Goal: Task Accomplishment & Management: Manage account settings

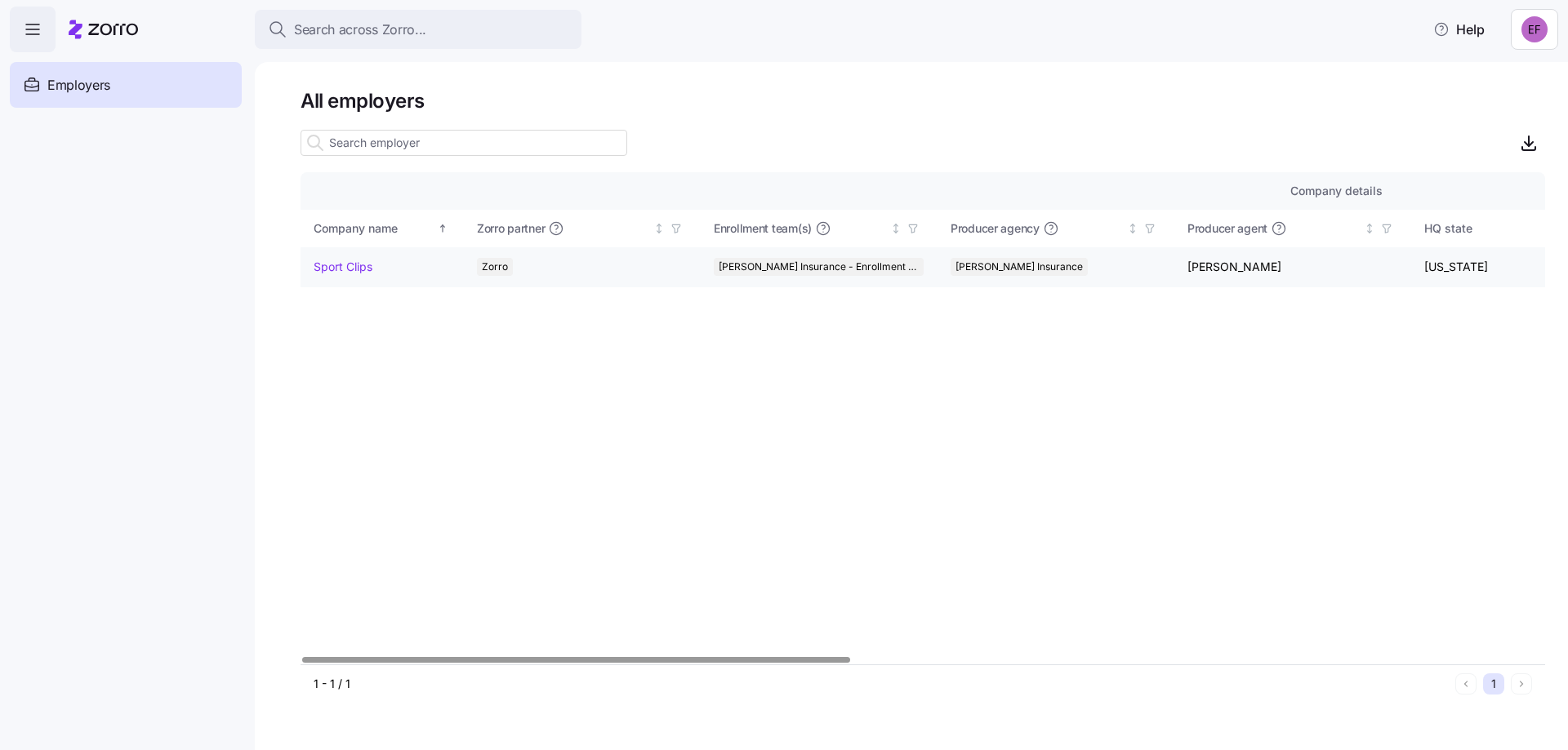
click at [328, 265] on link "Sport Clips" at bounding box center [343, 267] width 59 height 17
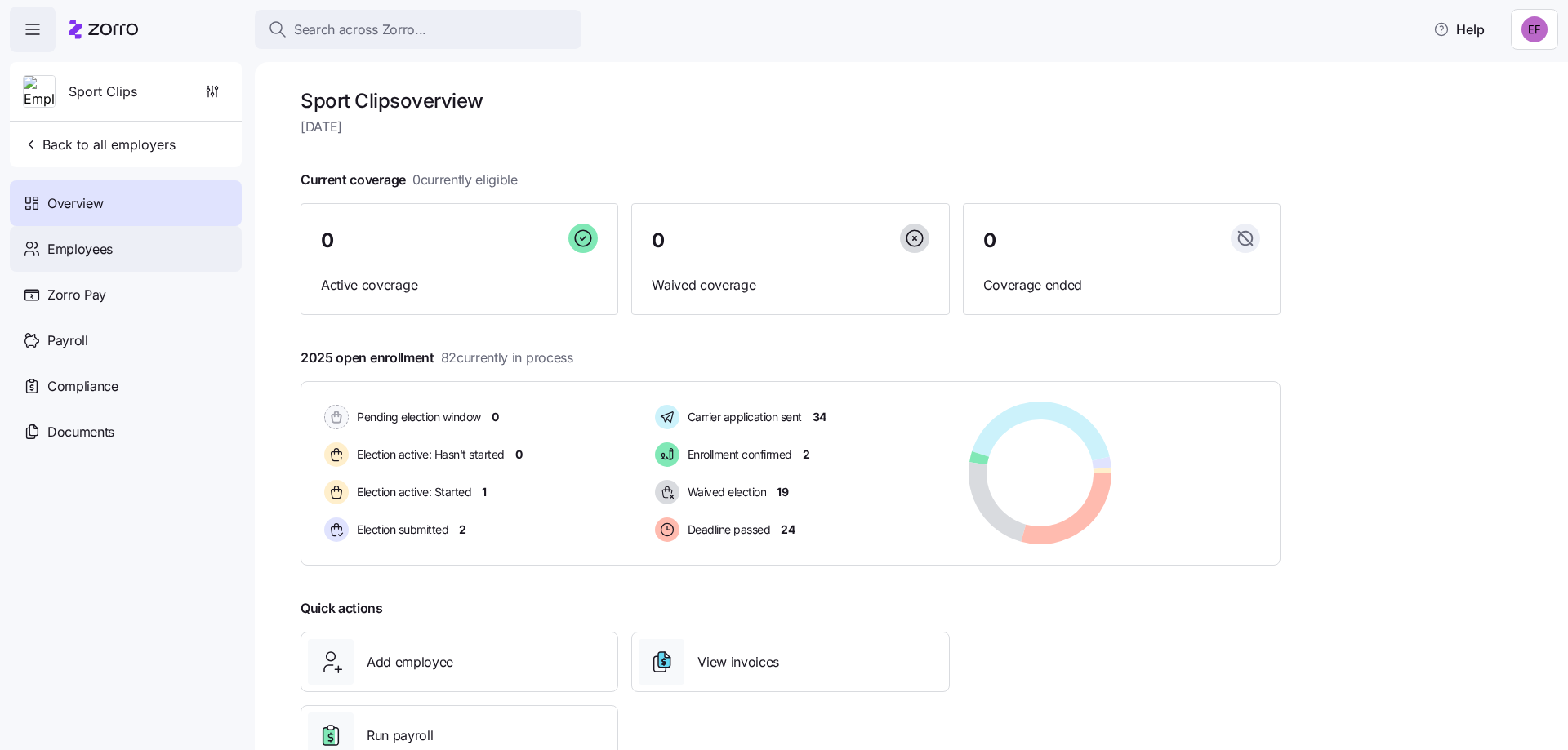
click at [87, 253] on span "Employees" at bounding box center [80, 249] width 65 height 20
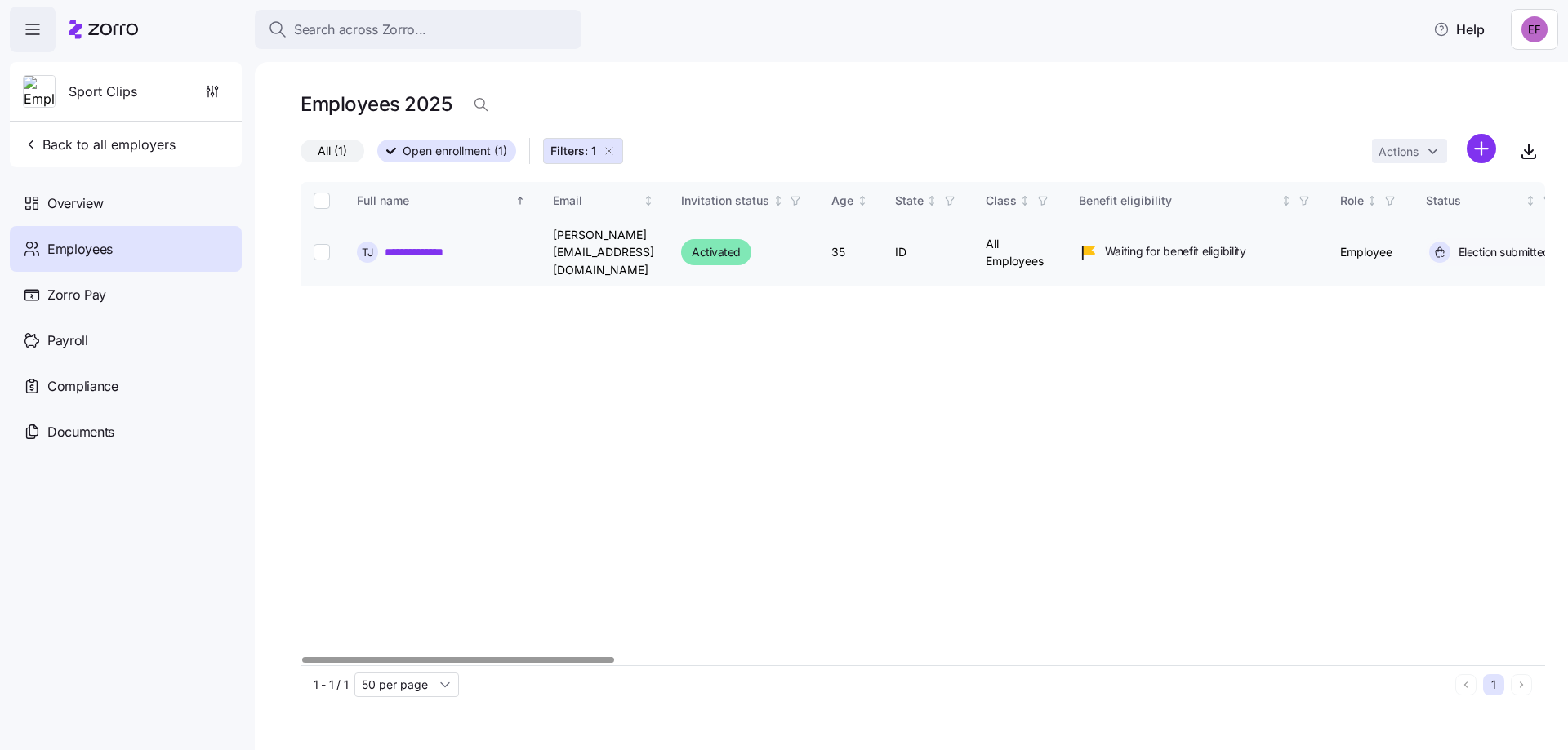
click at [455, 249] on link "**********" at bounding box center [429, 252] width 88 height 17
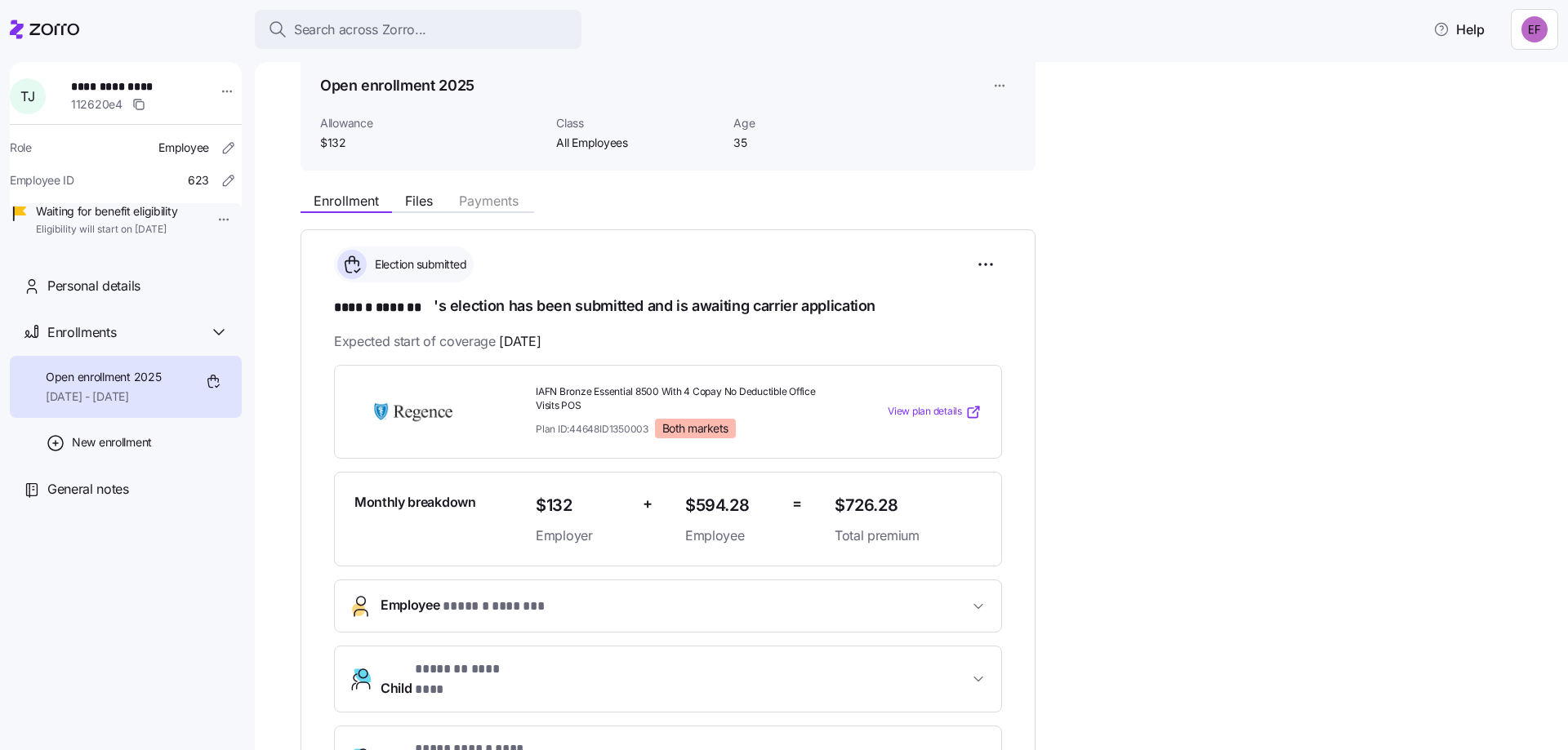
scroll to position [245, 0]
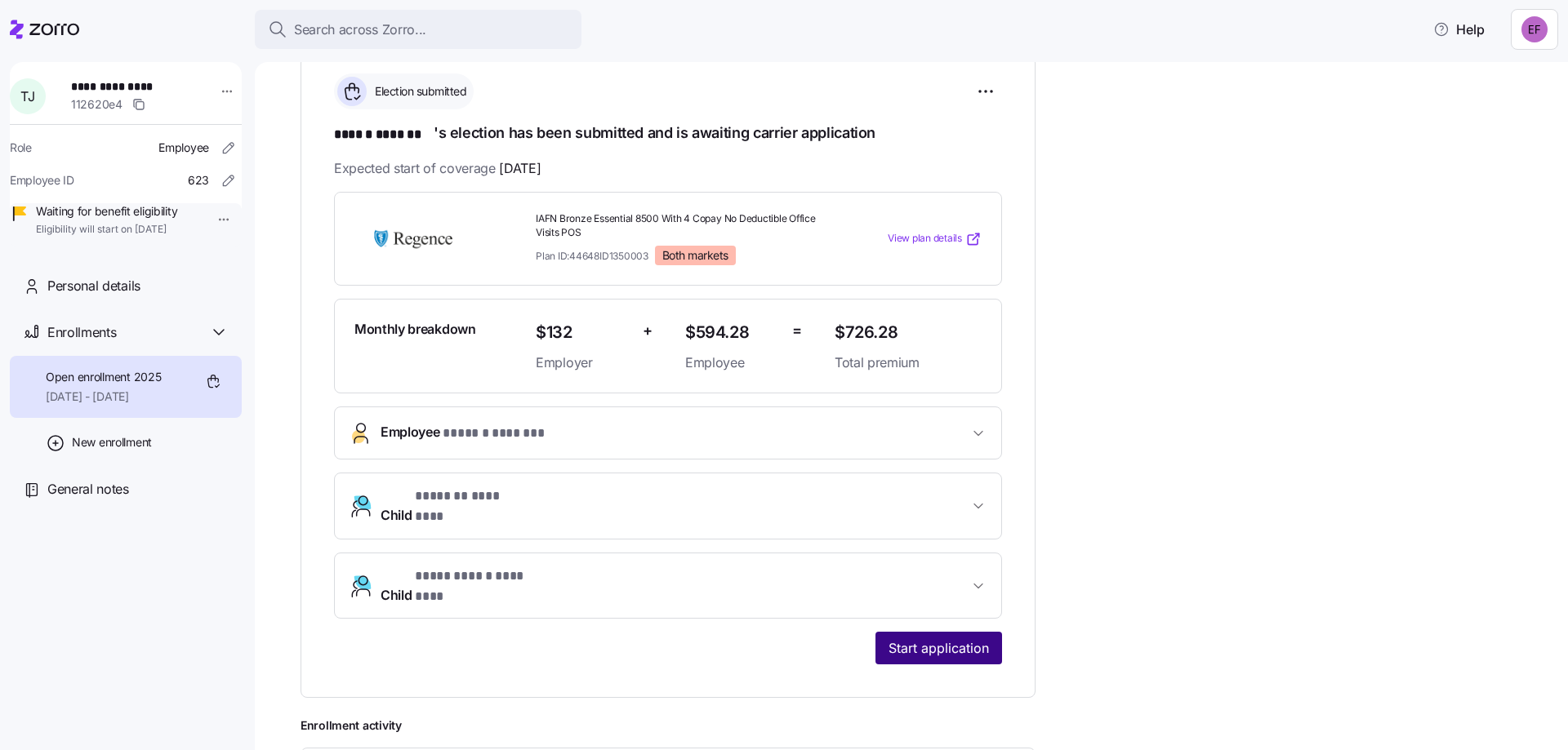
click at [945, 638] on span "Start application" at bounding box center [939, 648] width 101 height 19
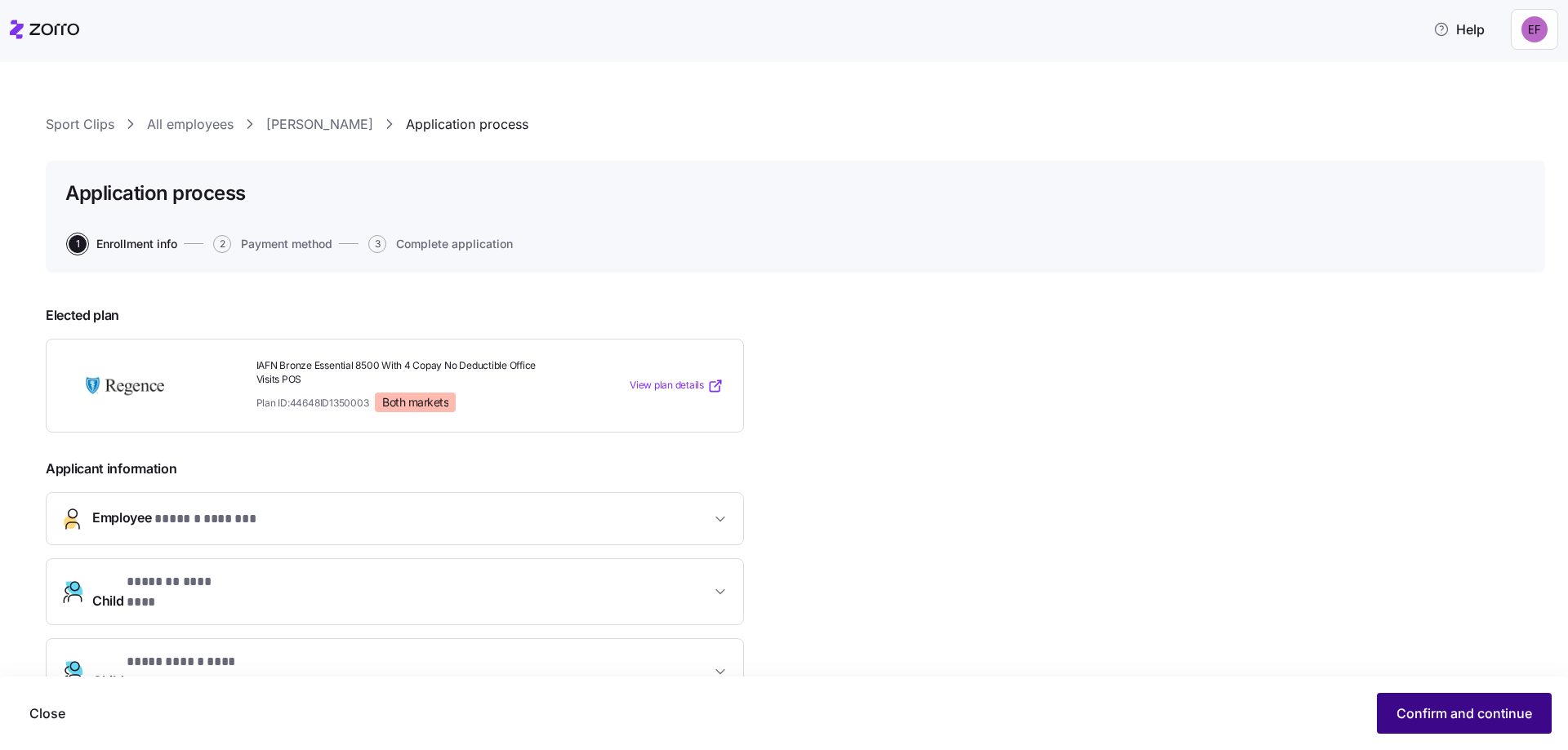
click at [1443, 698] on button "Confirm and continue" at bounding box center [1464, 713] width 175 height 41
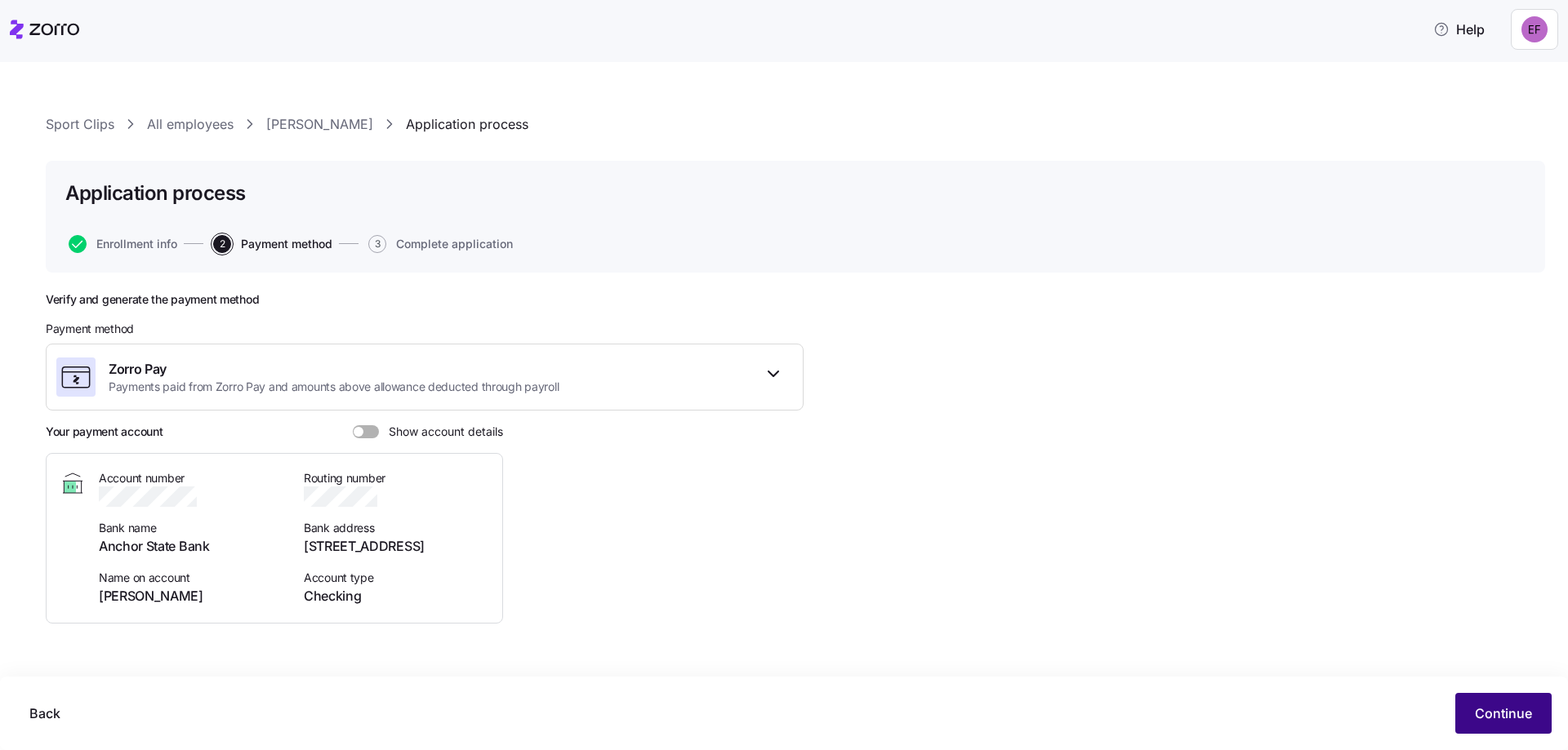
click at [1475, 710] on span "Continue" at bounding box center [1503, 713] width 57 height 19
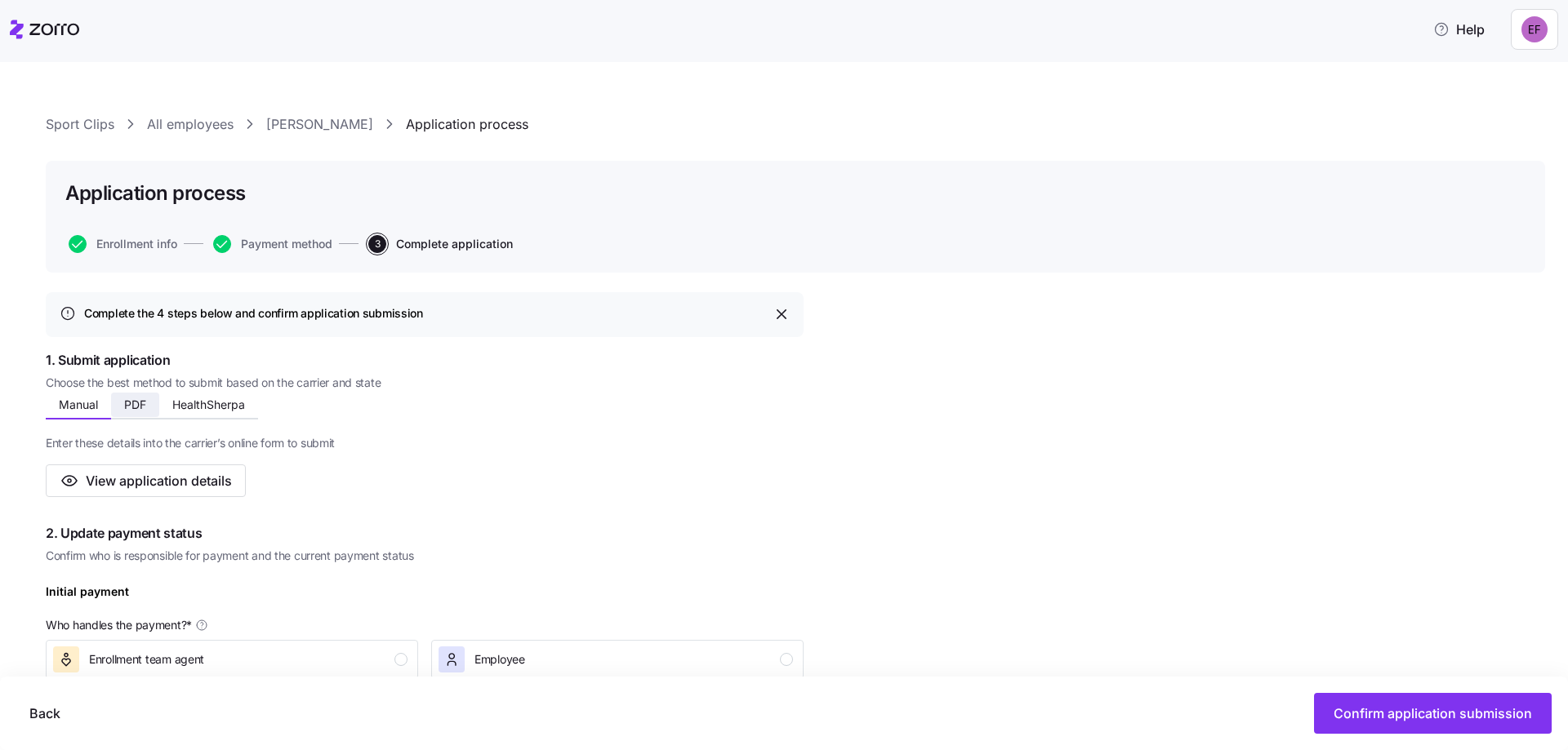
click at [138, 410] on span "PDF" at bounding box center [135, 405] width 22 height 11
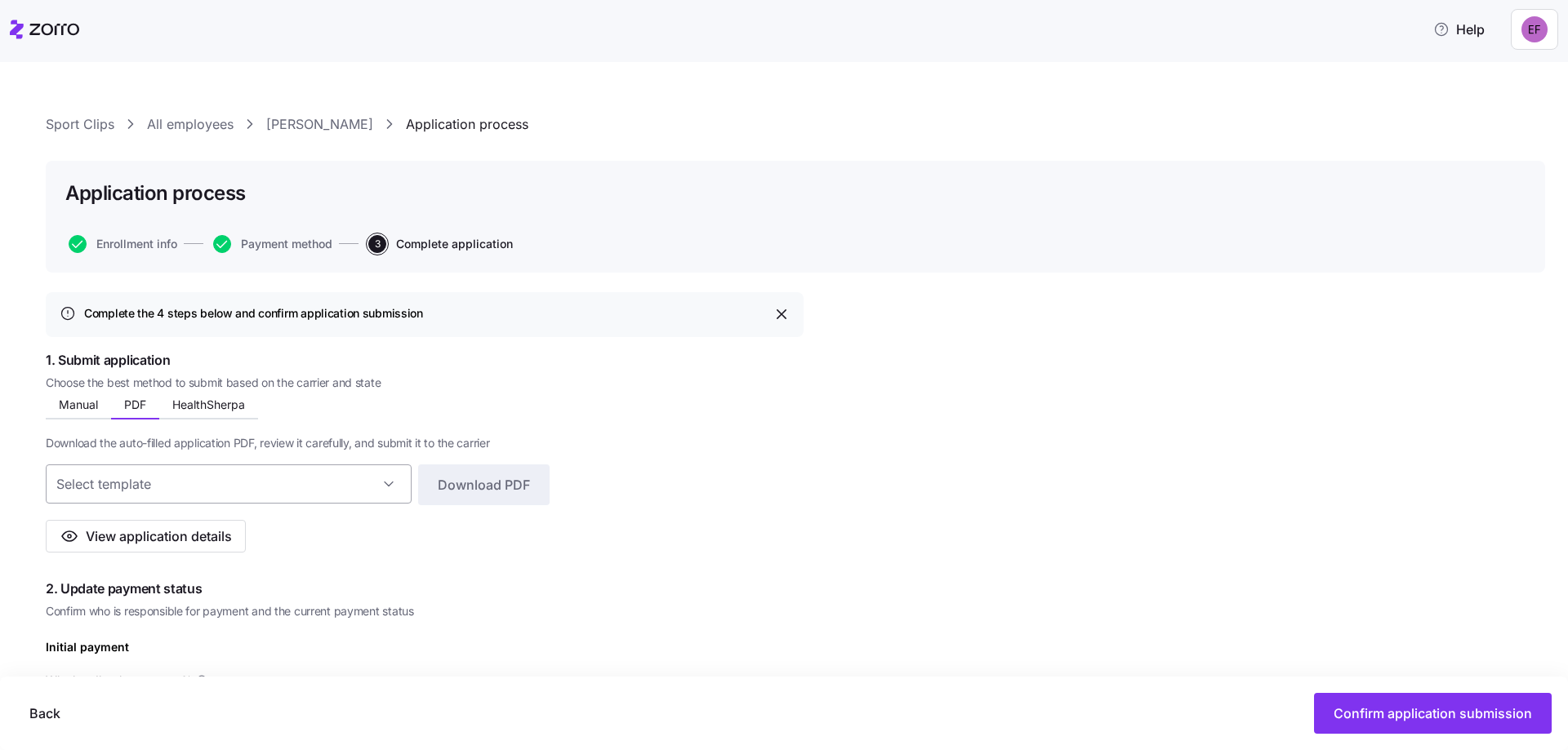
click at [337, 483] on input at bounding box center [228, 484] width 366 height 39
click at [396, 477] on input at bounding box center [228, 484] width 366 height 39
click at [243, 538] on div "No results found" at bounding box center [231, 536] width 359 height 39
click at [320, 478] on input at bounding box center [228, 484] width 366 height 39
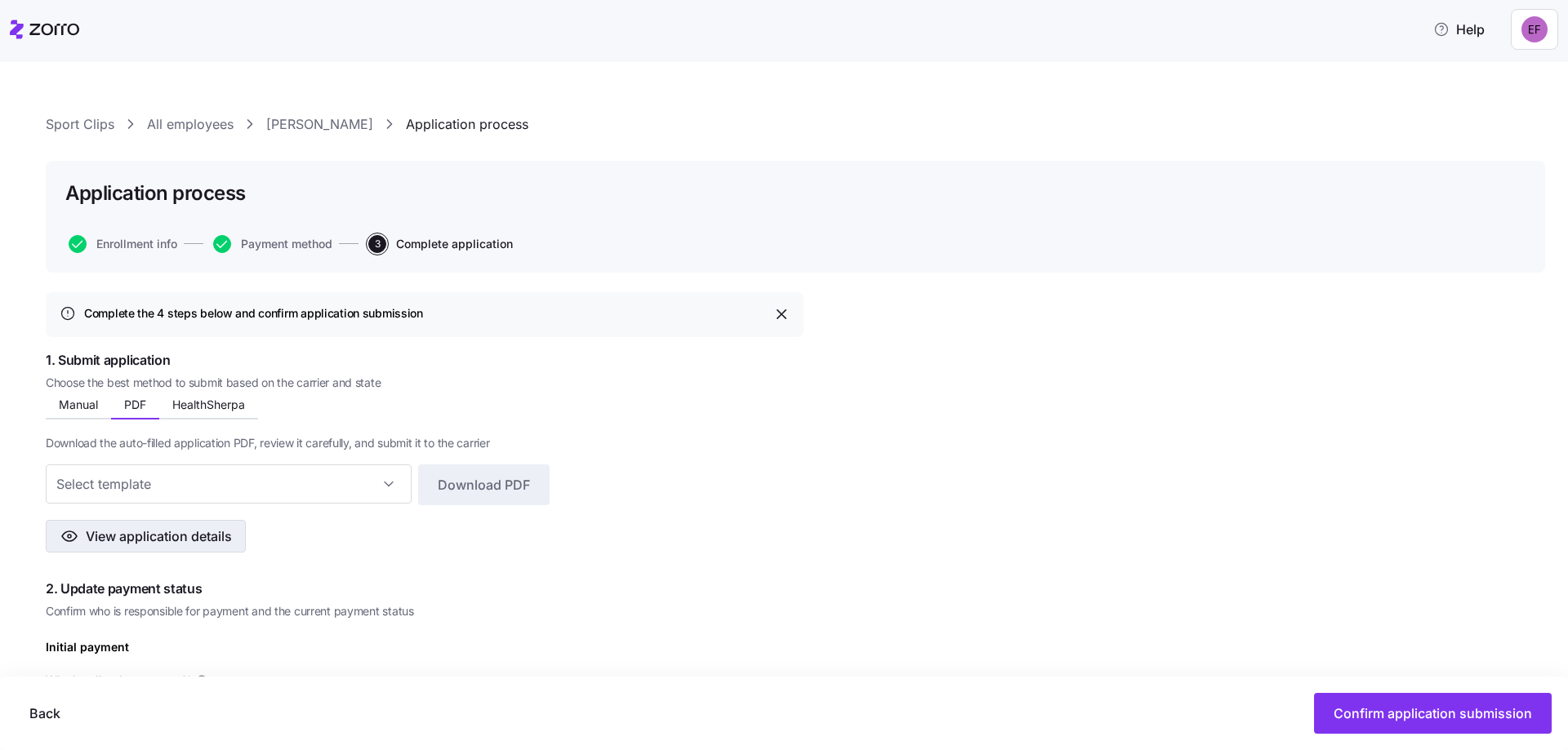
click at [151, 537] on span "View application details" at bounding box center [159, 536] width 146 height 19
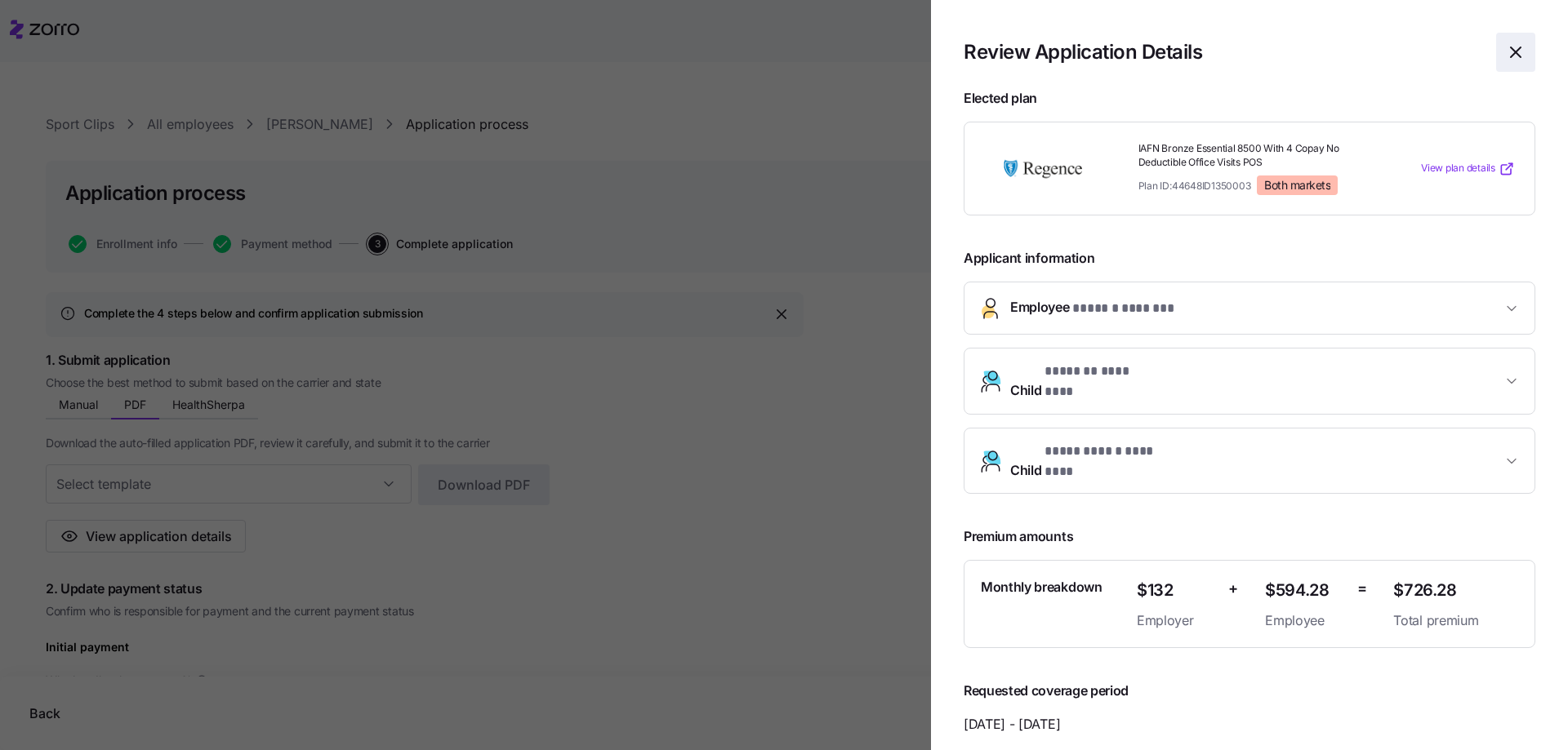
click at [1506, 53] on icon "button" at bounding box center [1516, 52] width 19 height 19
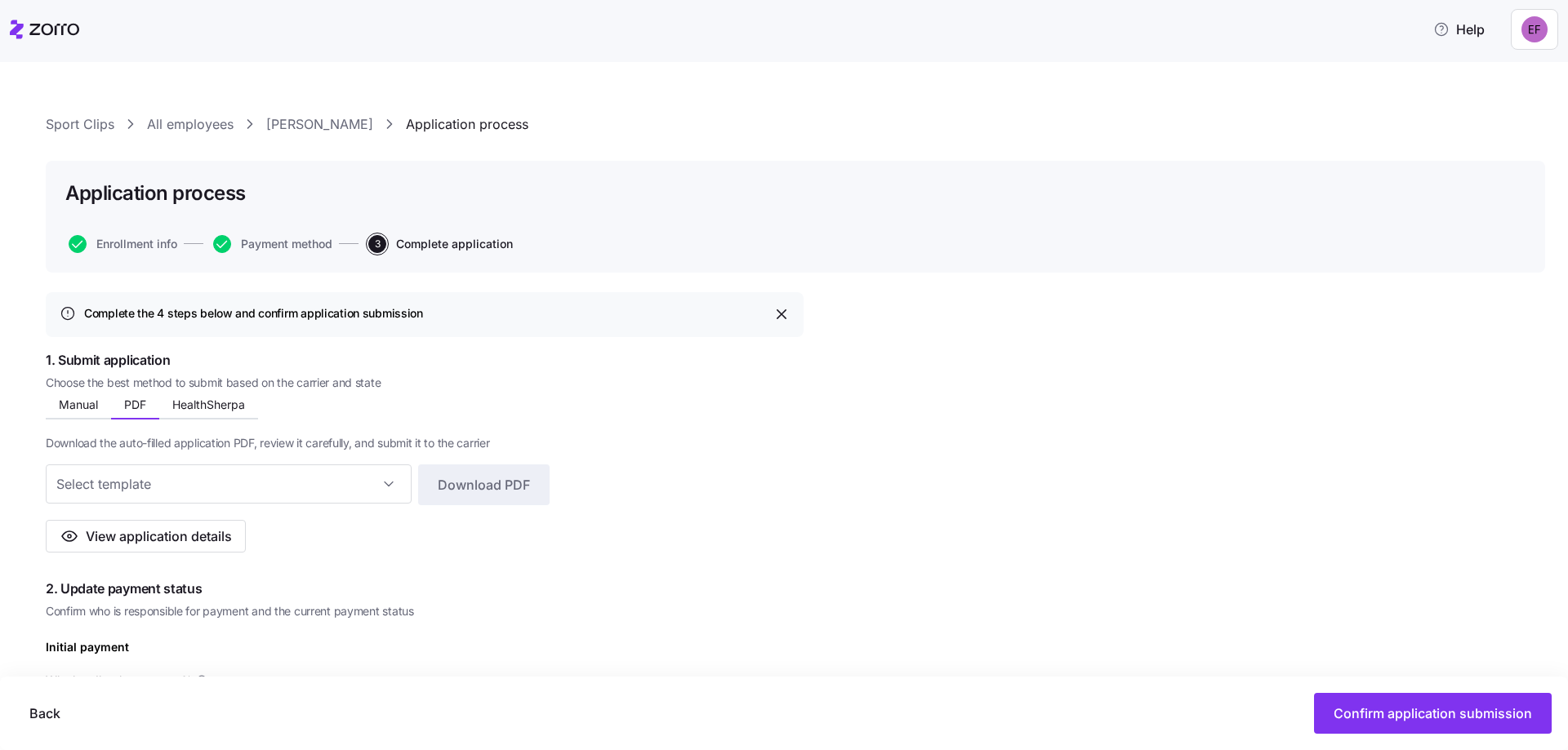
drag, startPoint x: 192, startPoint y: 123, endPoint x: 236, endPoint y: 190, distance: 80.2
click at [193, 123] on link "All employees" at bounding box center [190, 124] width 86 height 20
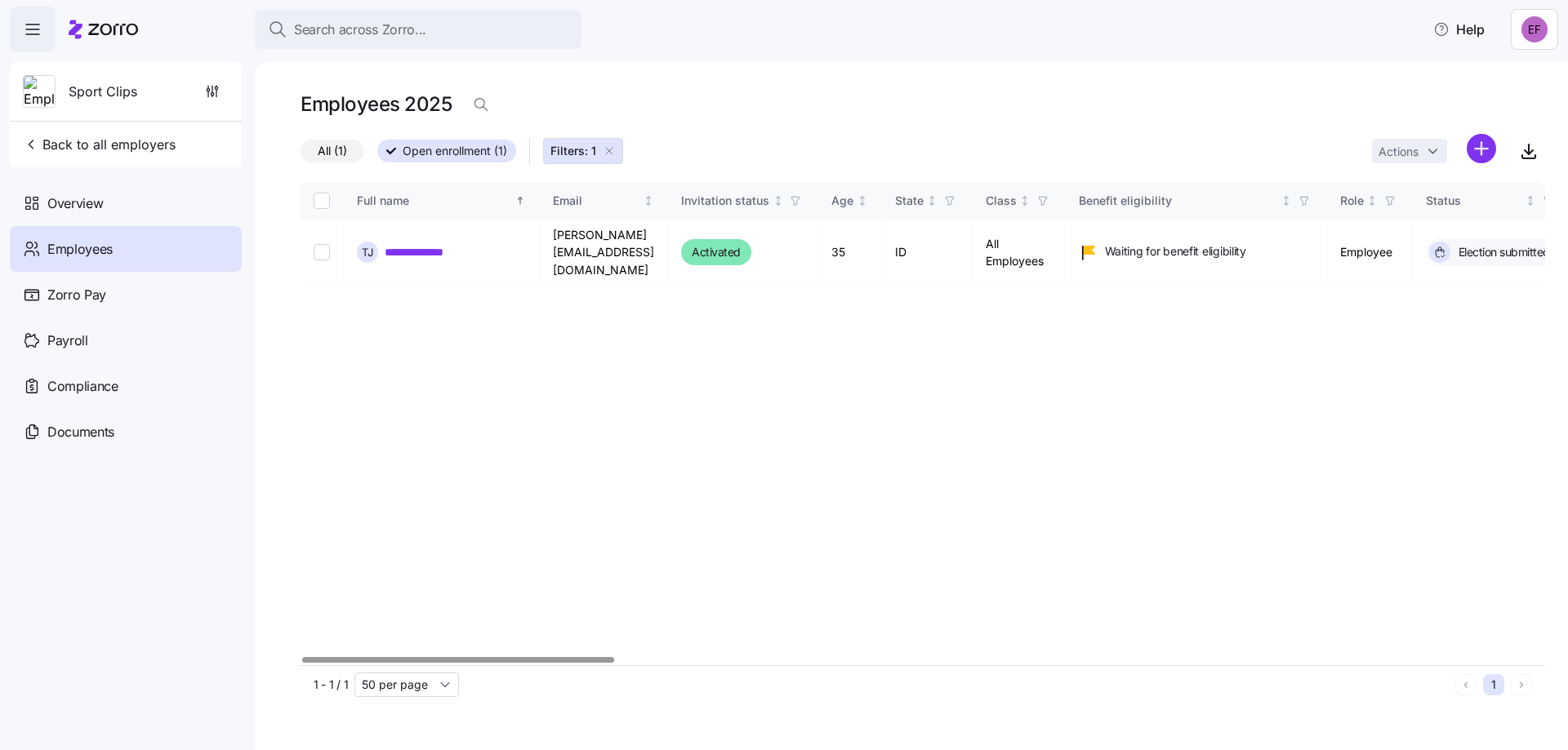
click at [611, 151] on icon "button" at bounding box center [609, 151] width 13 height 13
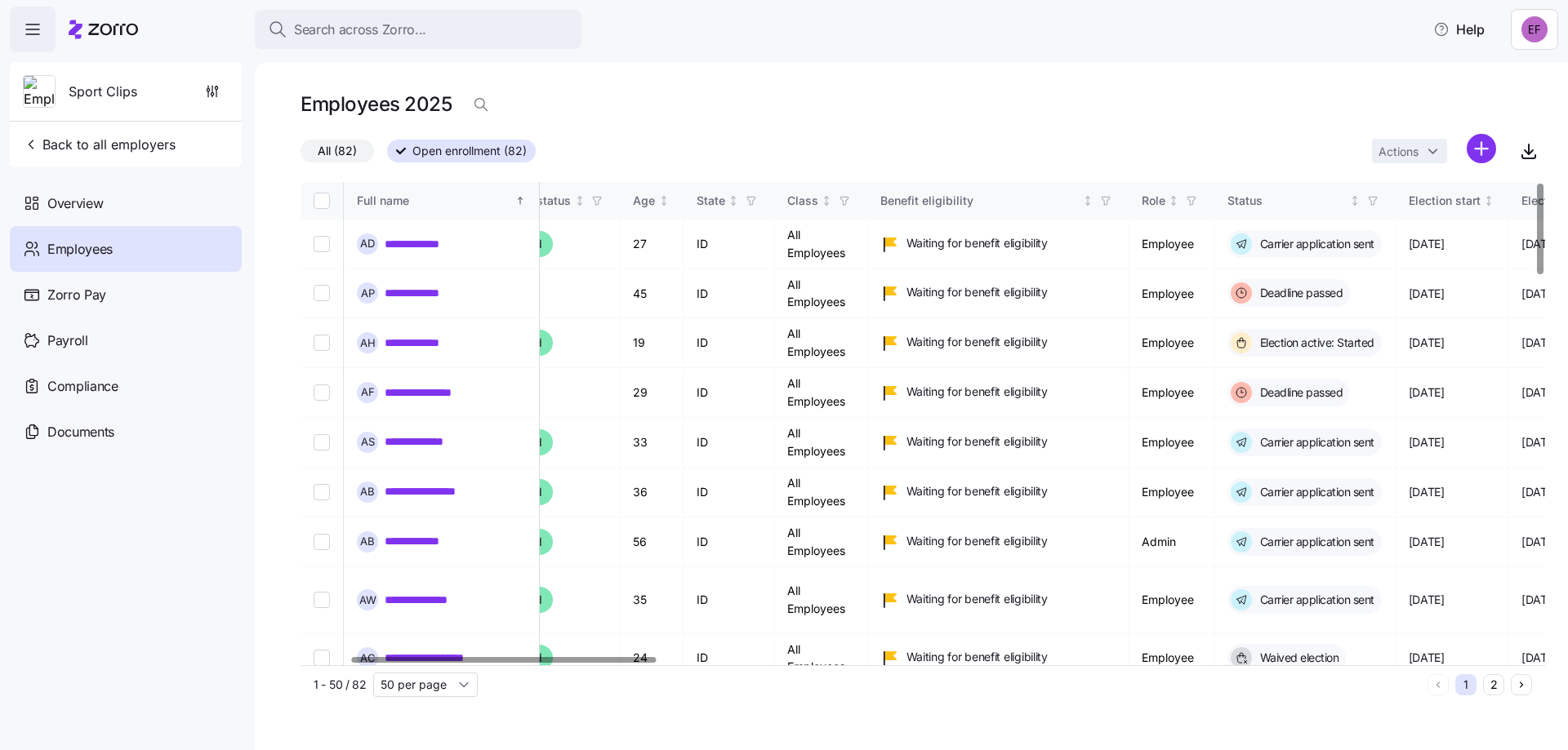
scroll to position [0, 202]
click at [492, 663] on div at bounding box center [504, 659] width 304 height 5
click at [417, 244] on link "**********" at bounding box center [420, 244] width 71 height 17
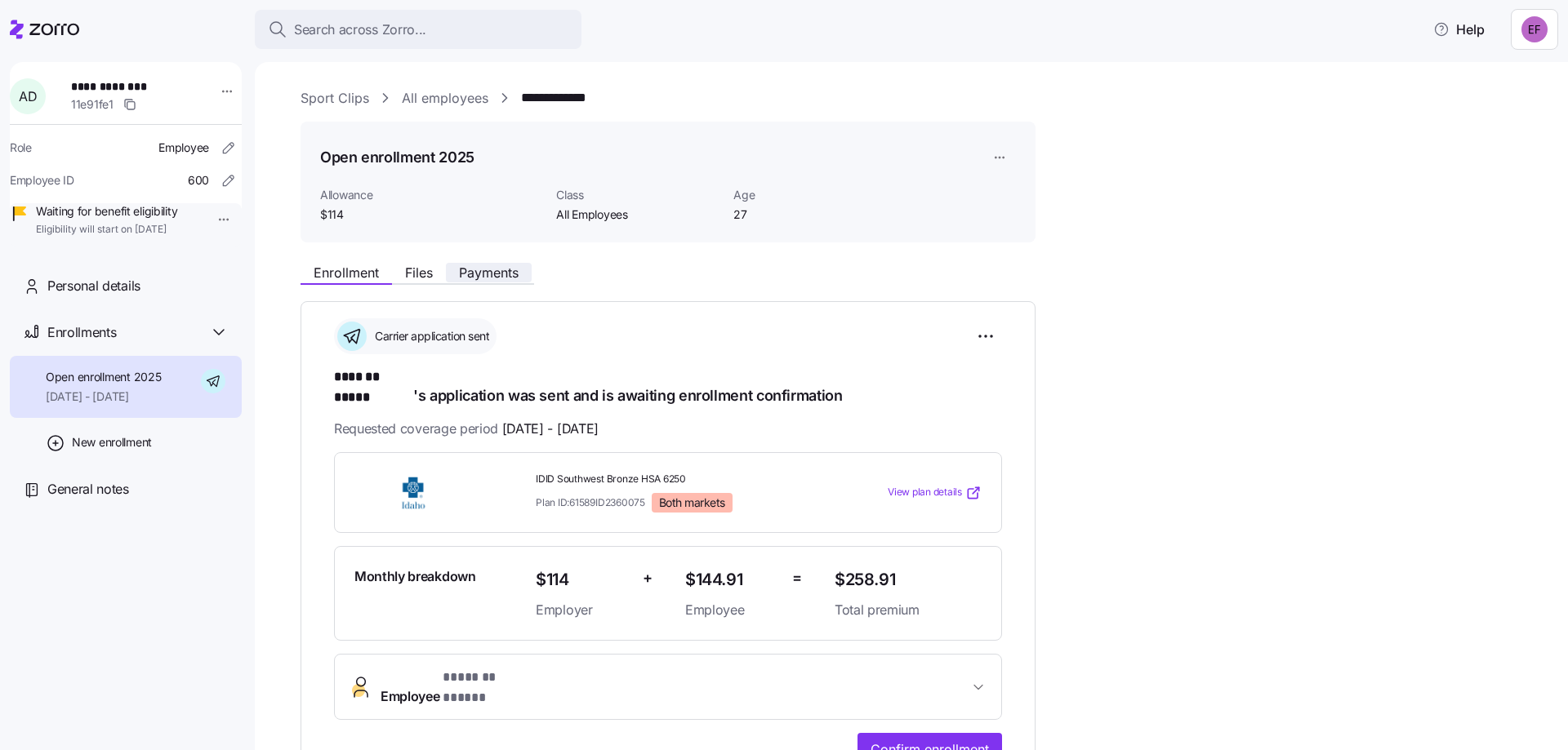
click at [491, 274] on span "Payments" at bounding box center [489, 272] width 60 height 13
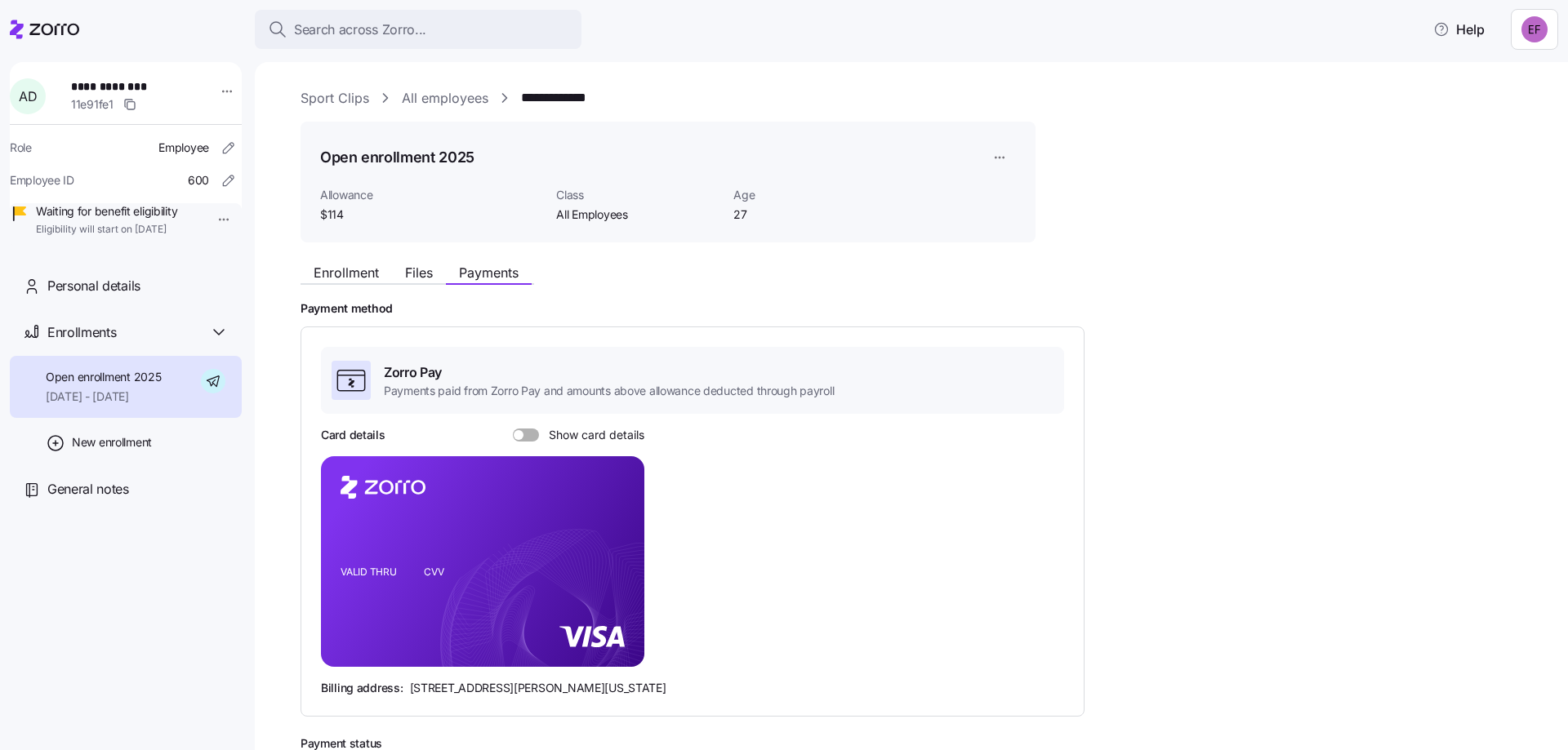
click at [521, 439] on div at bounding box center [526, 434] width 26 height 13
click at [513, 428] on input "Show card details" at bounding box center [513, 428] width 0 height 0
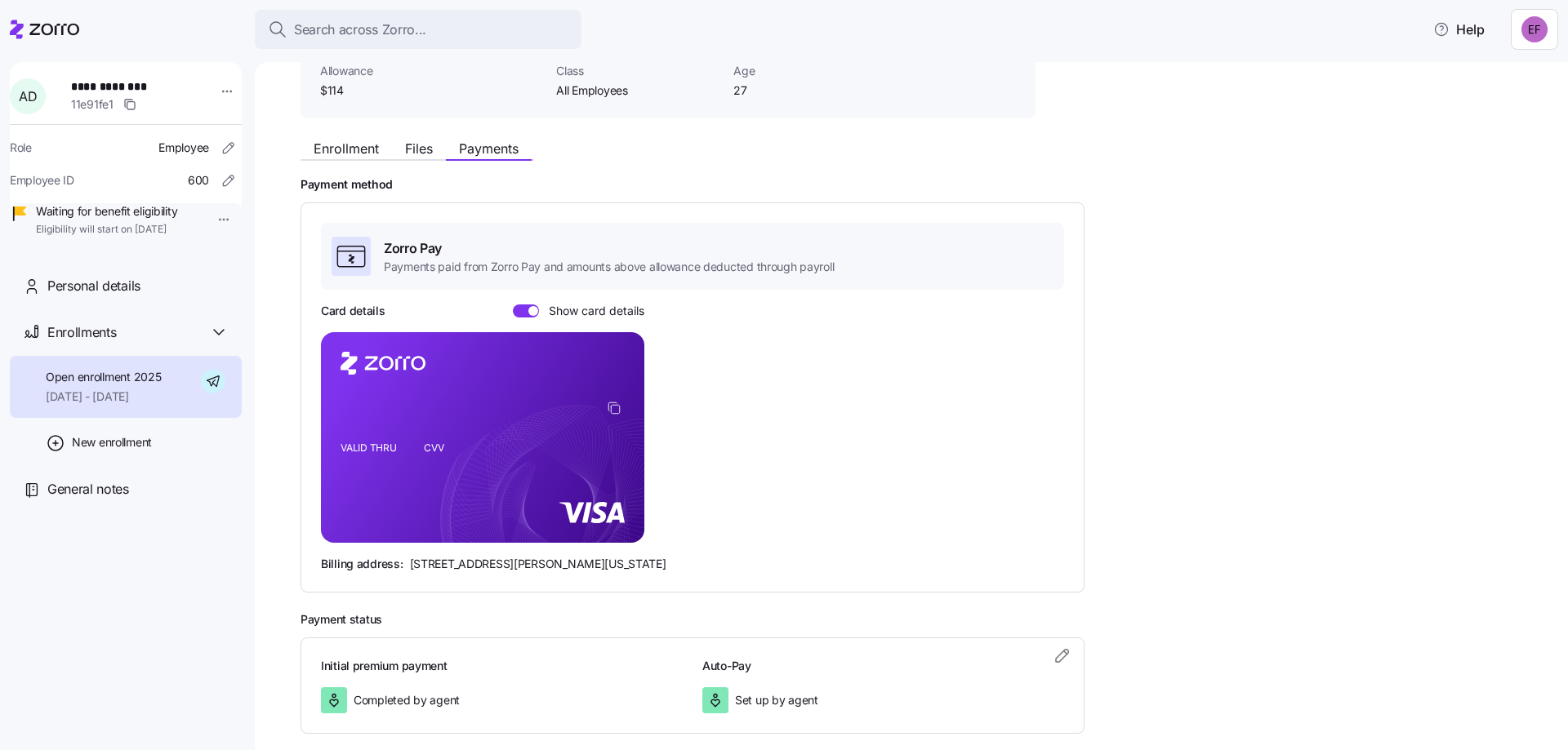
scroll to position [42, 0]
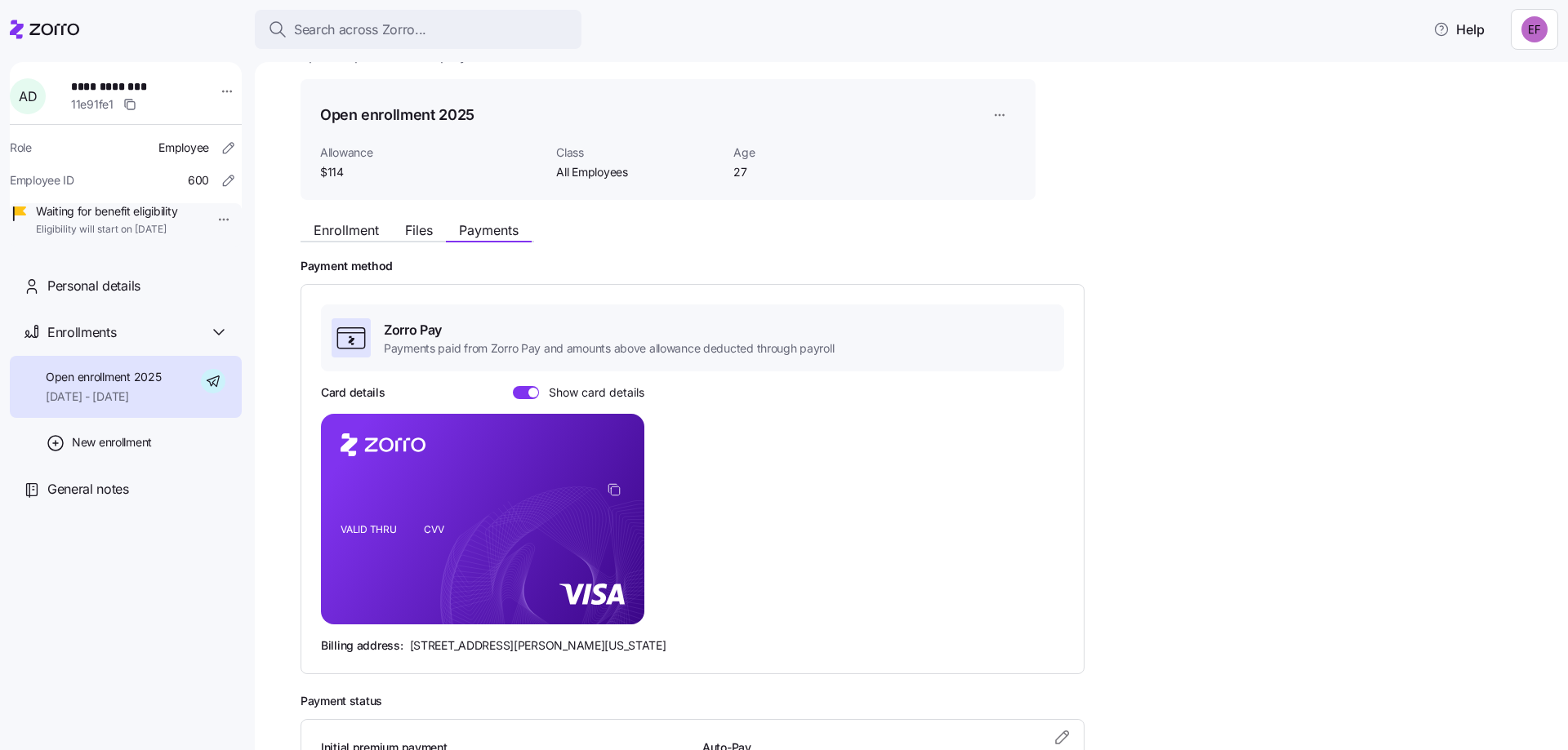
click at [414, 219] on div "Enrollment Files Payments" at bounding box center [668, 227] width 735 height 29
click at [421, 226] on span "Files" at bounding box center [418, 230] width 27 height 13
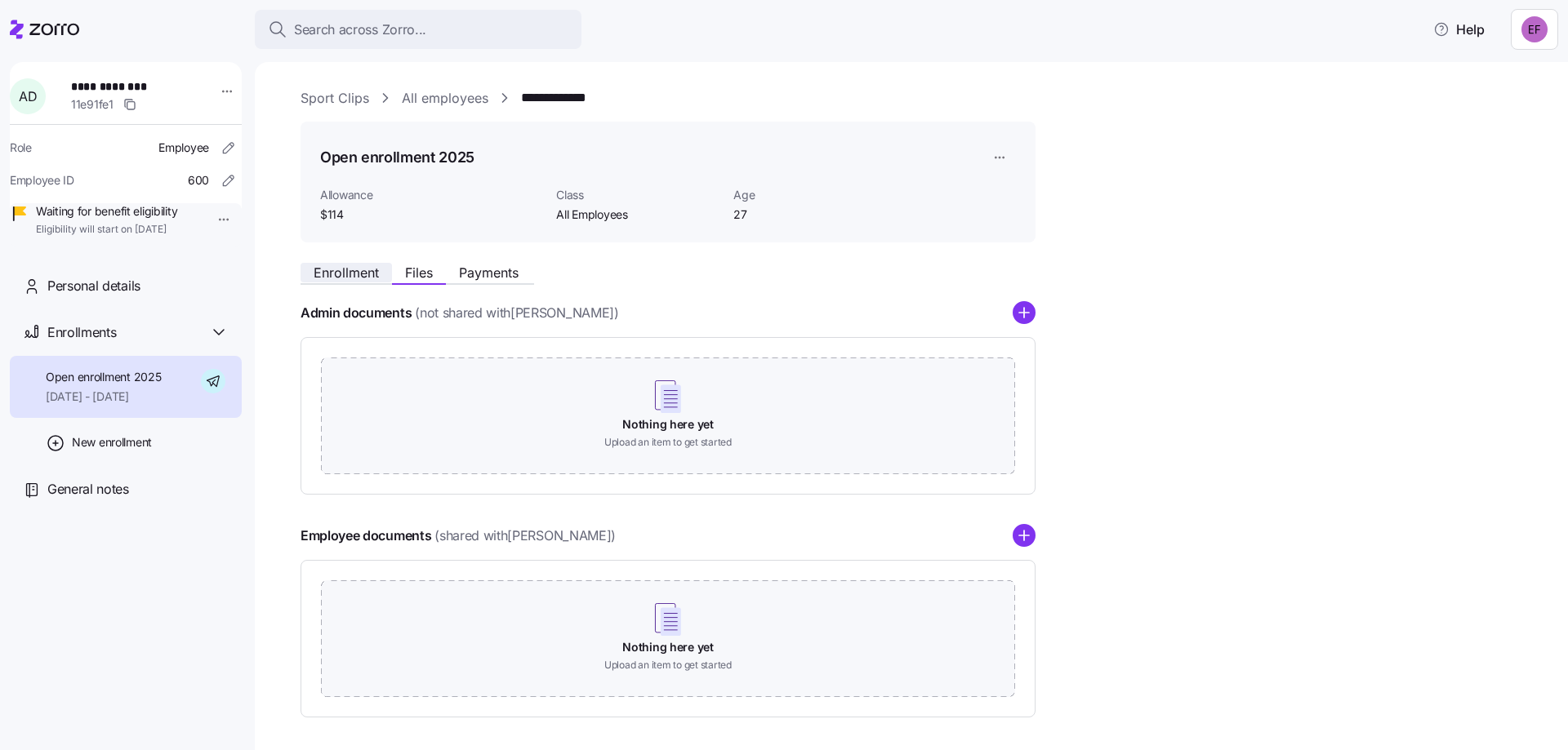
click at [349, 270] on span "Enrollment" at bounding box center [347, 272] width 65 height 13
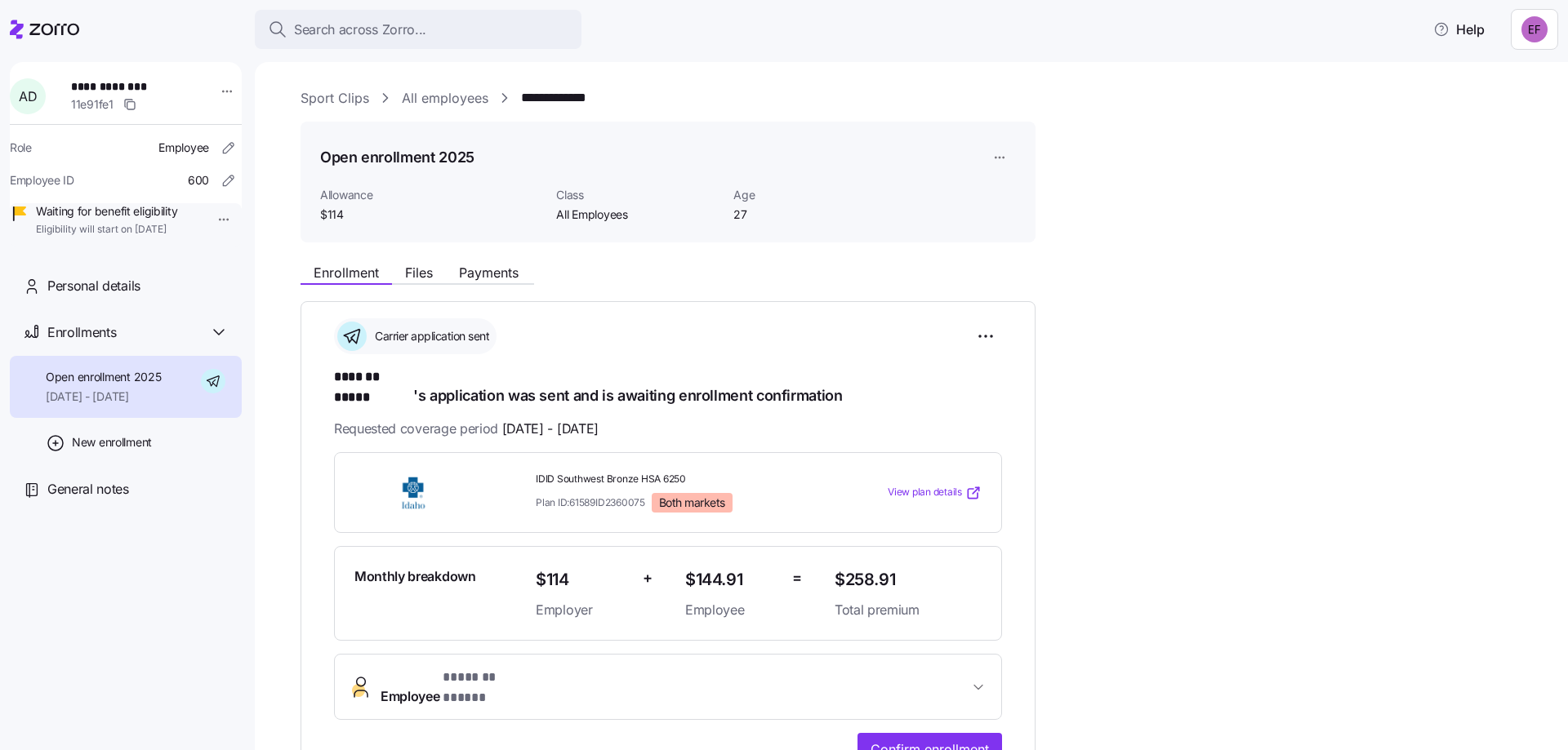
click at [459, 101] on link "All employees" at bounding box center [445, 98] width 86 height 20
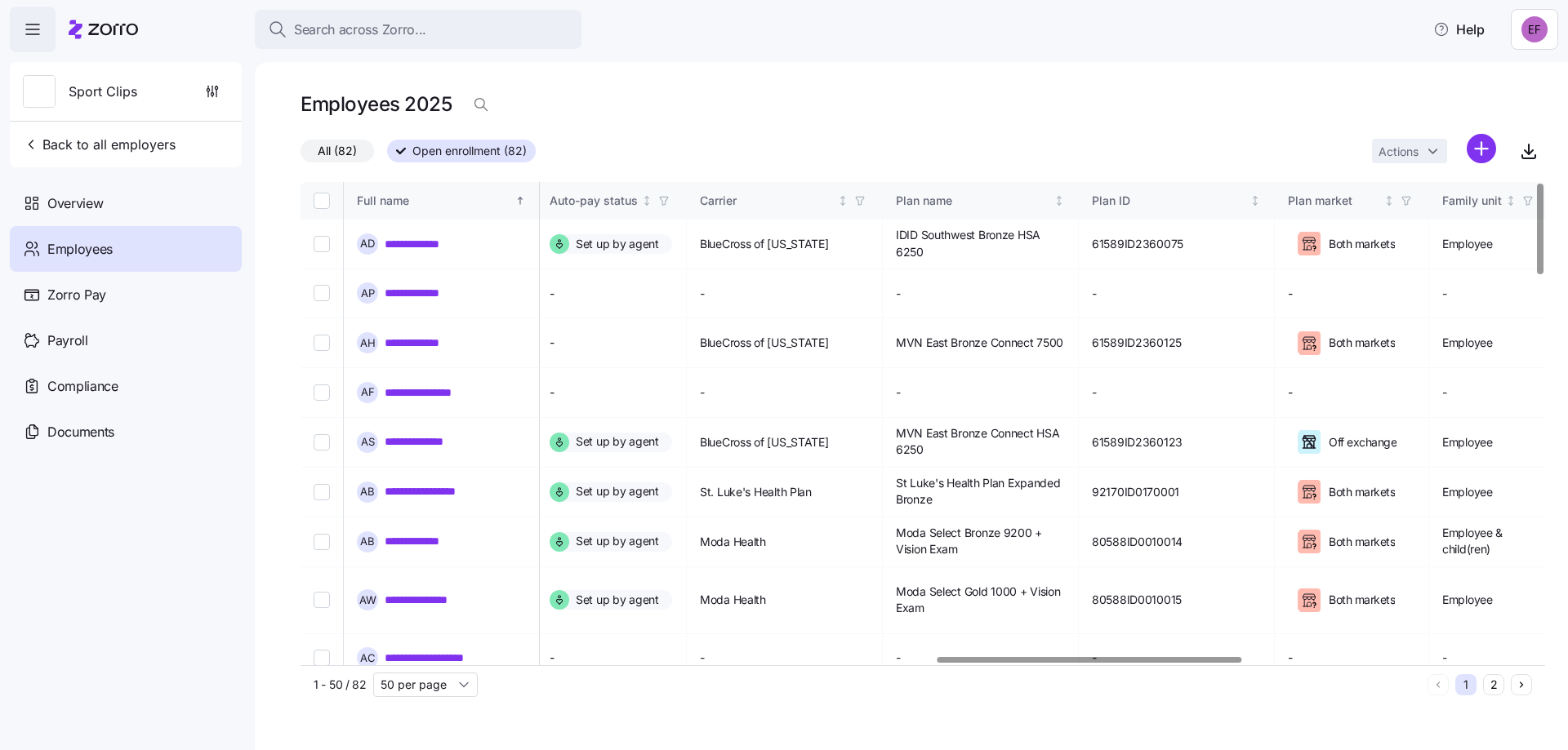
click at [1061, 657] on div at bounding box center [1089, 659] width 304 height 5
click at [866, 197] on span "button" at bounding box center [856, 201] width 18 height 18
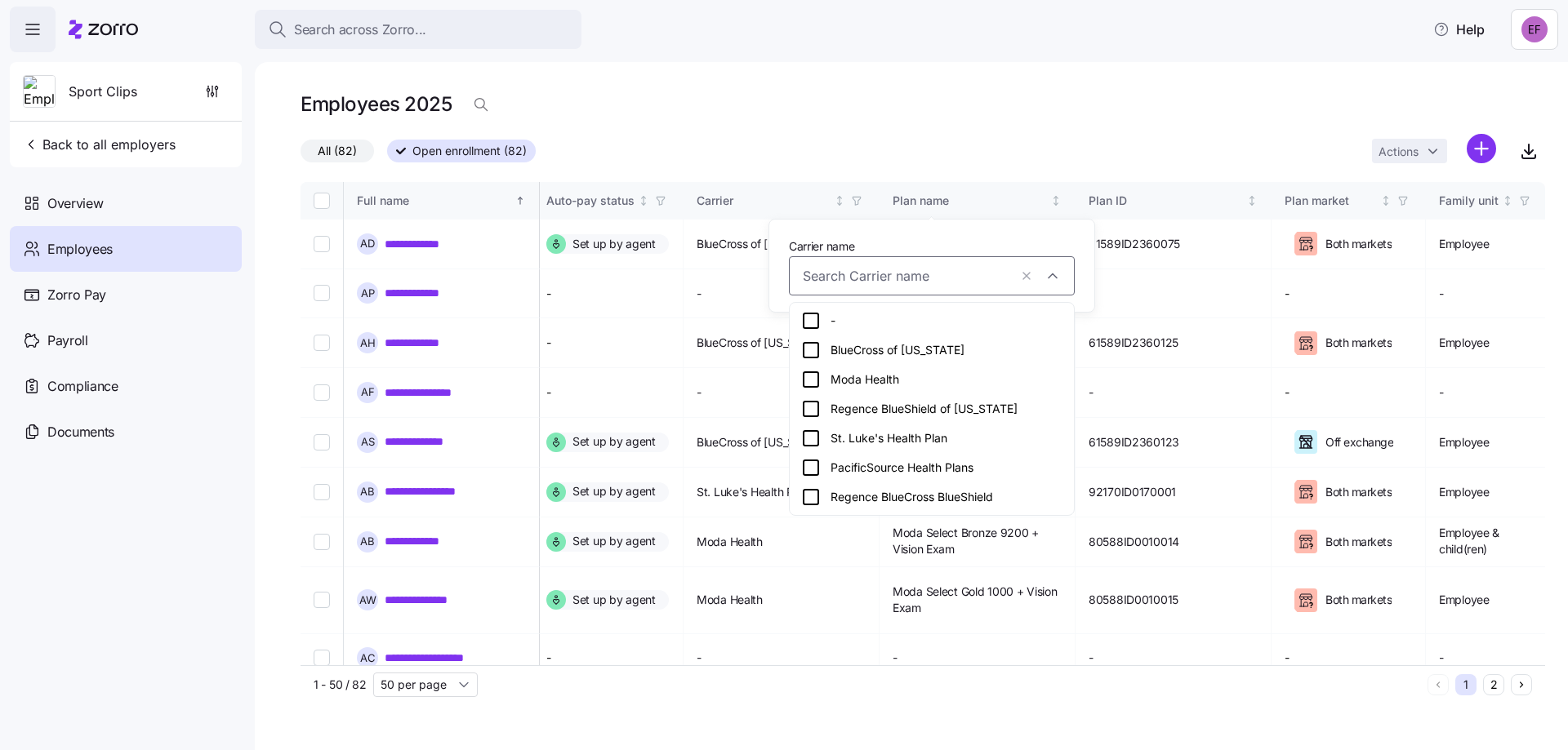
click at [812, 411] on icon at bounding box center [810, 409] width 19 height 19
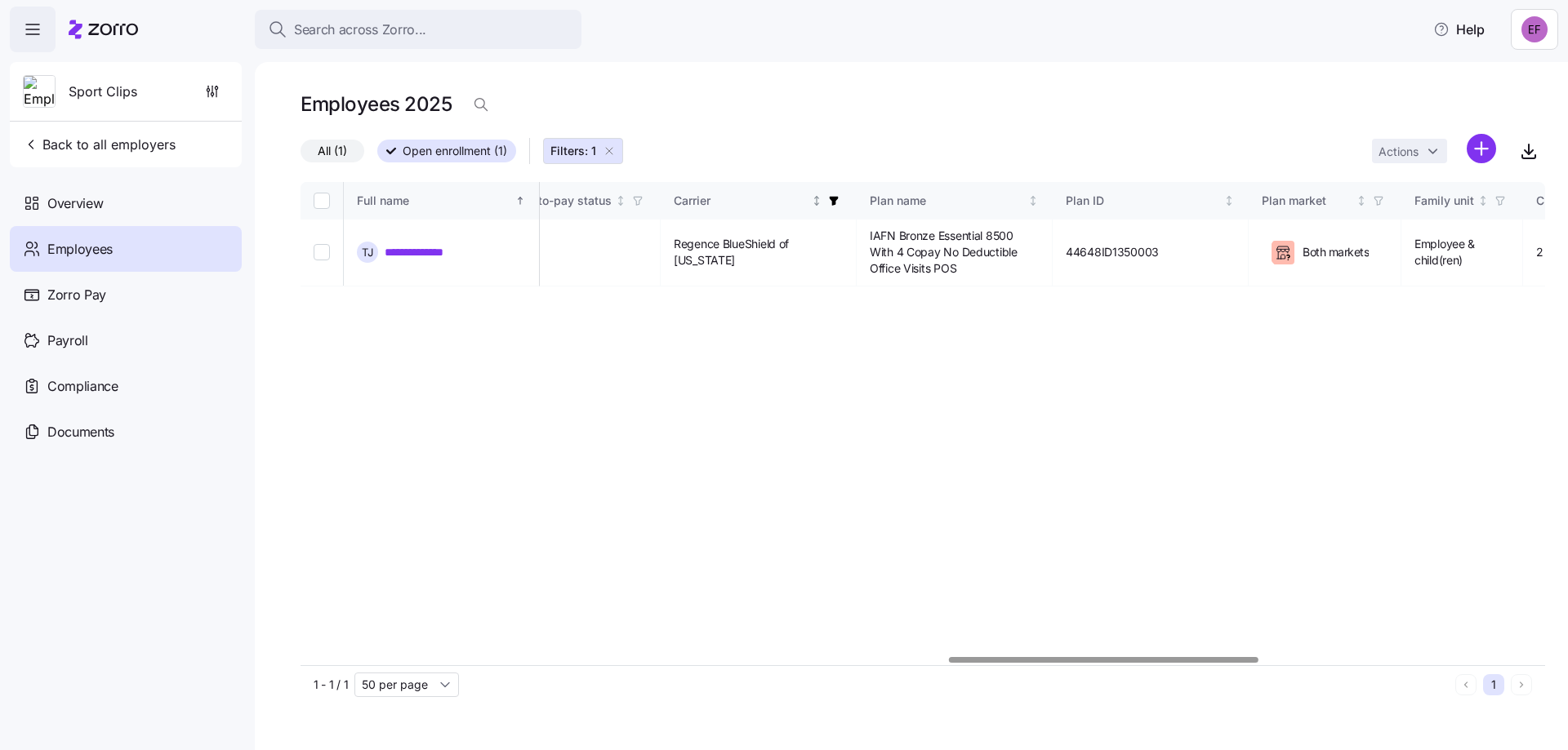
click at [839, 198] on icon "button" at bounding box center [834, 201] width 9 height 9
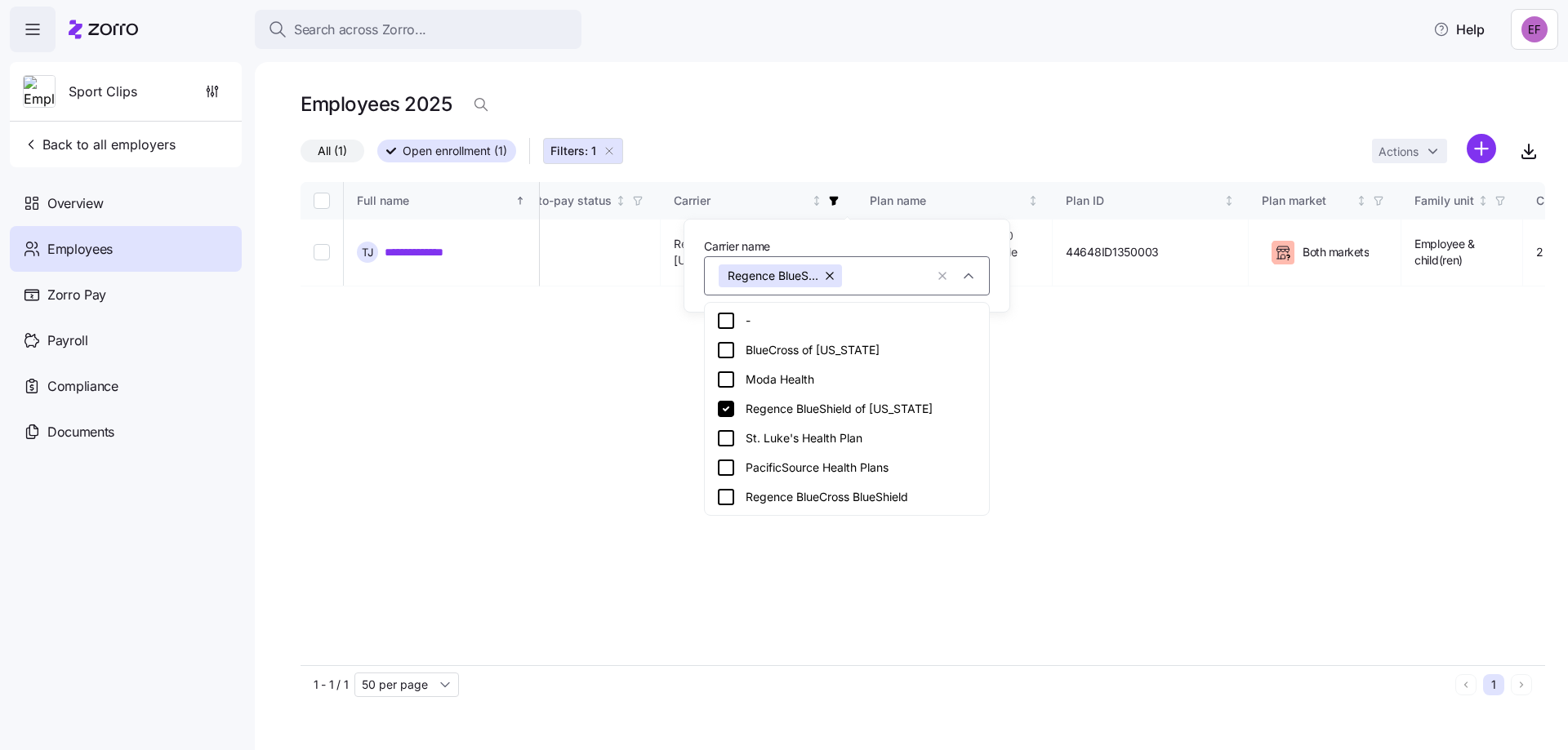
click at [722, 498] on icon at bounding box center [726, 497] width 19 height 19
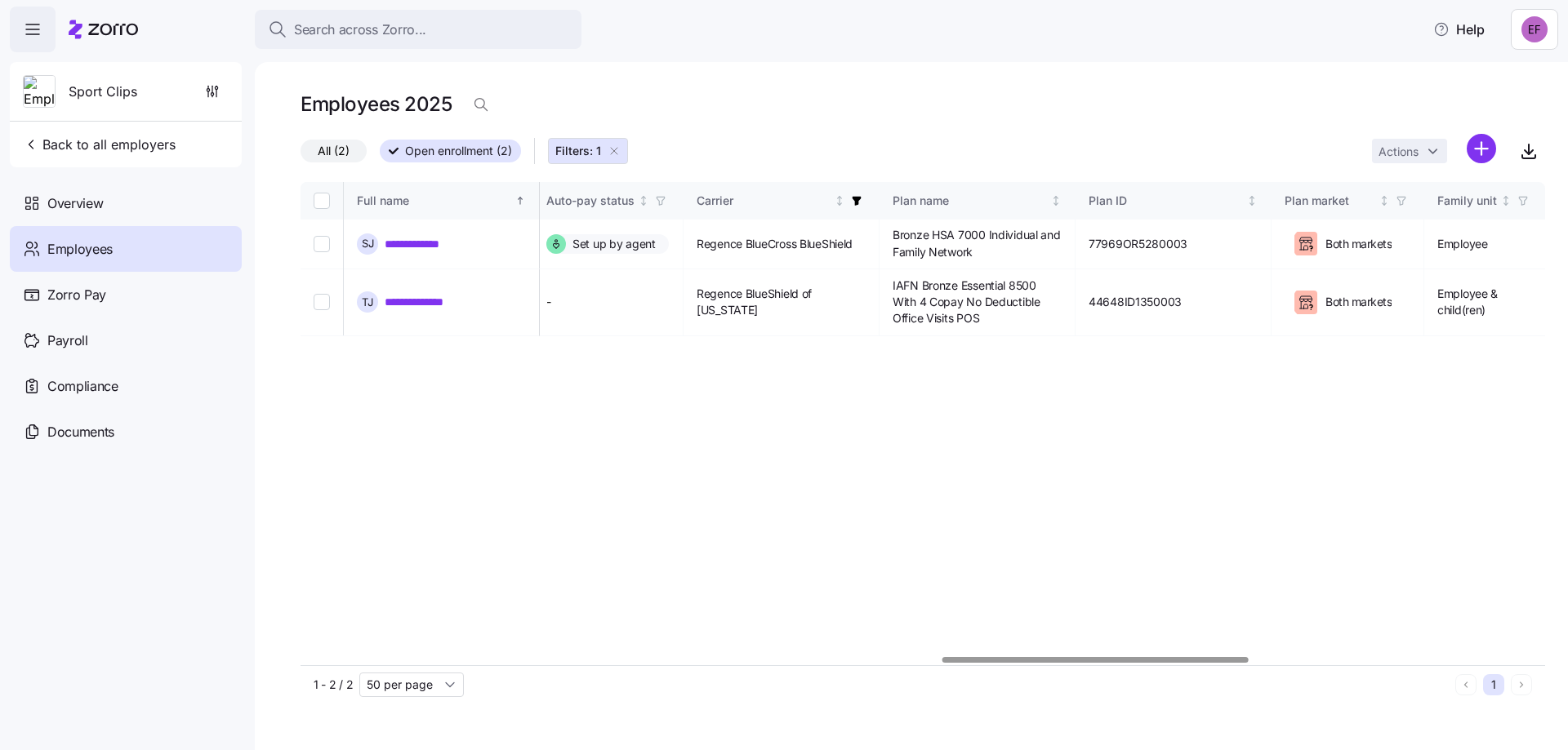
click at [613, 148] on icon "button" at bounding box center [614, 151] width 13 height 13
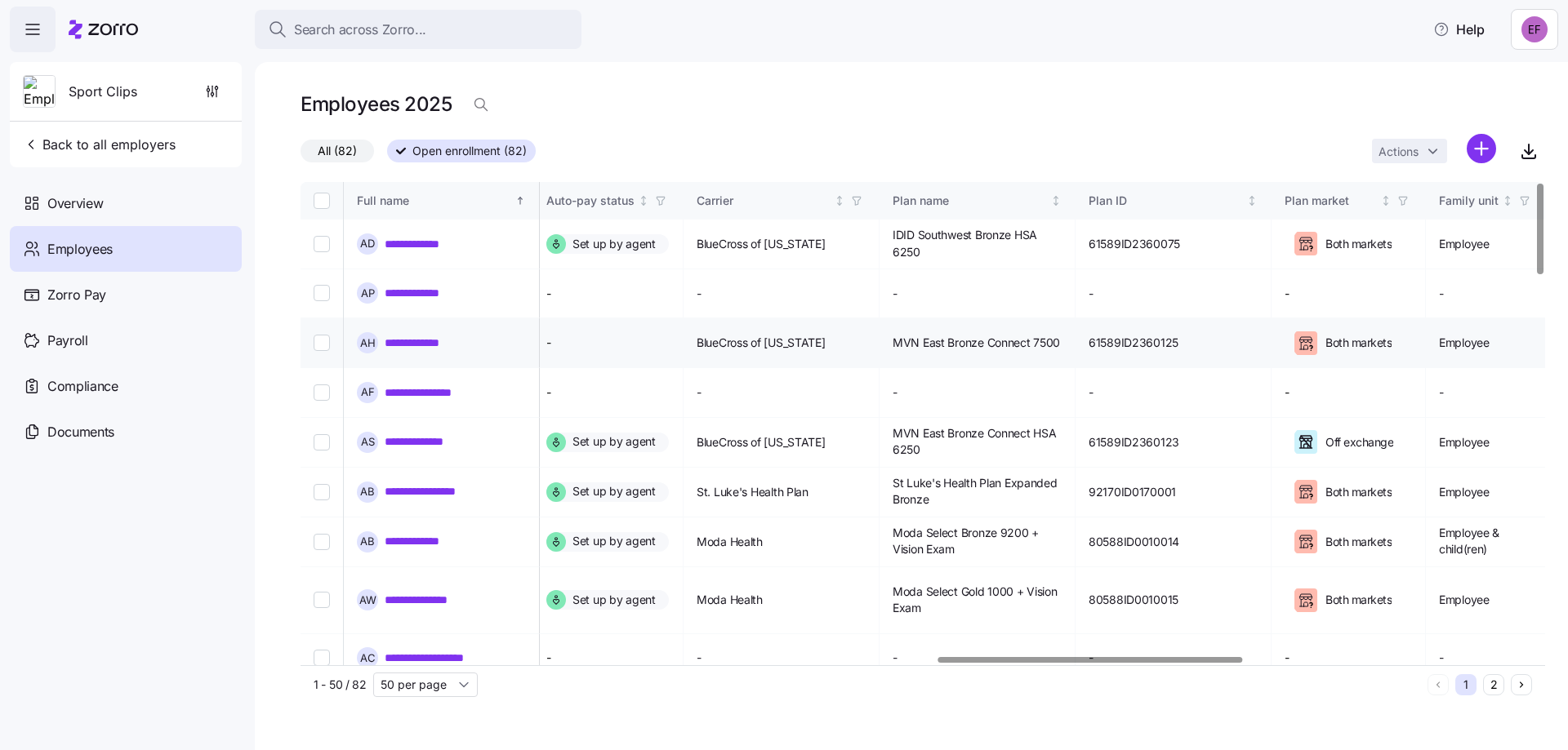
click at [653, 342] on td "-" at bounding box center [609, 343] width 150 height 49
click at [427, 342] on link "**********" at bounding box center [424, 343] width 80 height 17
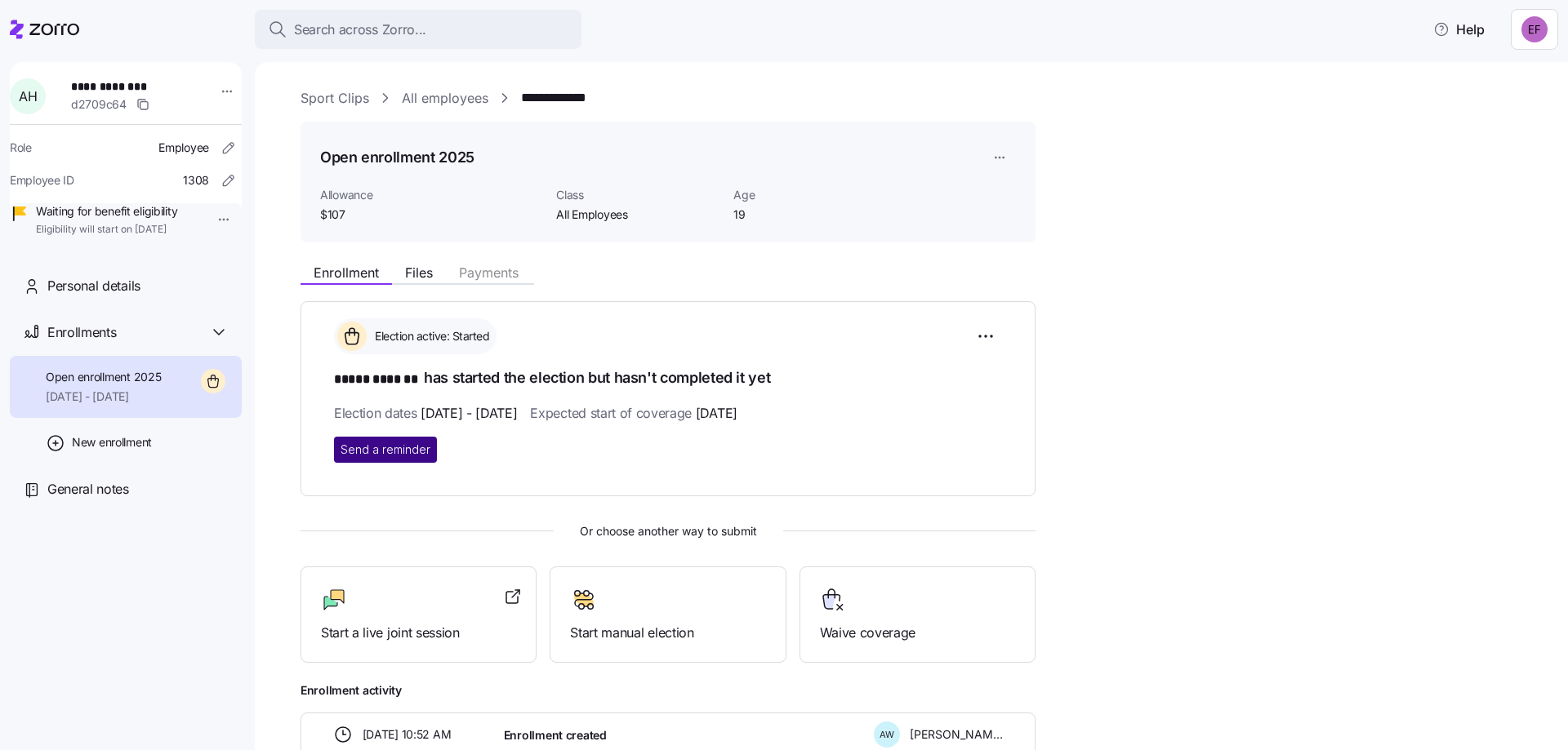
click at [414, 448] on span "Send a reminder" at bounding box center [385, 449] width 90 height 17
click at [448, 99] on link "All employees" at bounding box center [445, 98] width 86 height 20
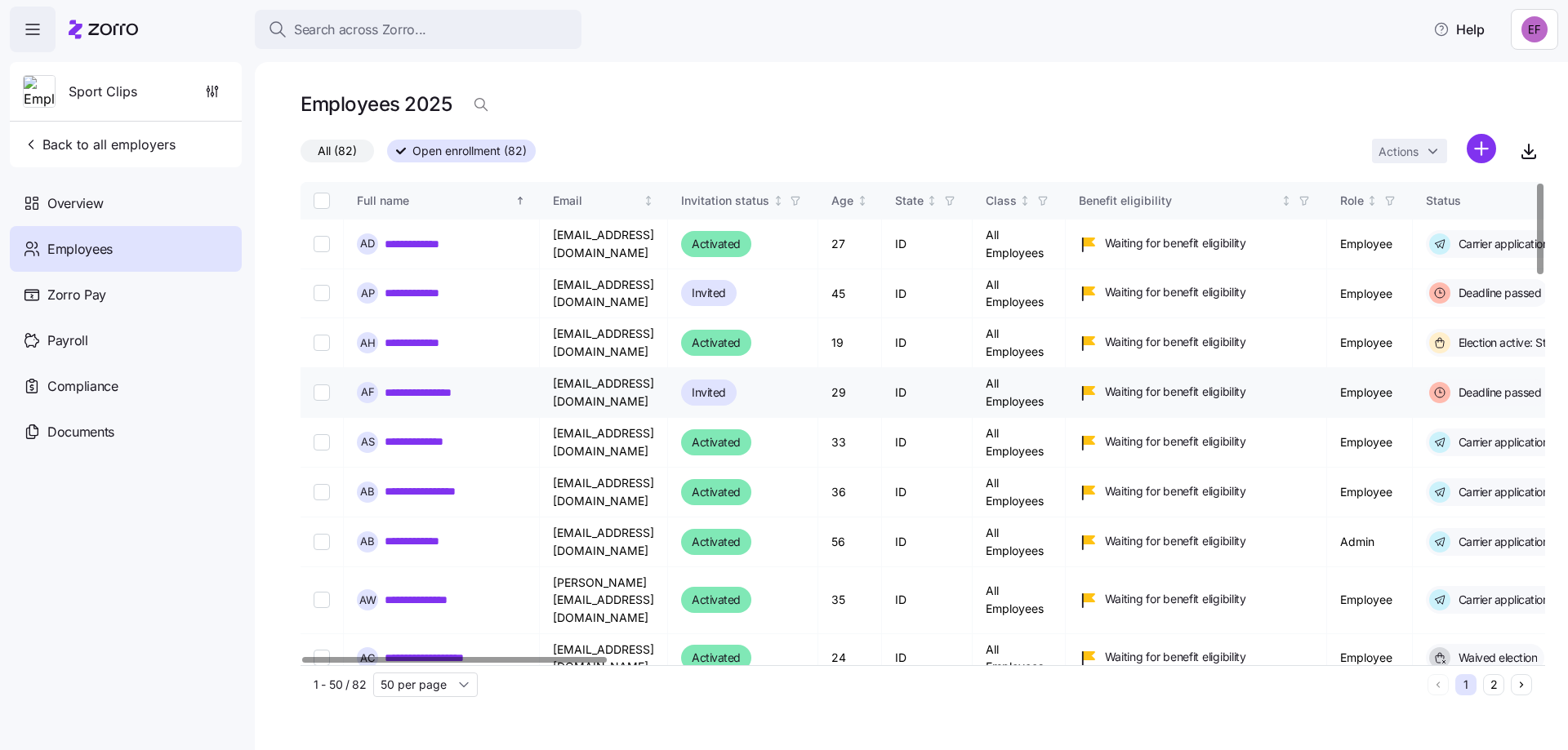
drag, startPoint x: 416, startPoint y: 243, endPoint x: 467, endPoint y: 401, distance: 166.0
click at [416, 243] on link "**********" at bounding box center [420, 244] width 71 height 17
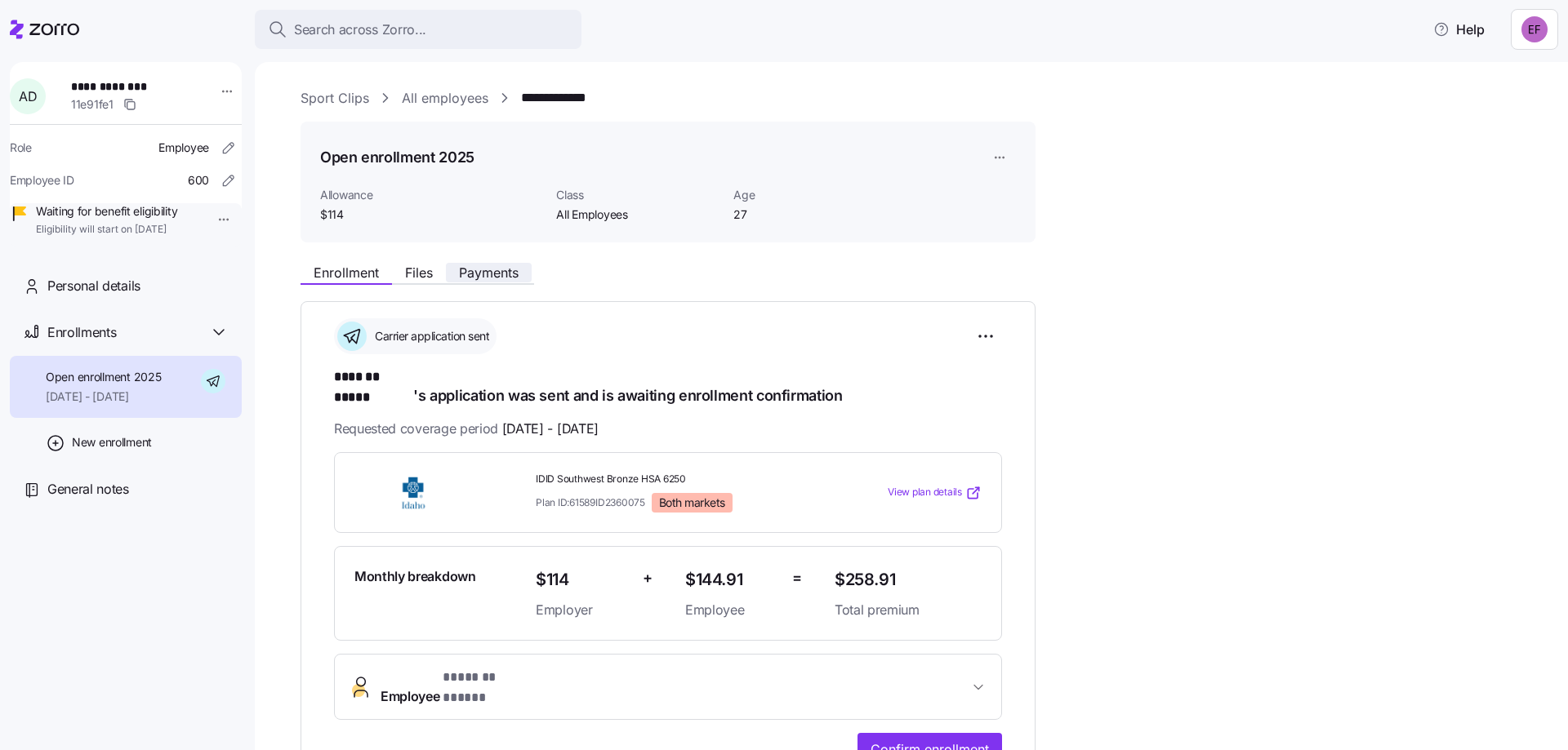
click at [499, 275] on span "Payments" at bounding box center [489, 272] width 60 height 13
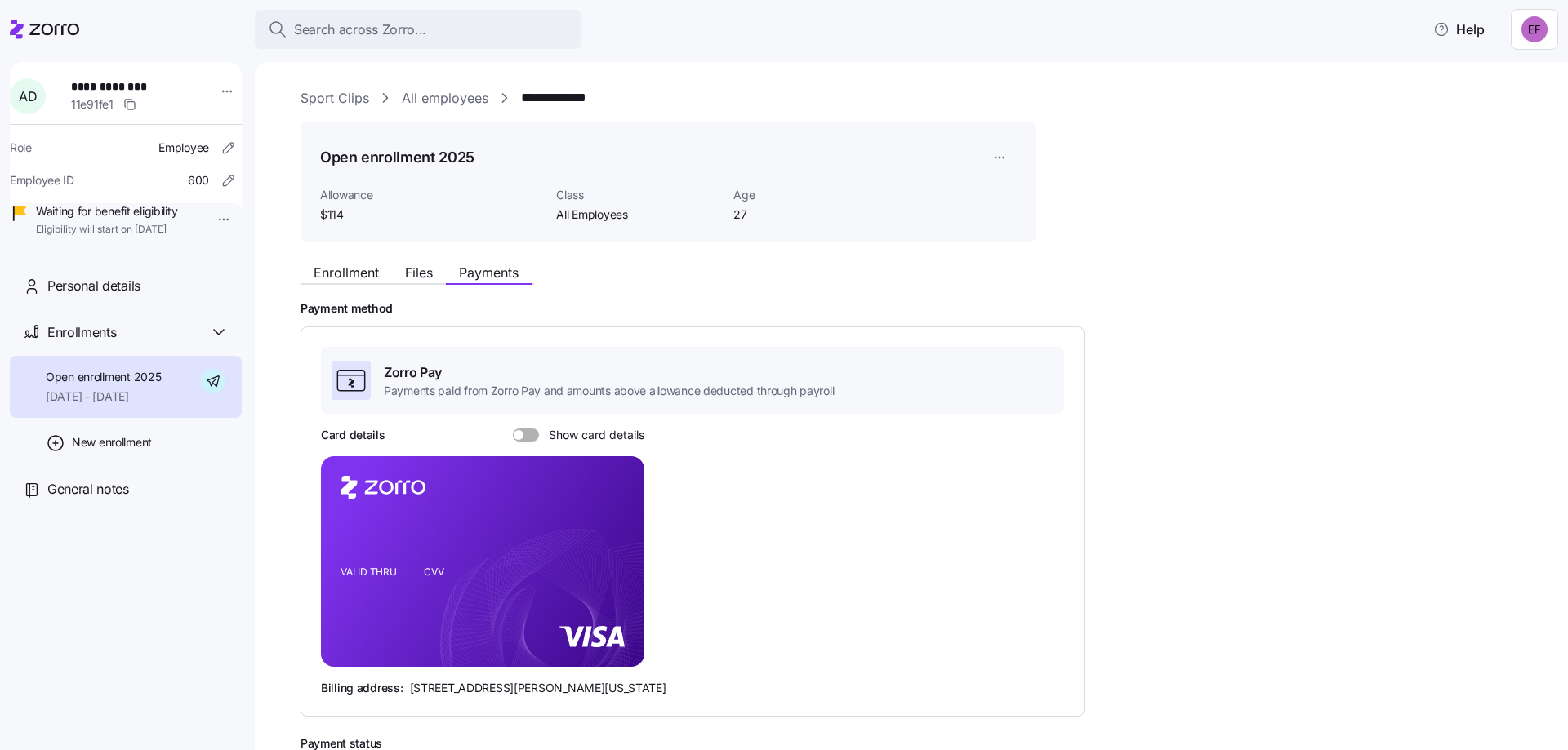
click at [528, 436] on span at bounding box center [532, 434] width 17 height 13
click at [513, 428] on input "Show card details" at bounding box center [513, 428] width 0 height 0
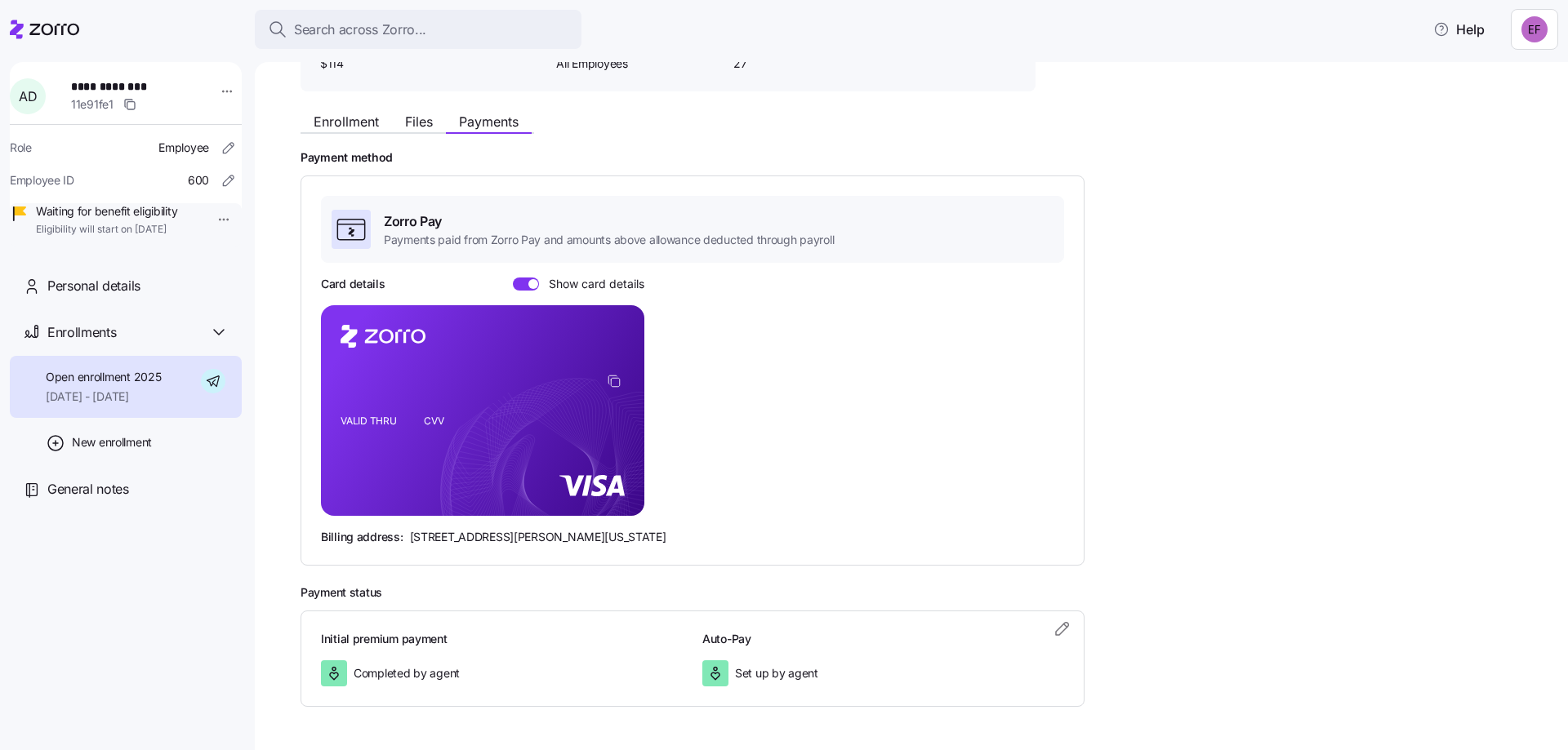
scroll to position [124, 0]
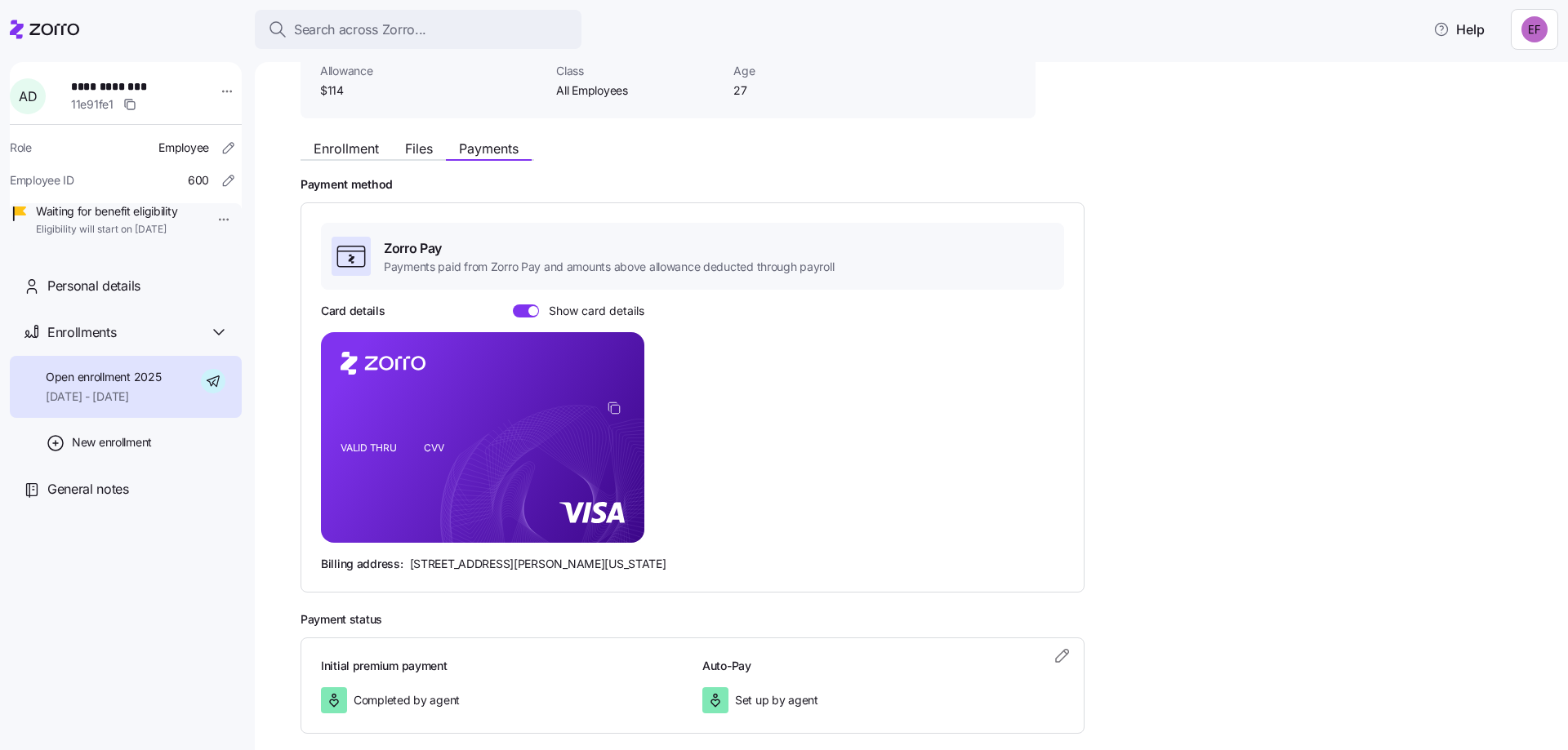
click at [55, 32] on icon at bounding box center [54, 29] width 49 height 11
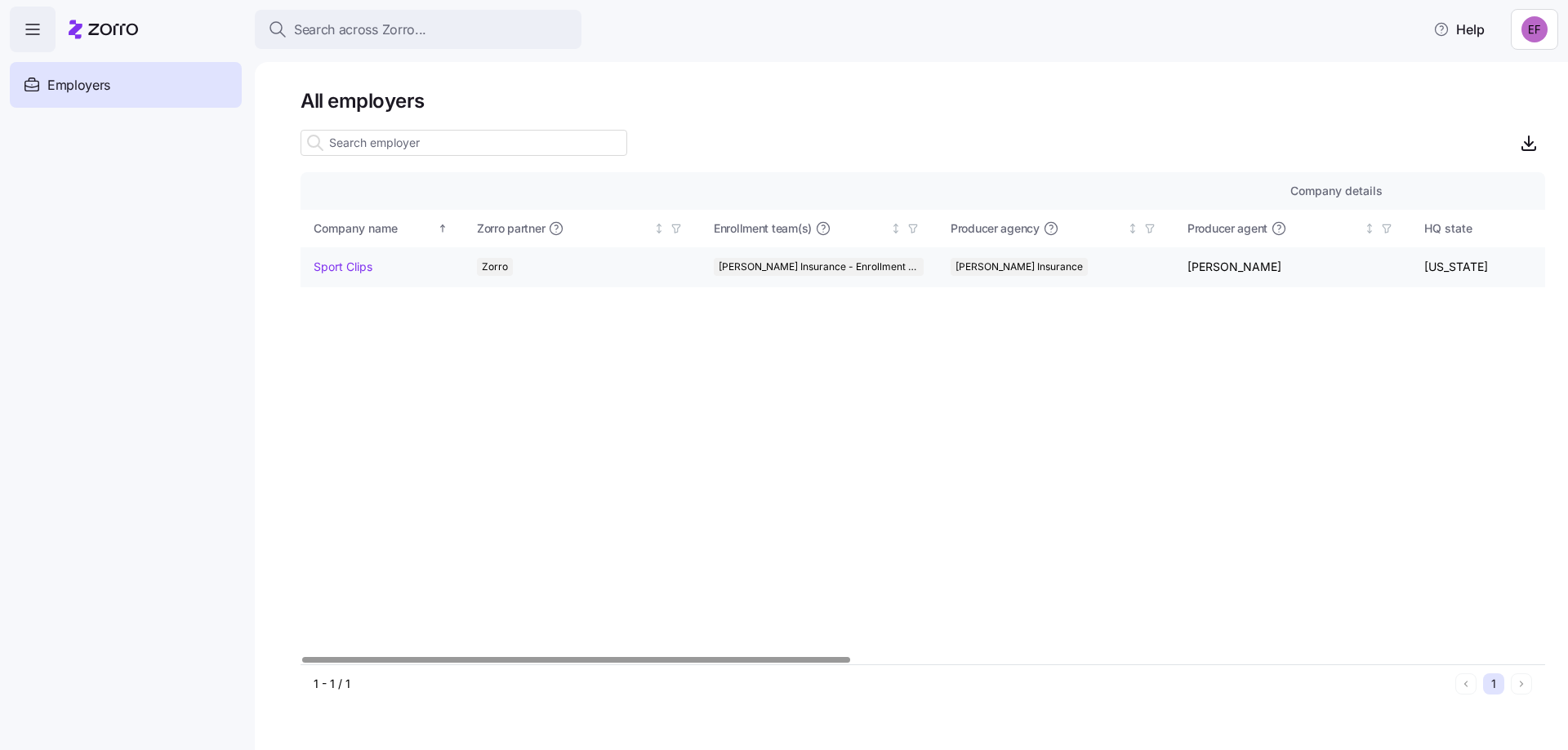
click at [346, 266] on link "Sport Clips" at bounding box center [343, 267] width 59 height 17
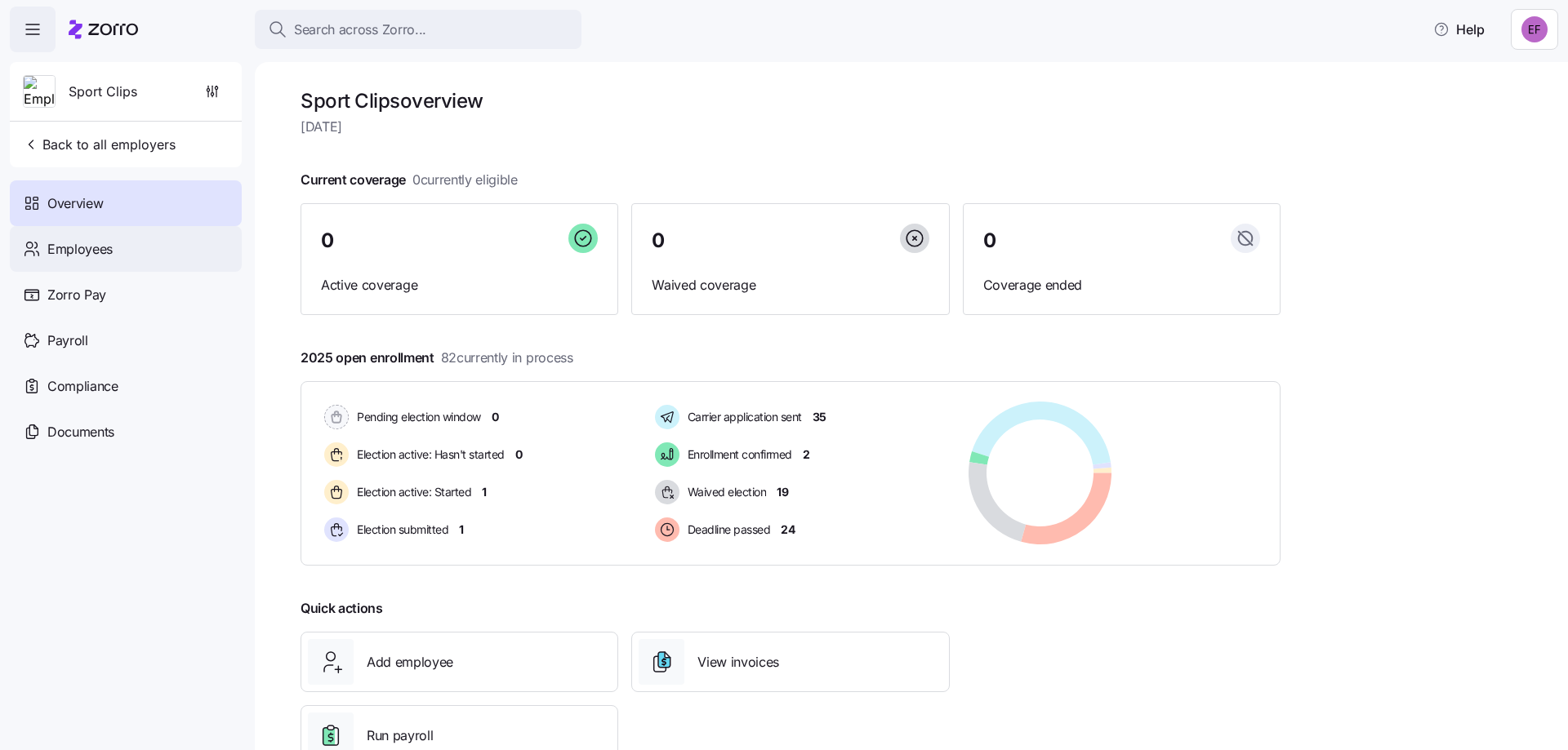
click at [50, 245] on span "Employees" at bounding box center [80, 249] width 65 height 20
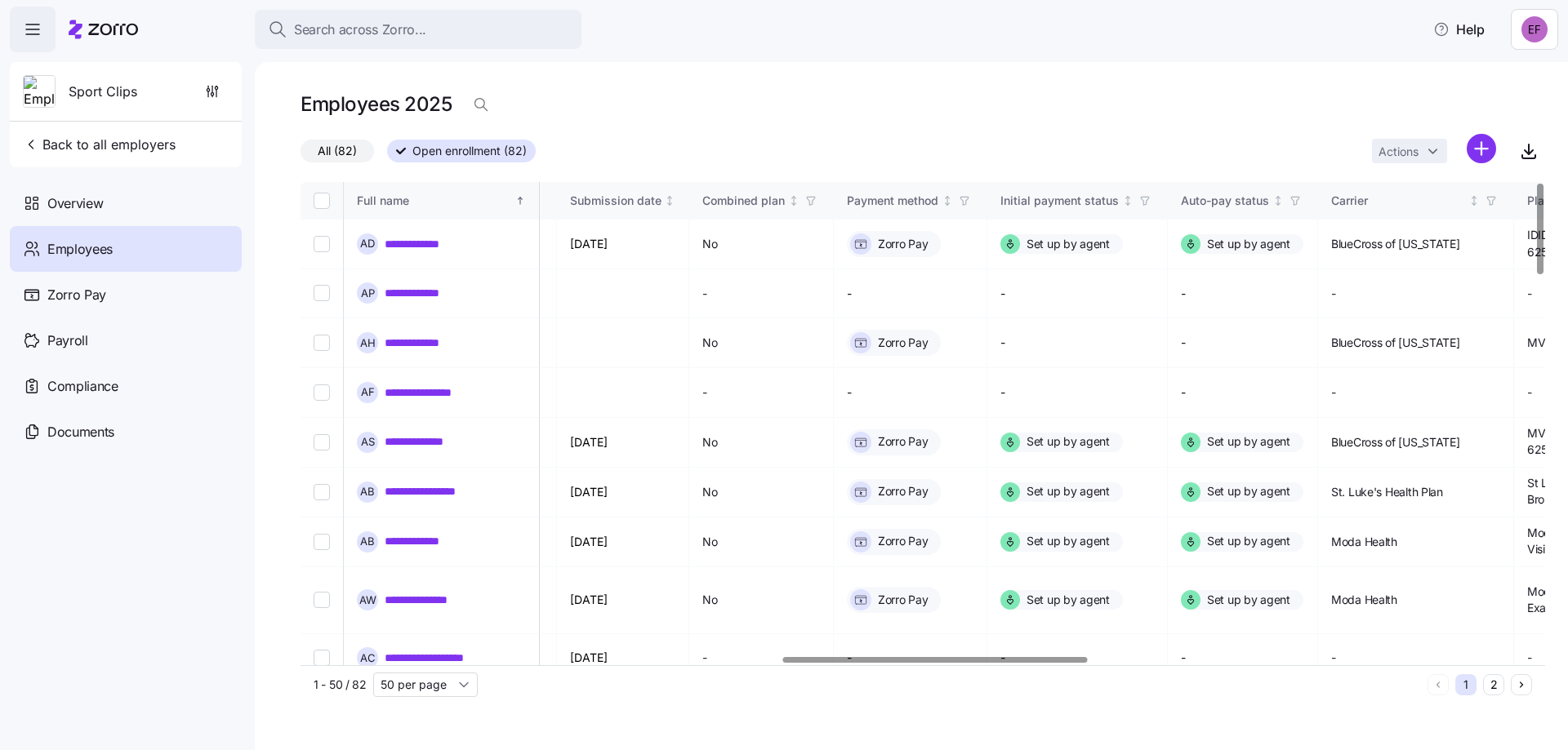
scroll to position [0, 2358]
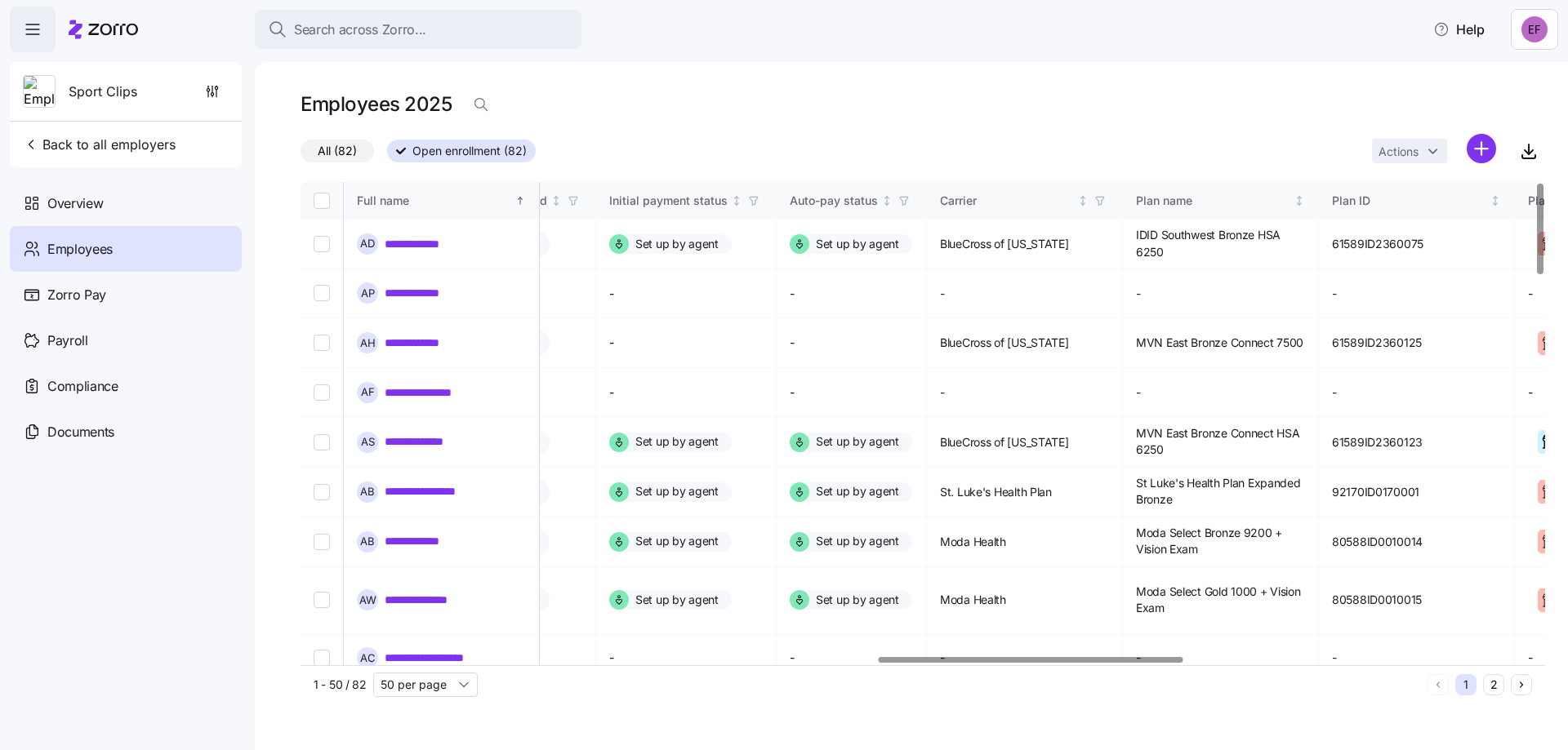
click at [1146, 657] on div at bounding box center [1030, 659] width 304 height 5
click at [1109, 197] on span "button" at bounding box center [1100, 201] width 18 height 18
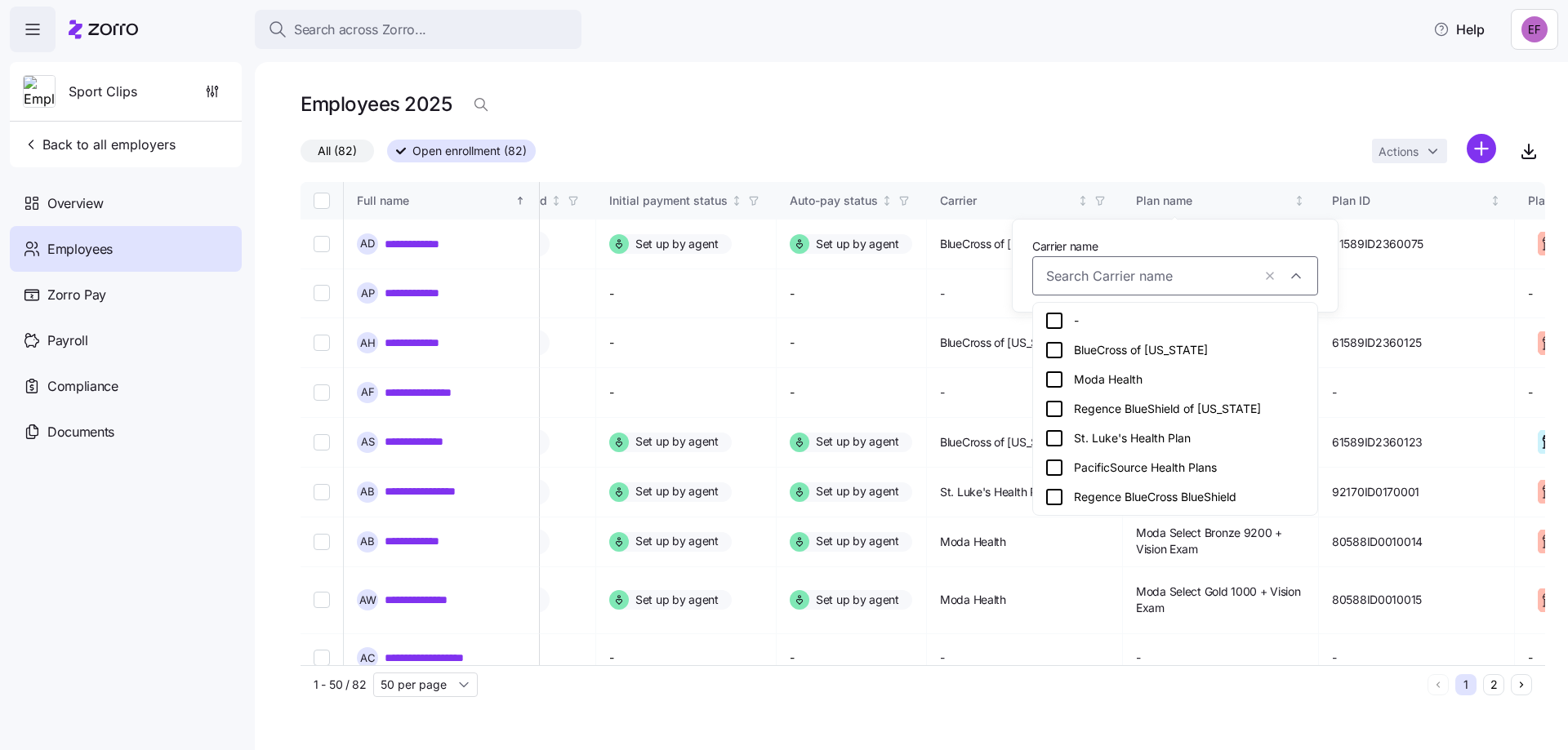
click at [1056, 347] on icon at bounding box center [1054, 350] width 19 height 19
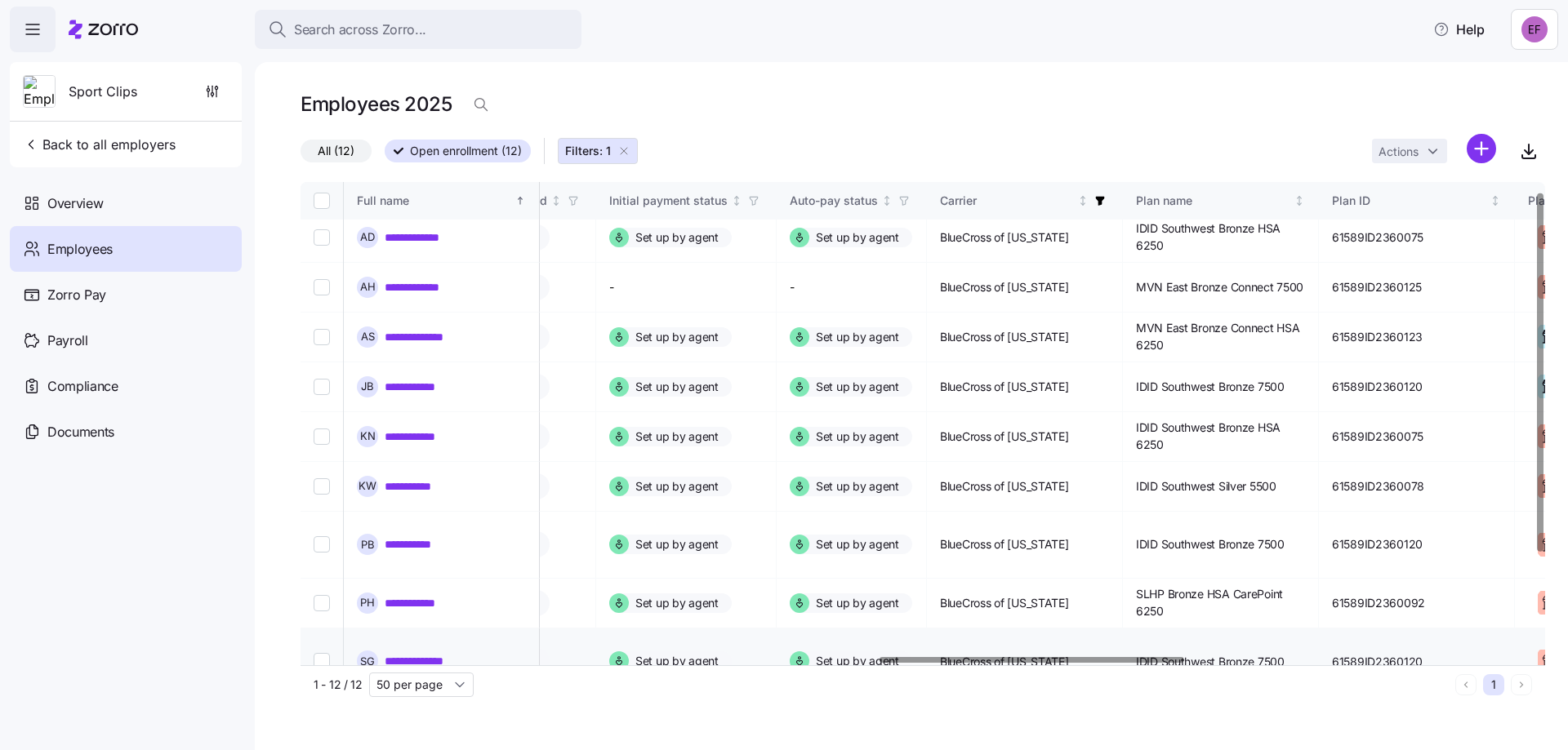
scroll to position [0, 2358]
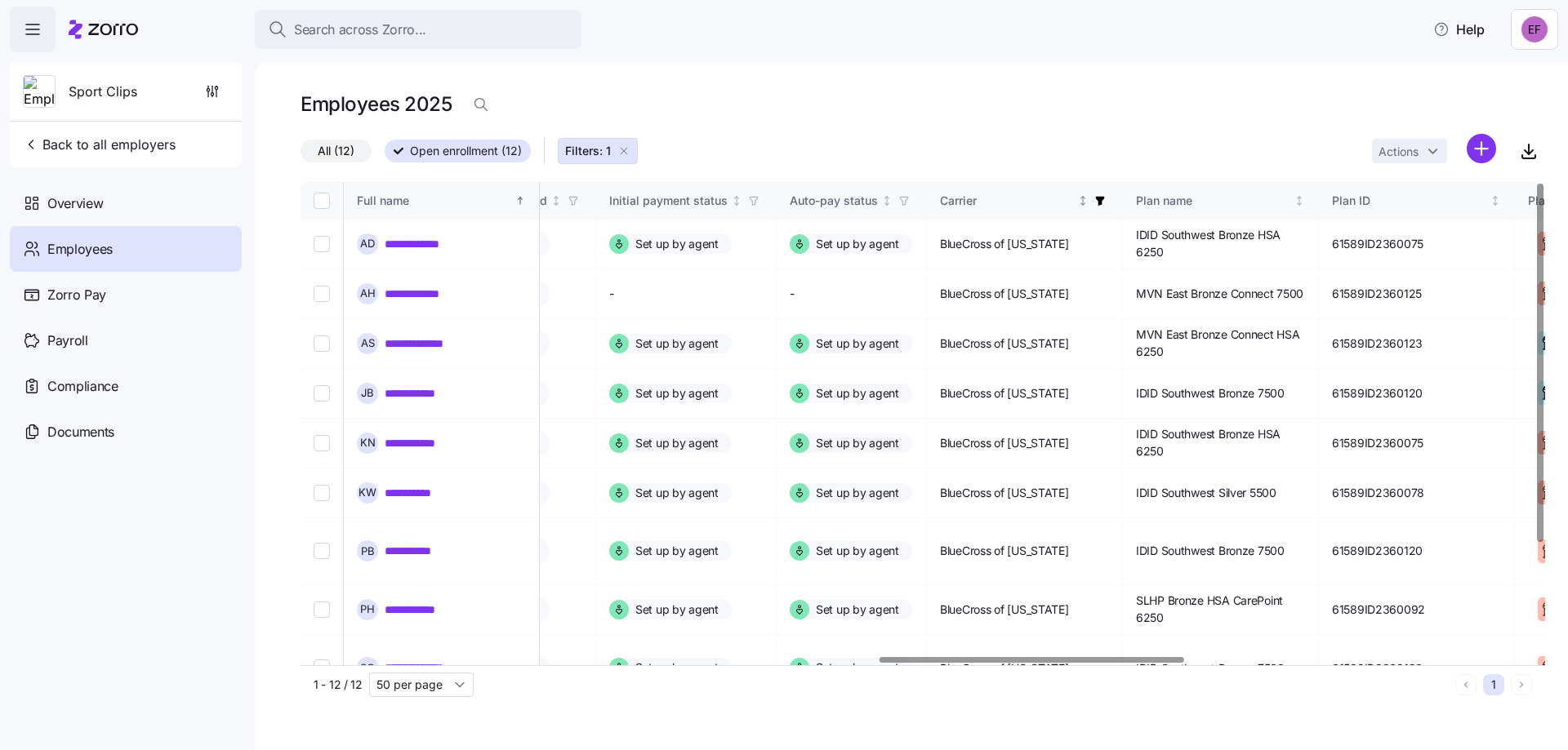
click at [1106, 204] on icon "button" at bounding box center [1100, 200] width 11 height 11
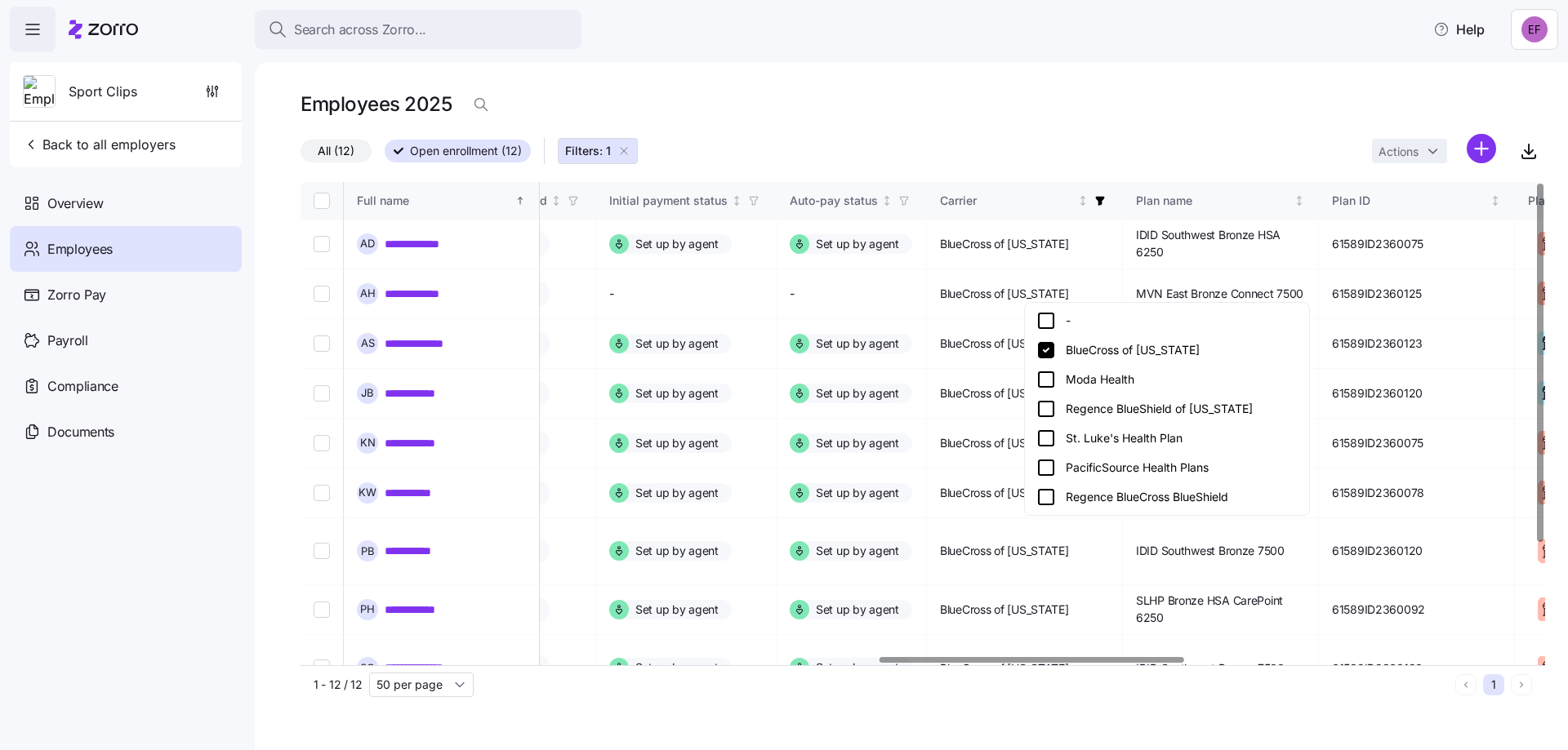
click at [1044, 354] on icon at bounding box center [1046, 350] width 17 height 17
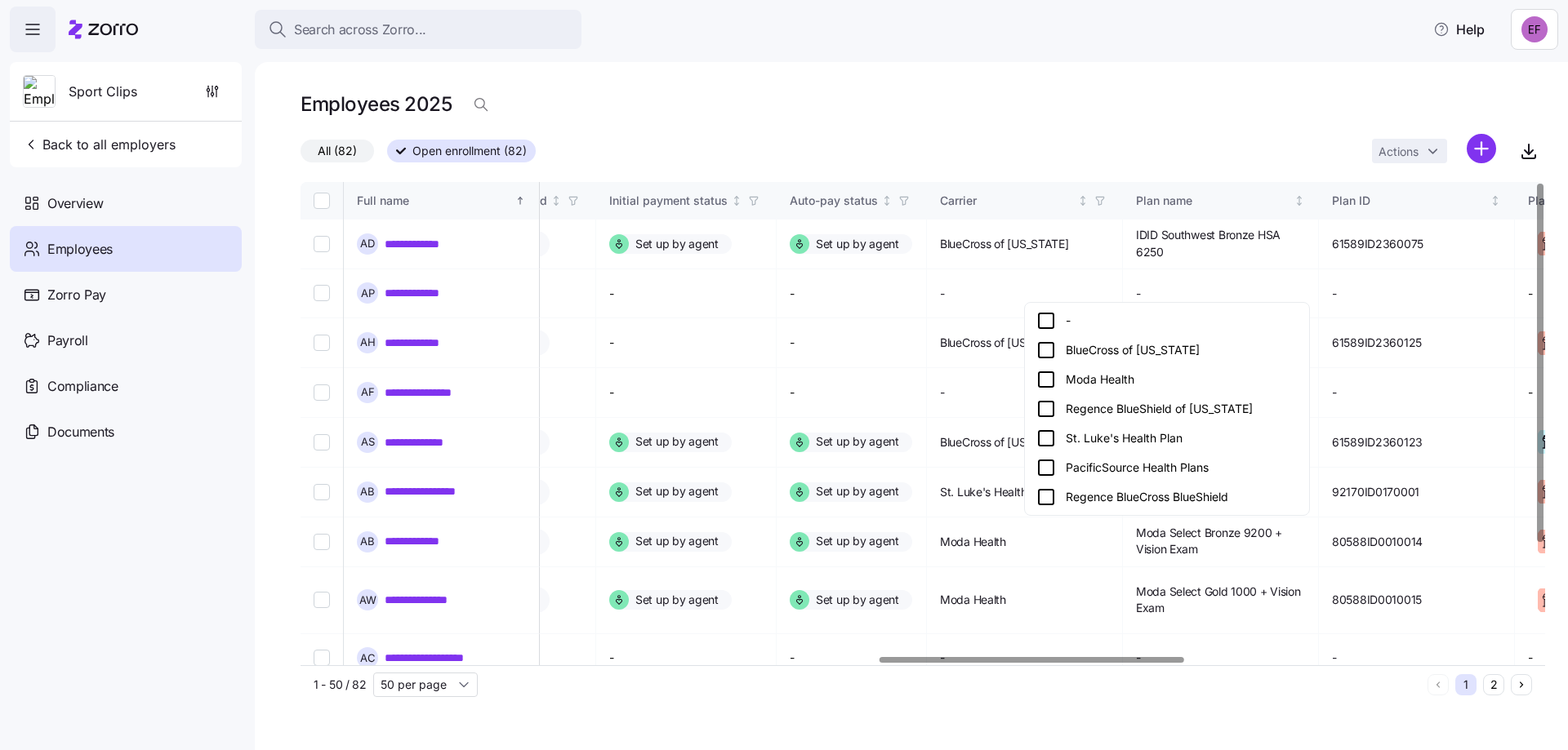
click at [1042, 348] on span "BlueCross of [US_STATE]" at bounding box center [1004, 343] width 129 height 17
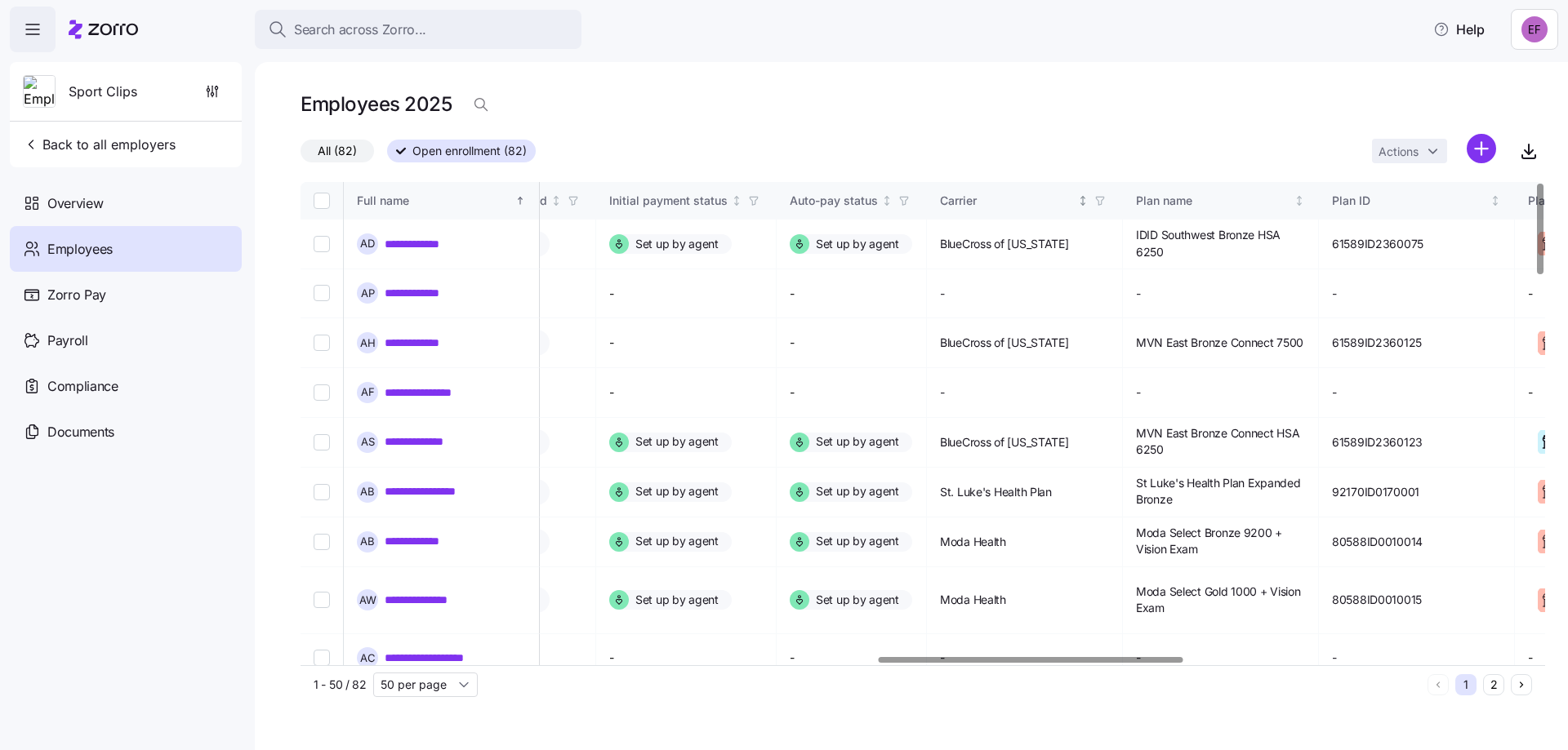
click at [1106, 204] on icon "button" at bounding box center [1100, 200] width 11 height 11
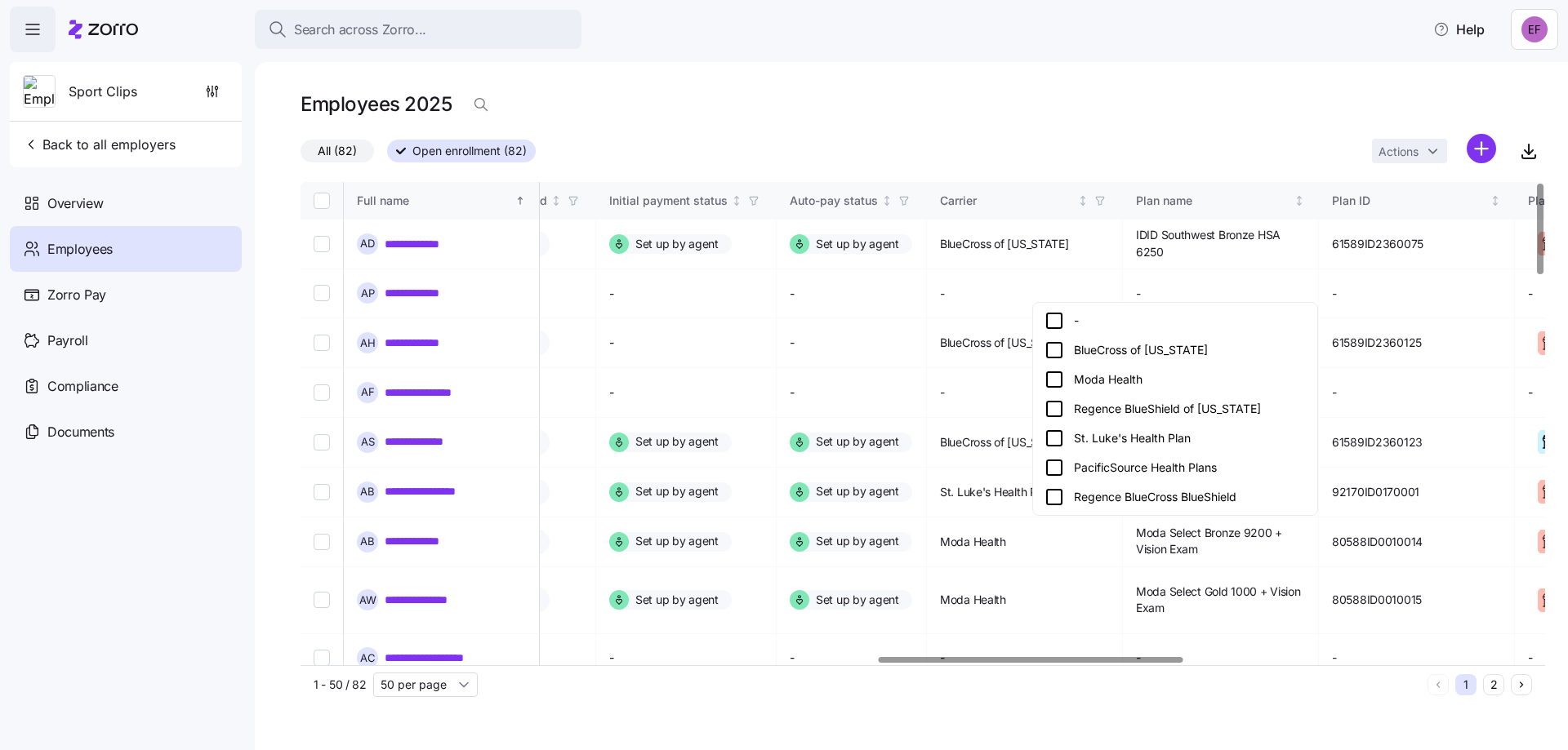
click at [1059, 381] on icon at bounding box center [1054, 380] width 19 height 19
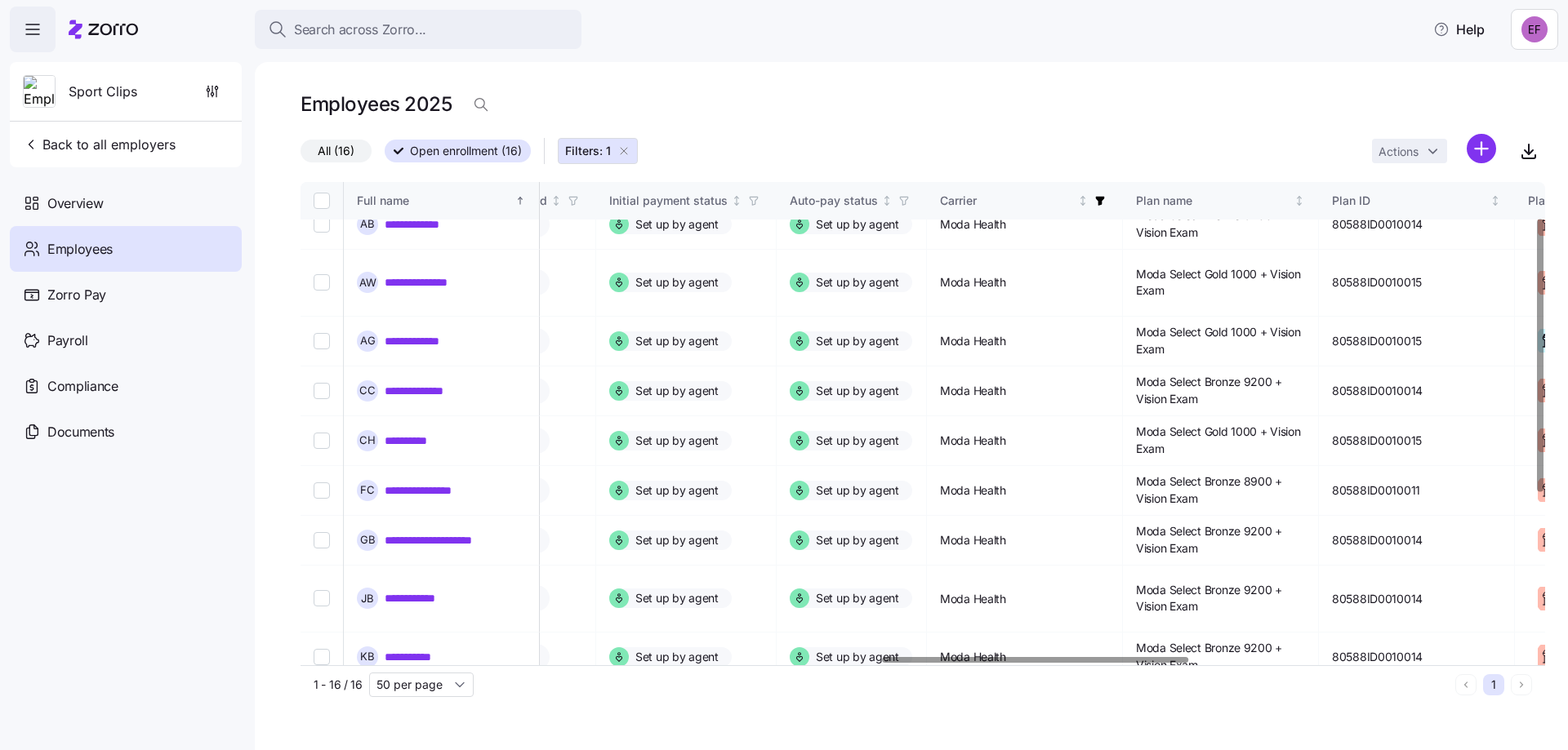
scroll to position [0, 2358]
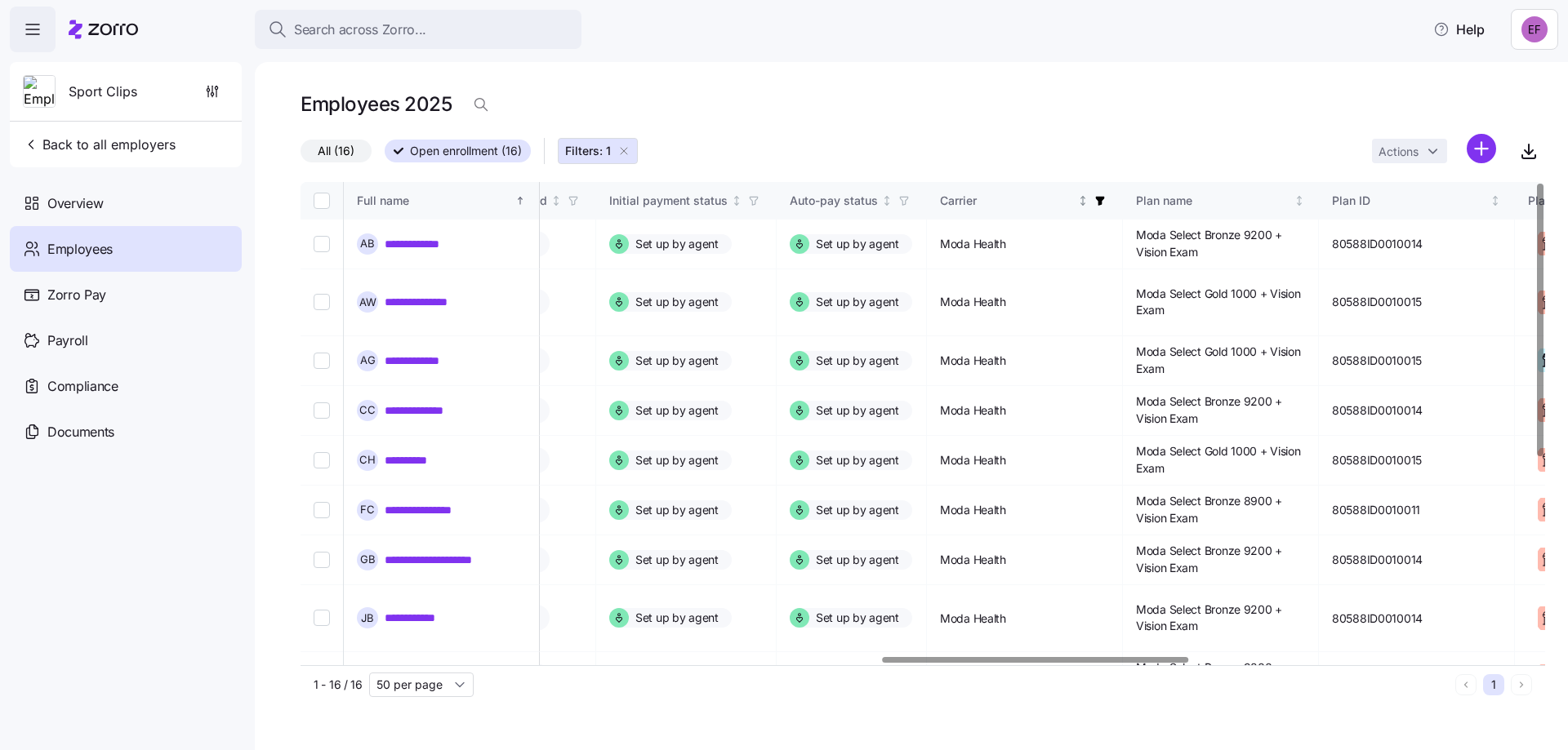
click at [1106, 202] on icon "button" at bounding box center [1100, 200] width 11 height 11
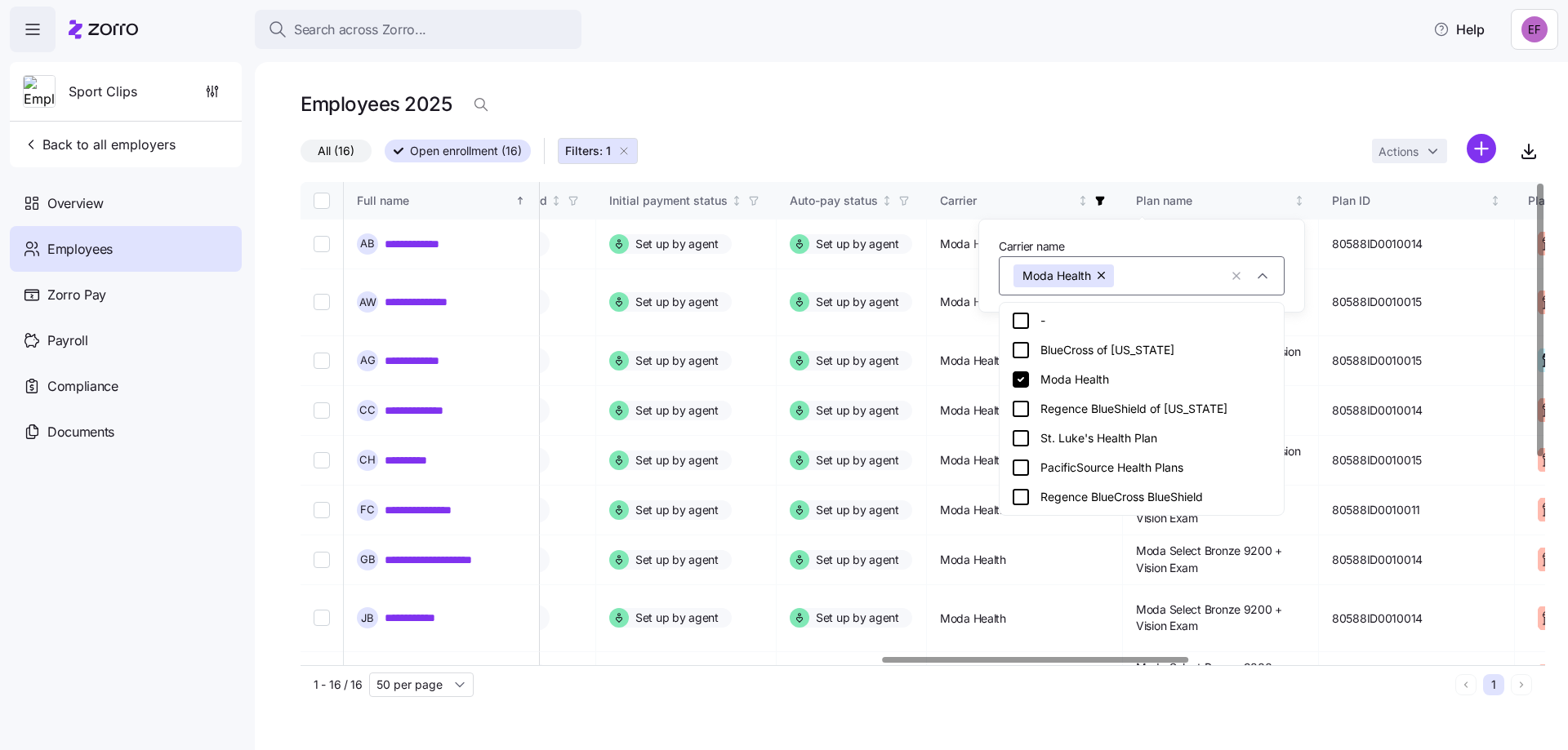
click at [1042, 383] on div "Moda Health" at bounding box center [1141, 380] width 261 height 19
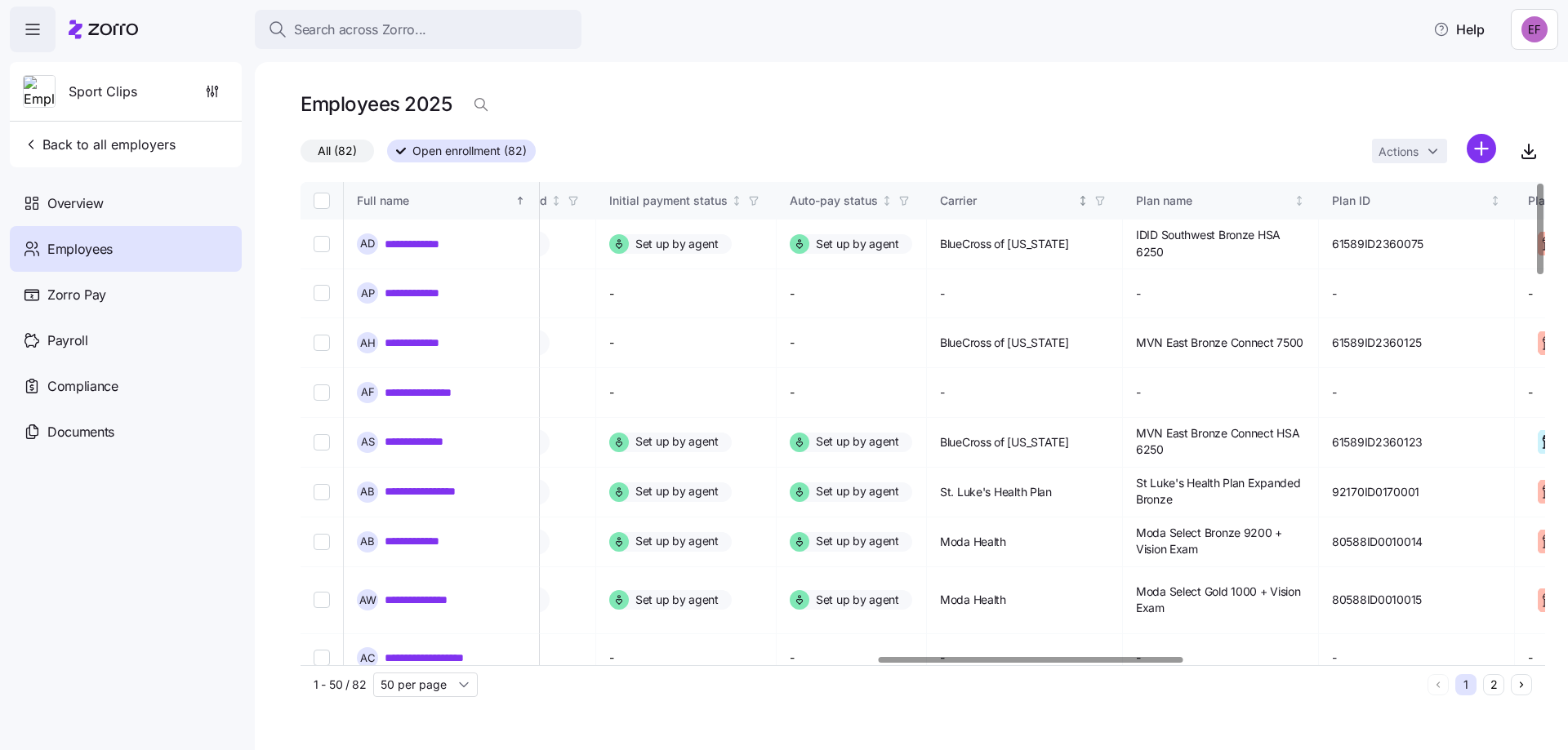
click at [1106, 204] on icon "button" at bounding box center [1100, 200] width 11 height 11
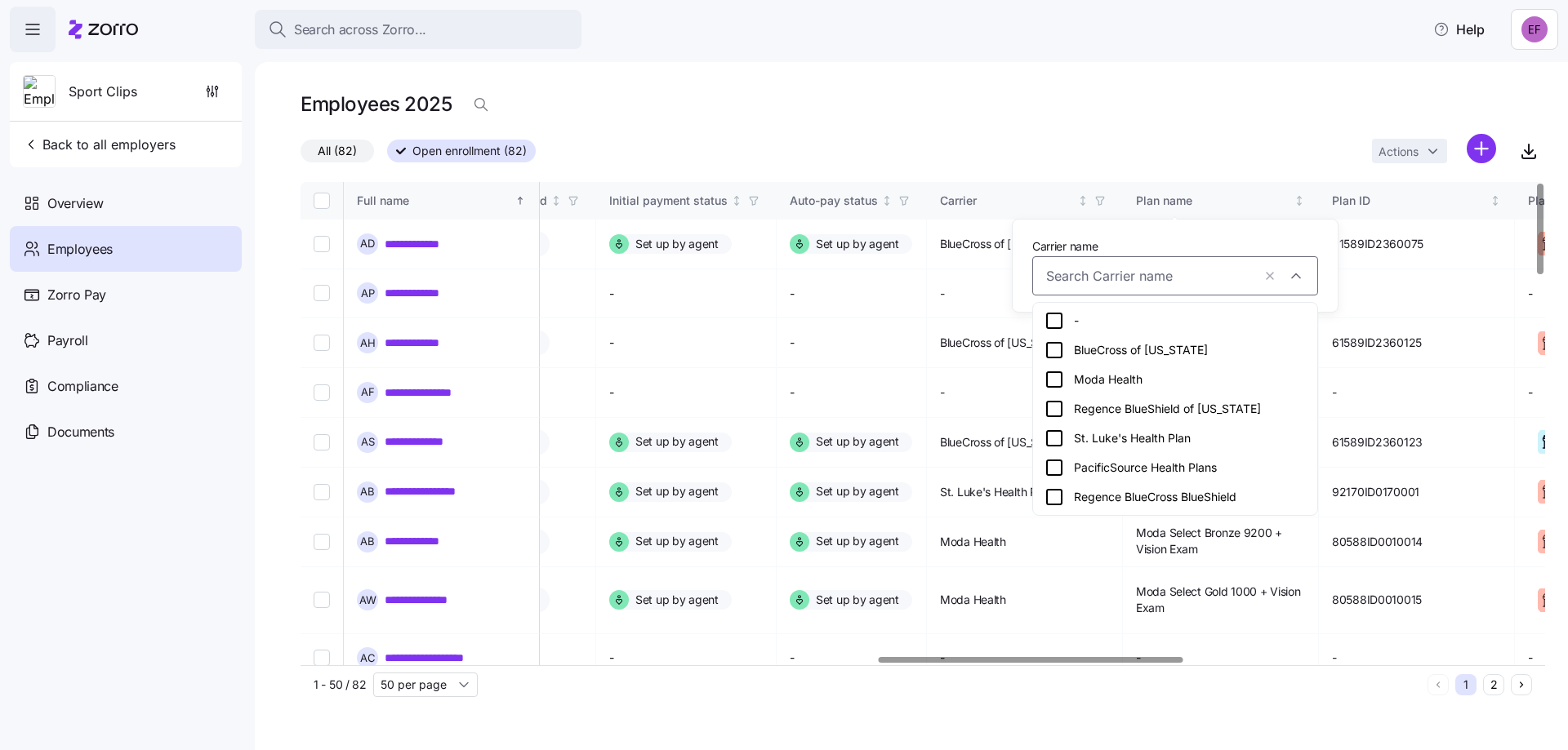
click at [1056, 412] on icon at bounding box center [1054, 409] width 19 height 19
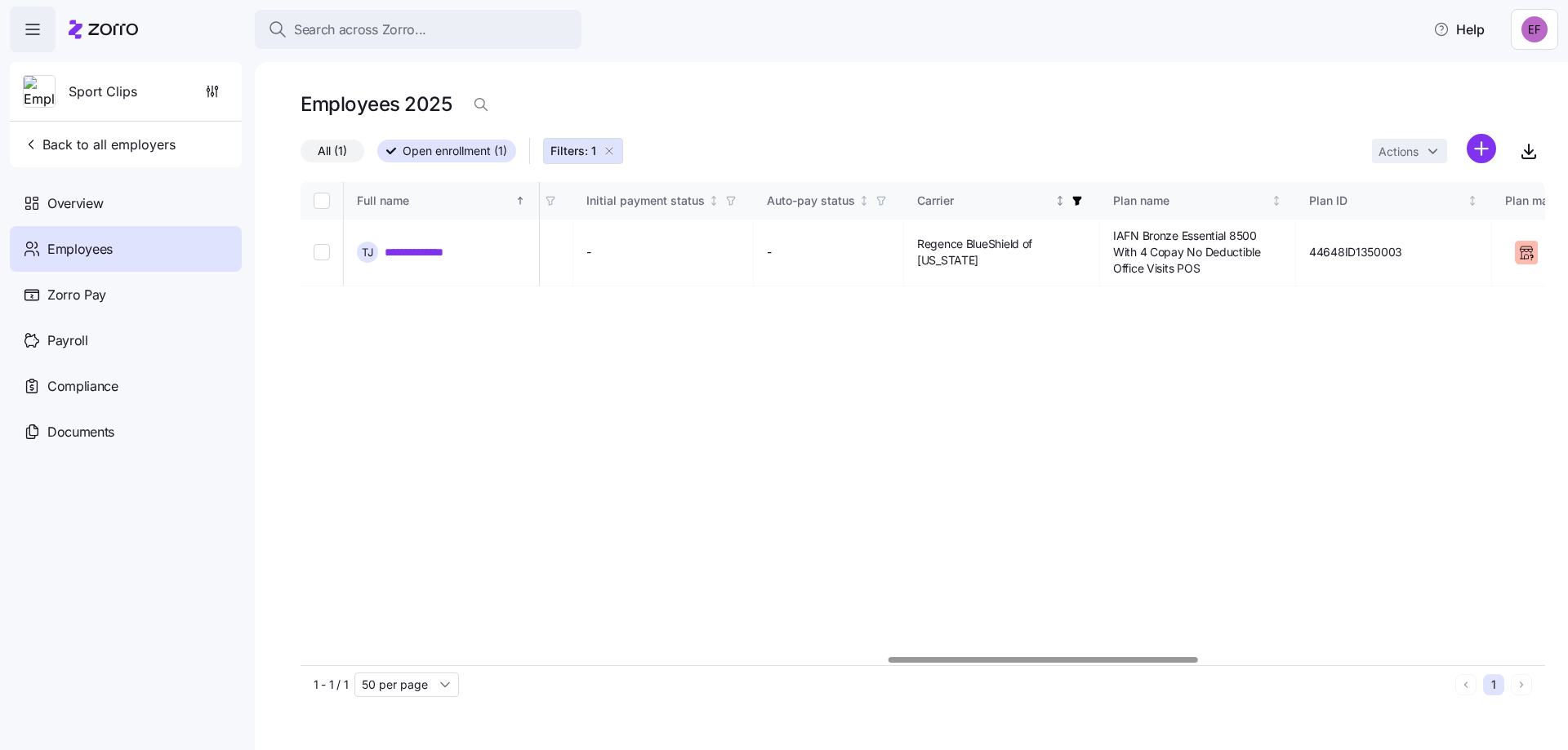
click at [1082, 202] on icon "button" at bounding box center [1078, 201] width 9 height 9
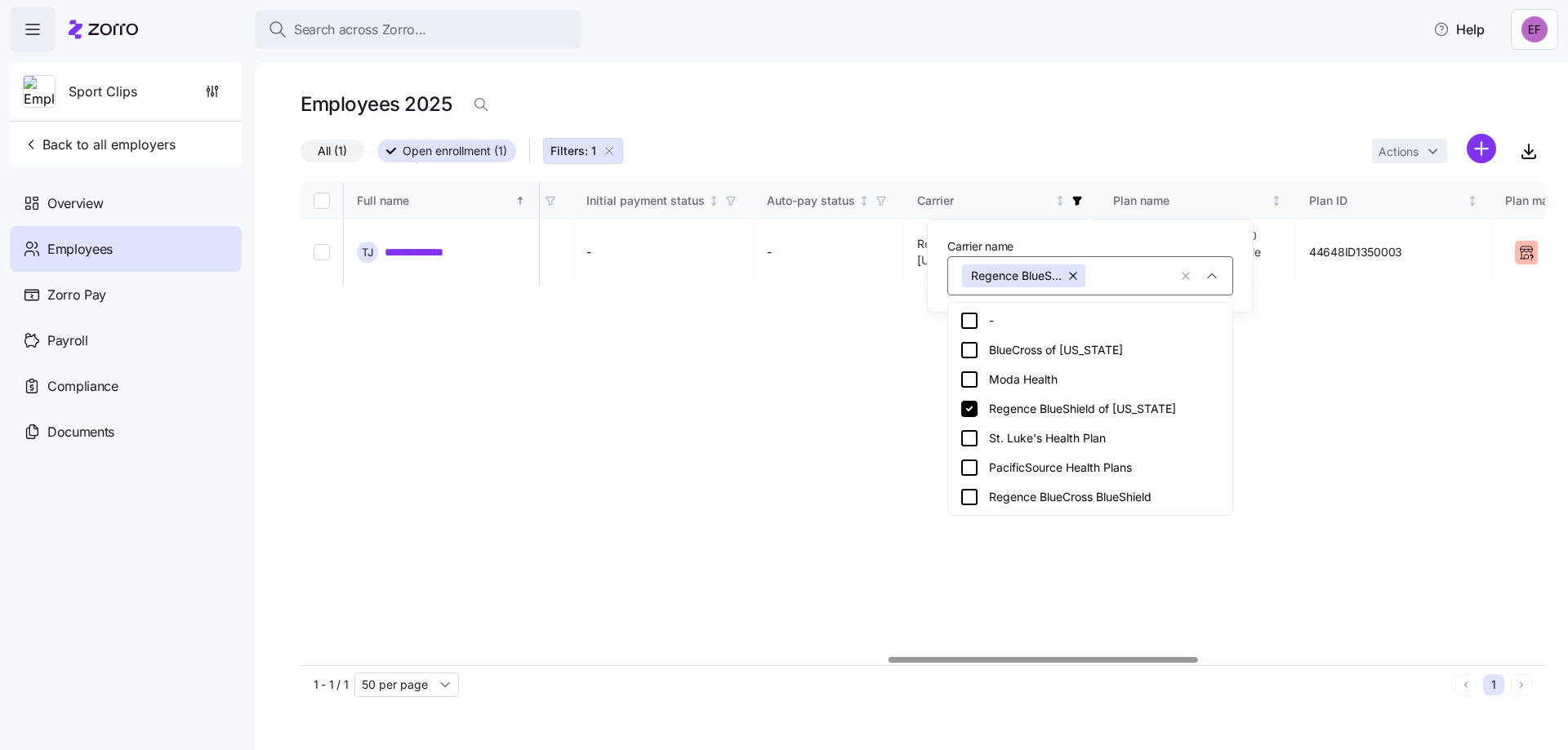
click at [967, 493] on icon at bounding box center [969, 497] width 19 height 19
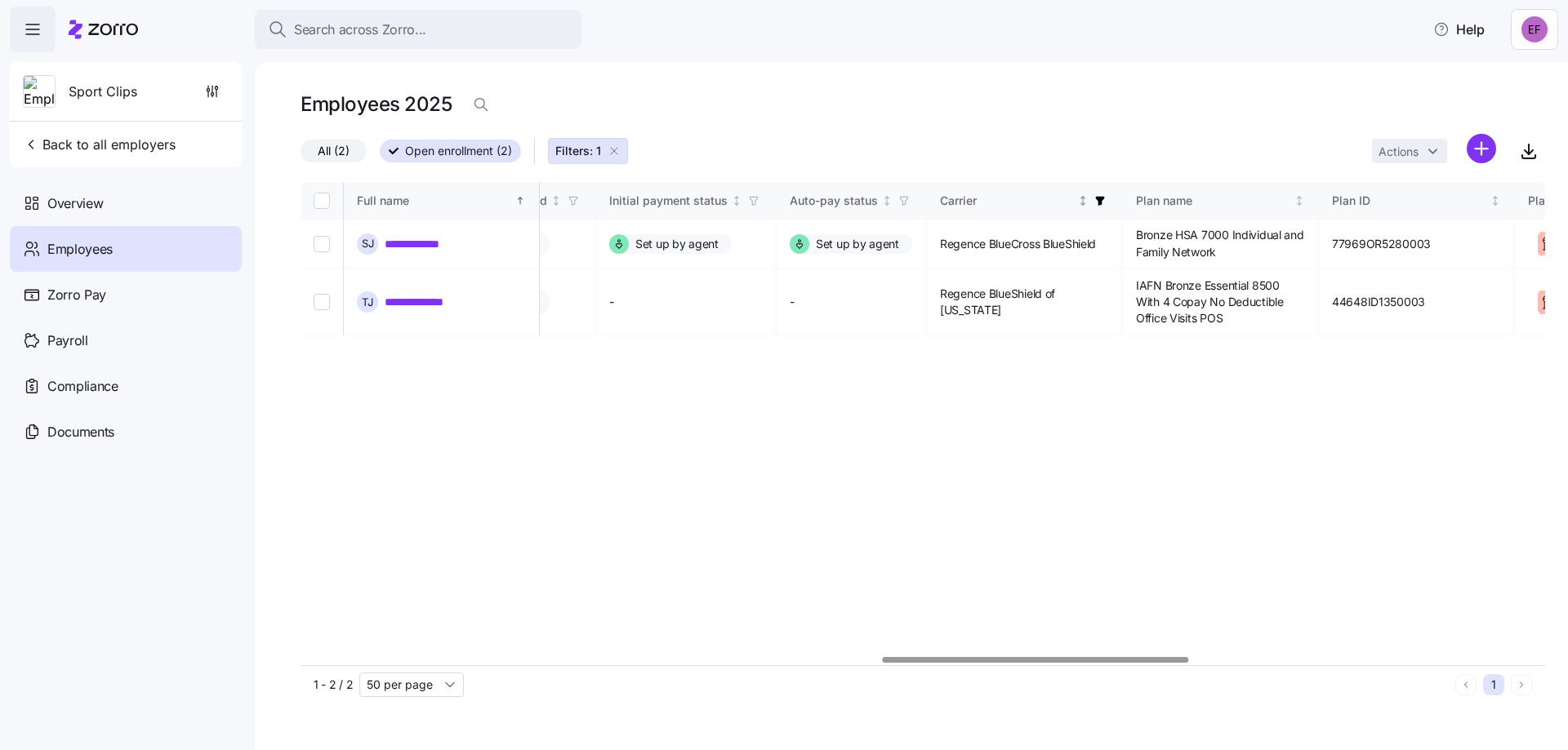
click at [1106, 198] on icon "button" at bounding box center [1100, 200] width 11 height 11
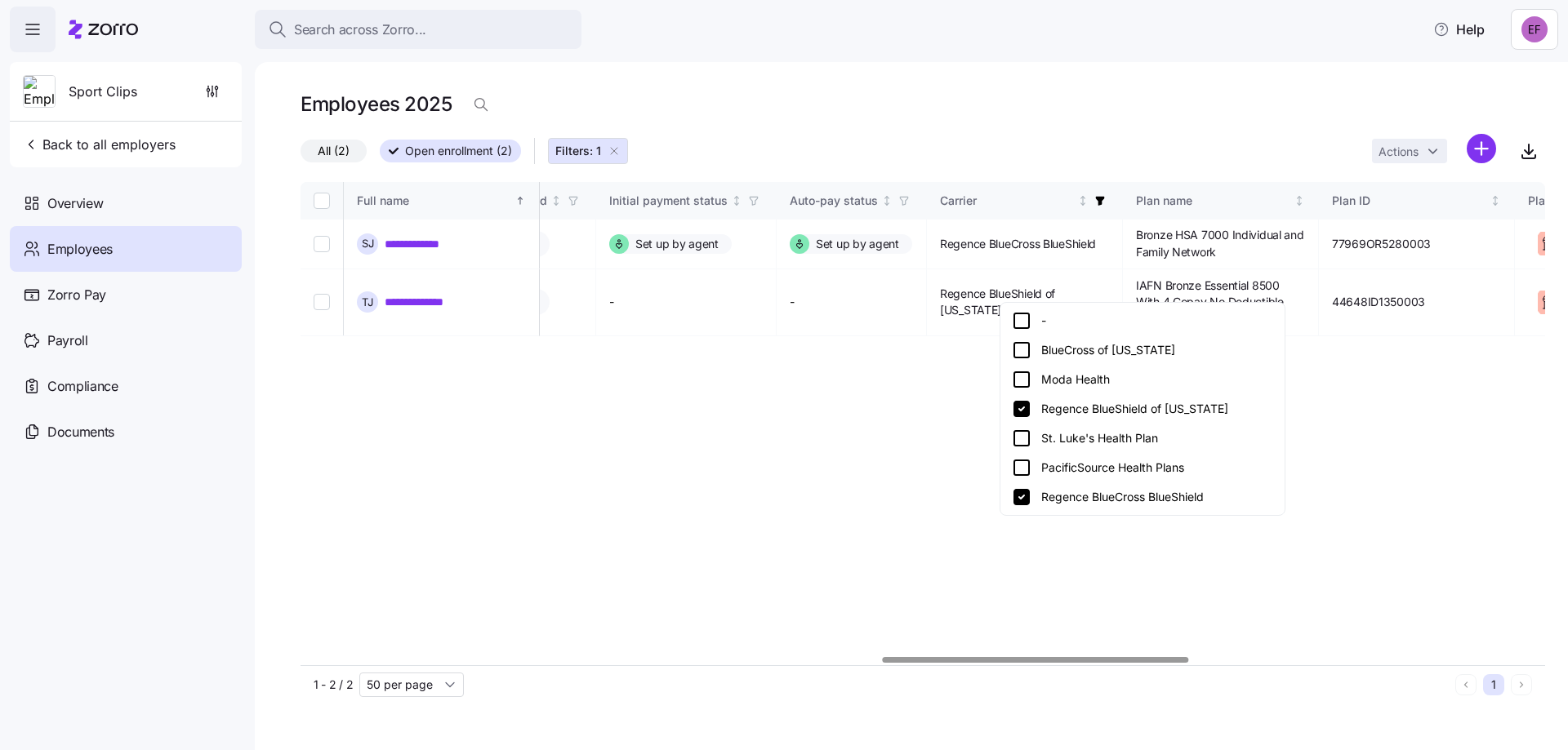
click at [1017, 414] on icon at bounding box center [1021, 409] width 17 height 17
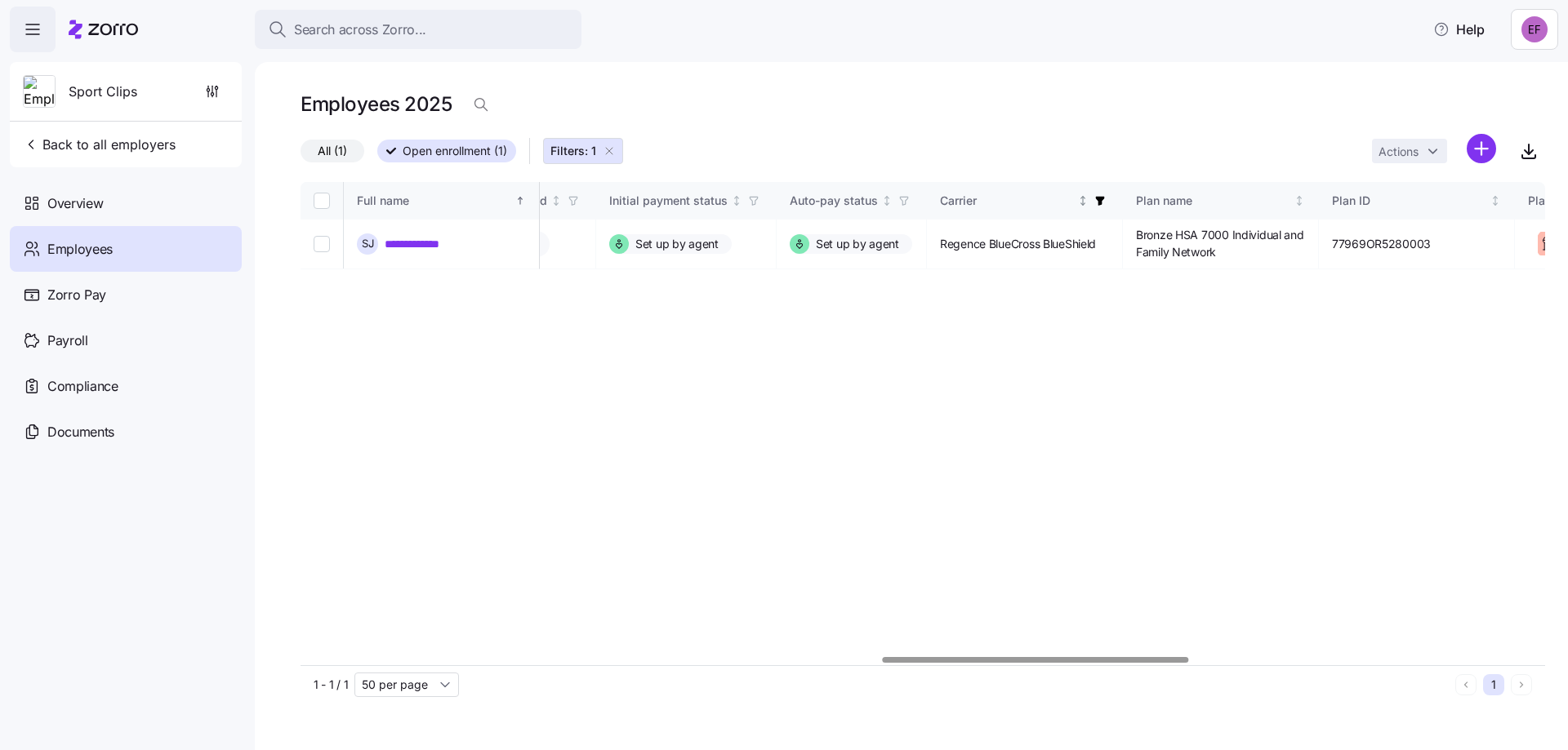
click at [1105, 199] on icon "button" at bounding box center [1101, 201] width 9 height 9
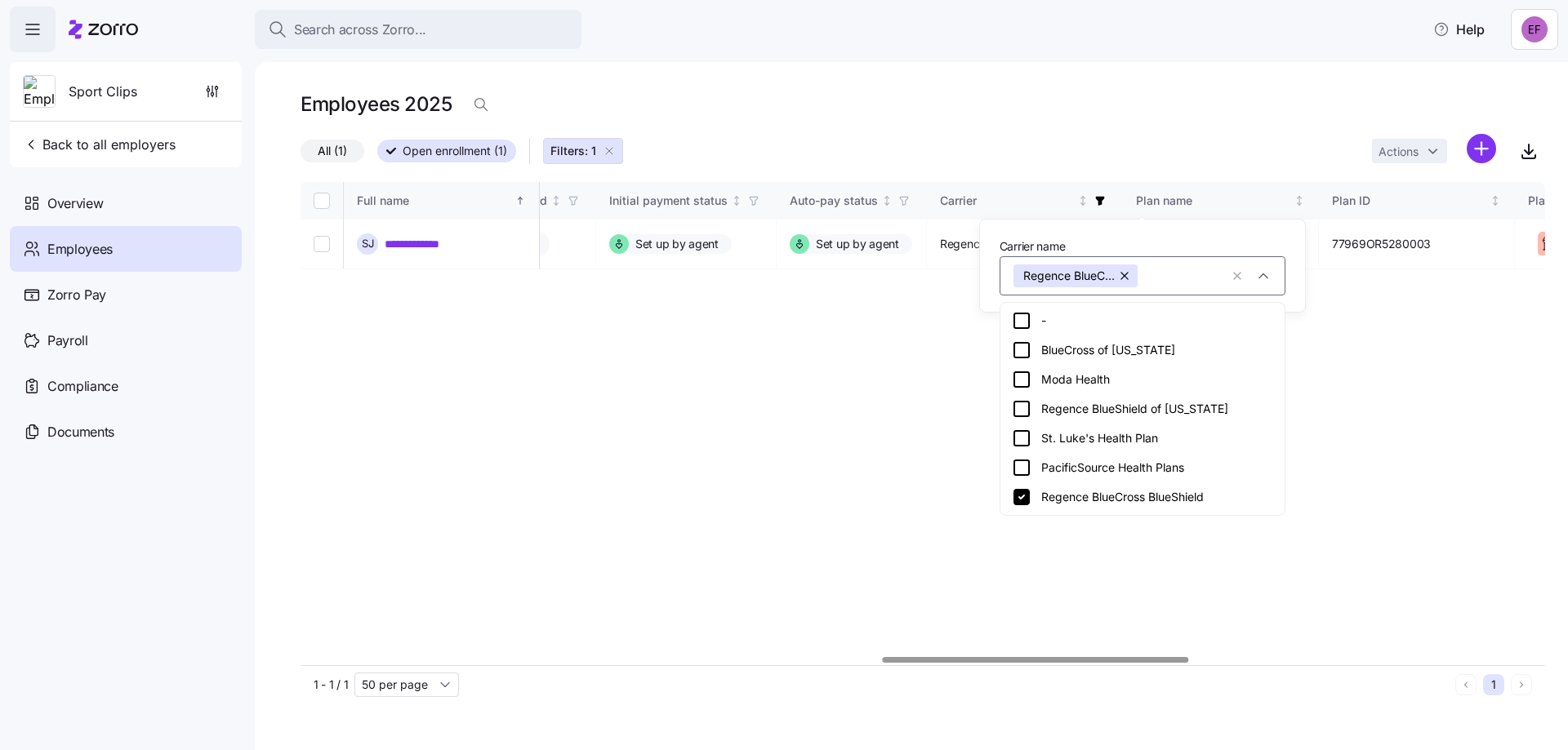
click at [1022, 442] on icon at bounding box center [1021, 438] width 19 height 19
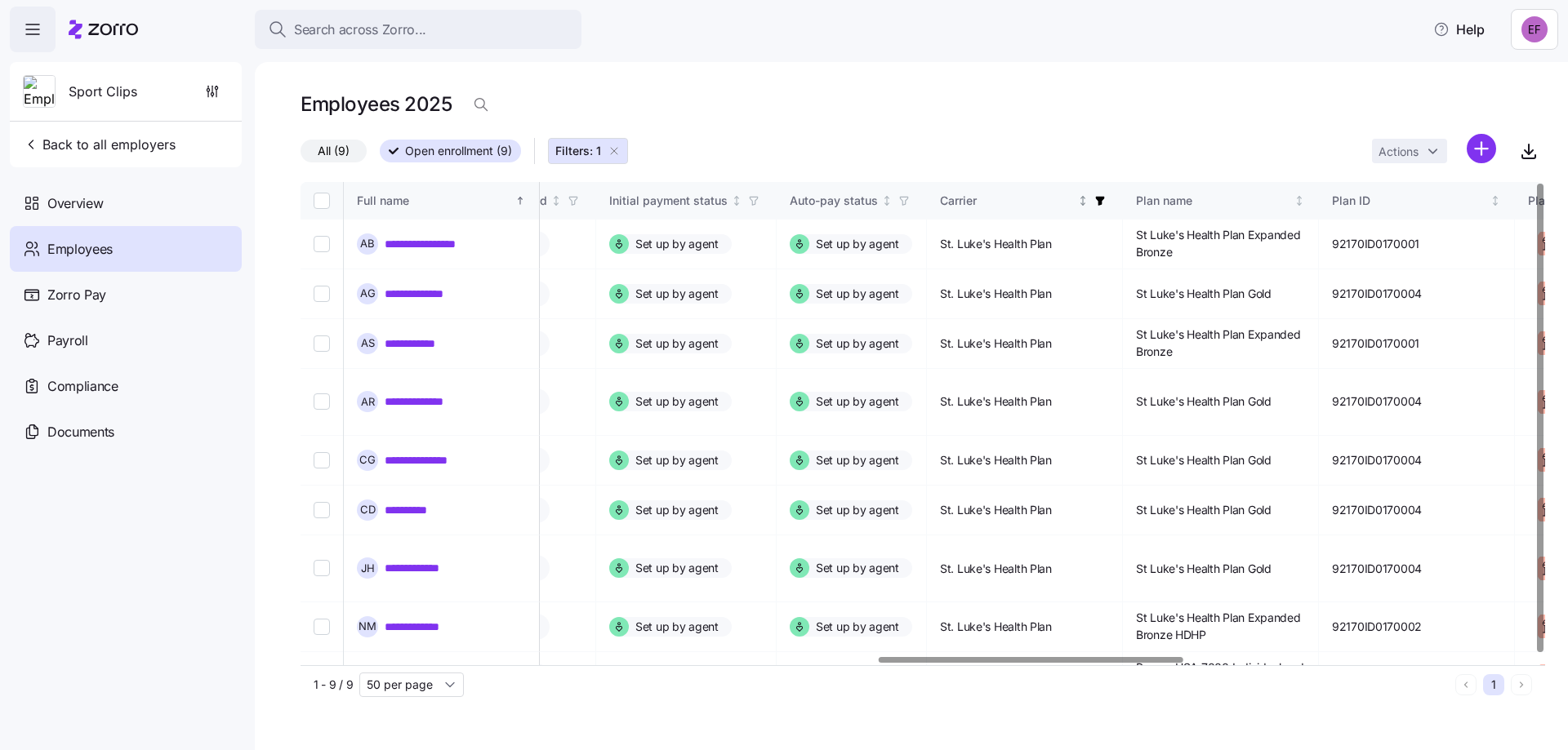
click at [1105, 200] on icon "button" at bounding box center [1101, 201] width 9 height 9
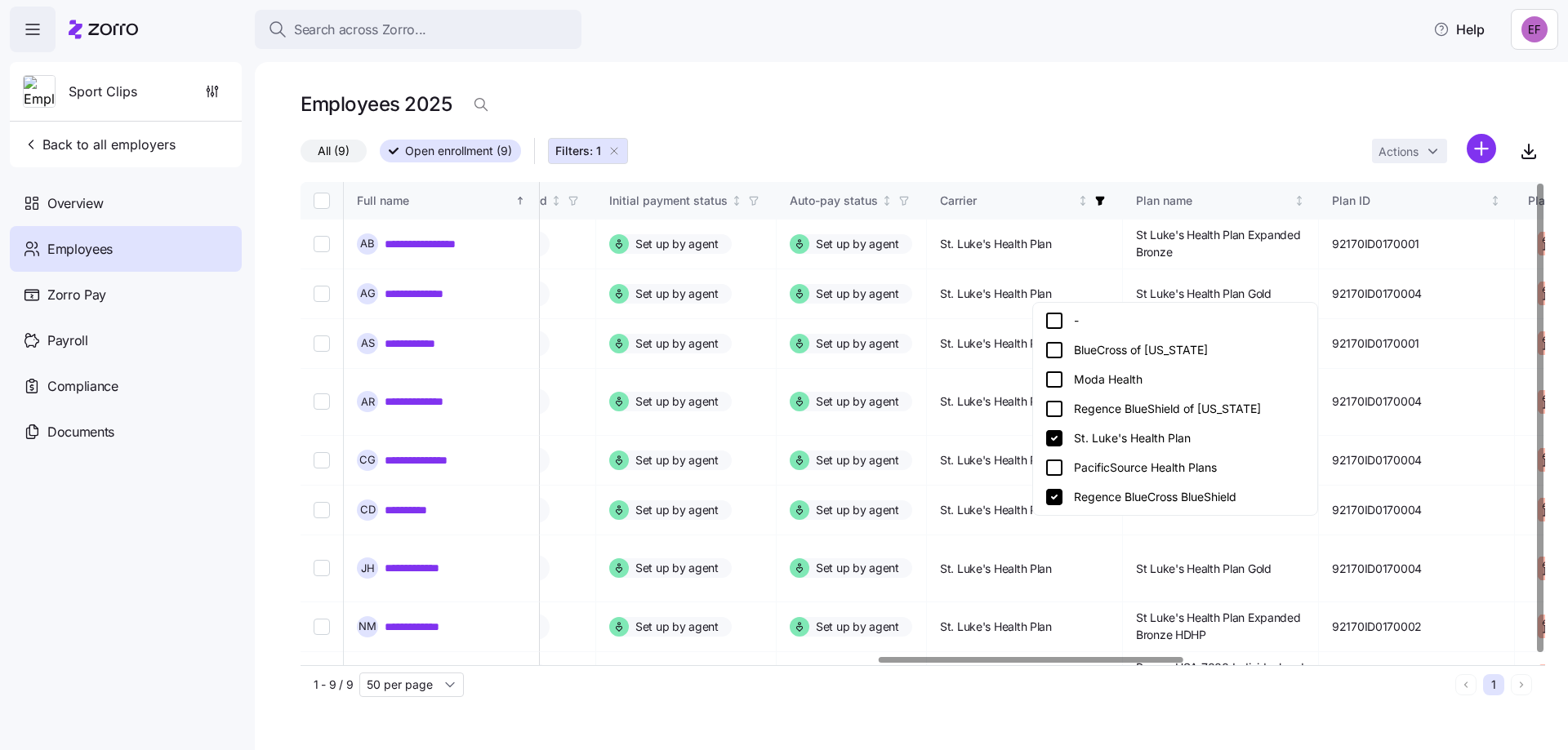
click at [1057, 495] on icon at bounding box center [1054, 497] width 17 height 17
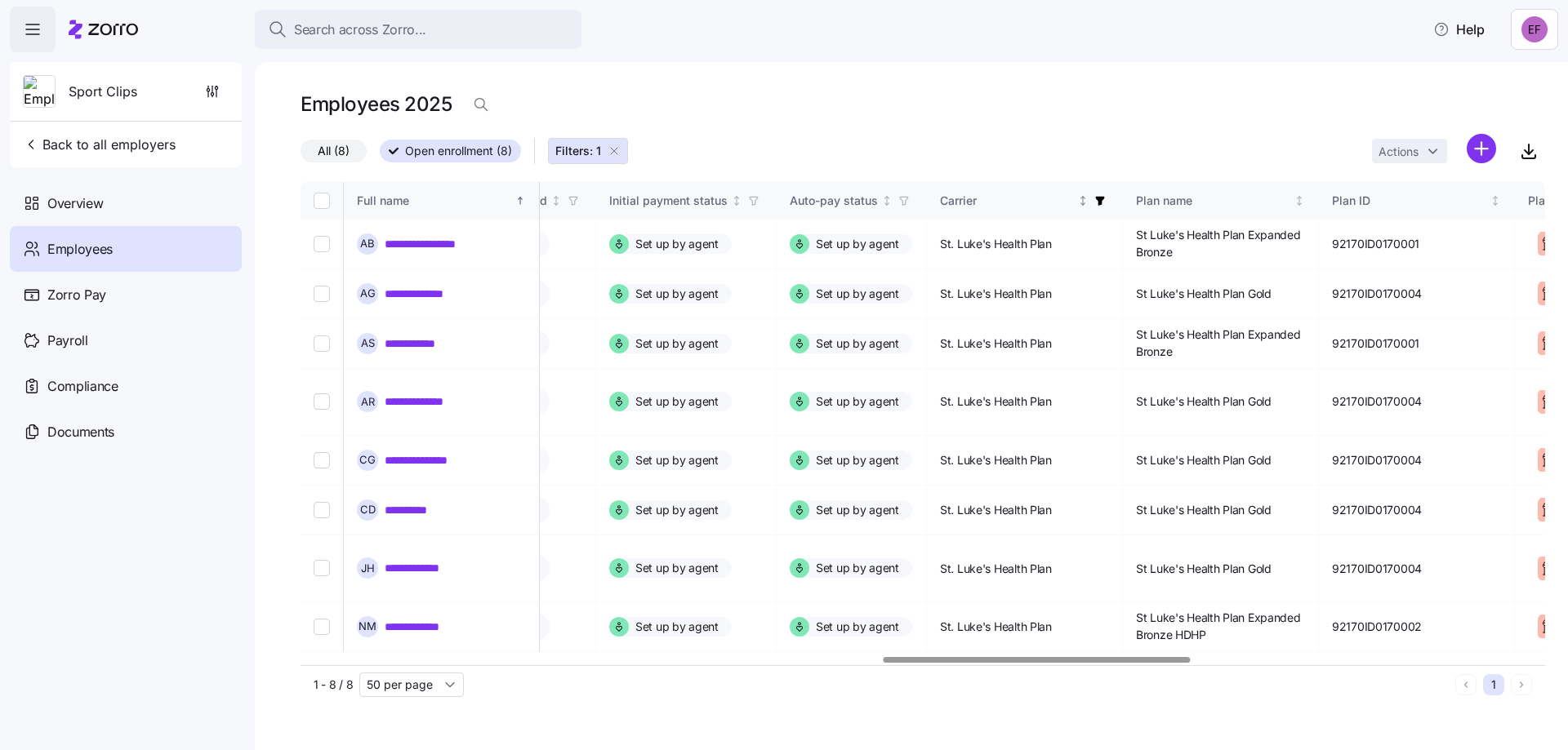
click at [1105, 204] on icon "button" at bounding box center [1101, 201] width 9 height 9
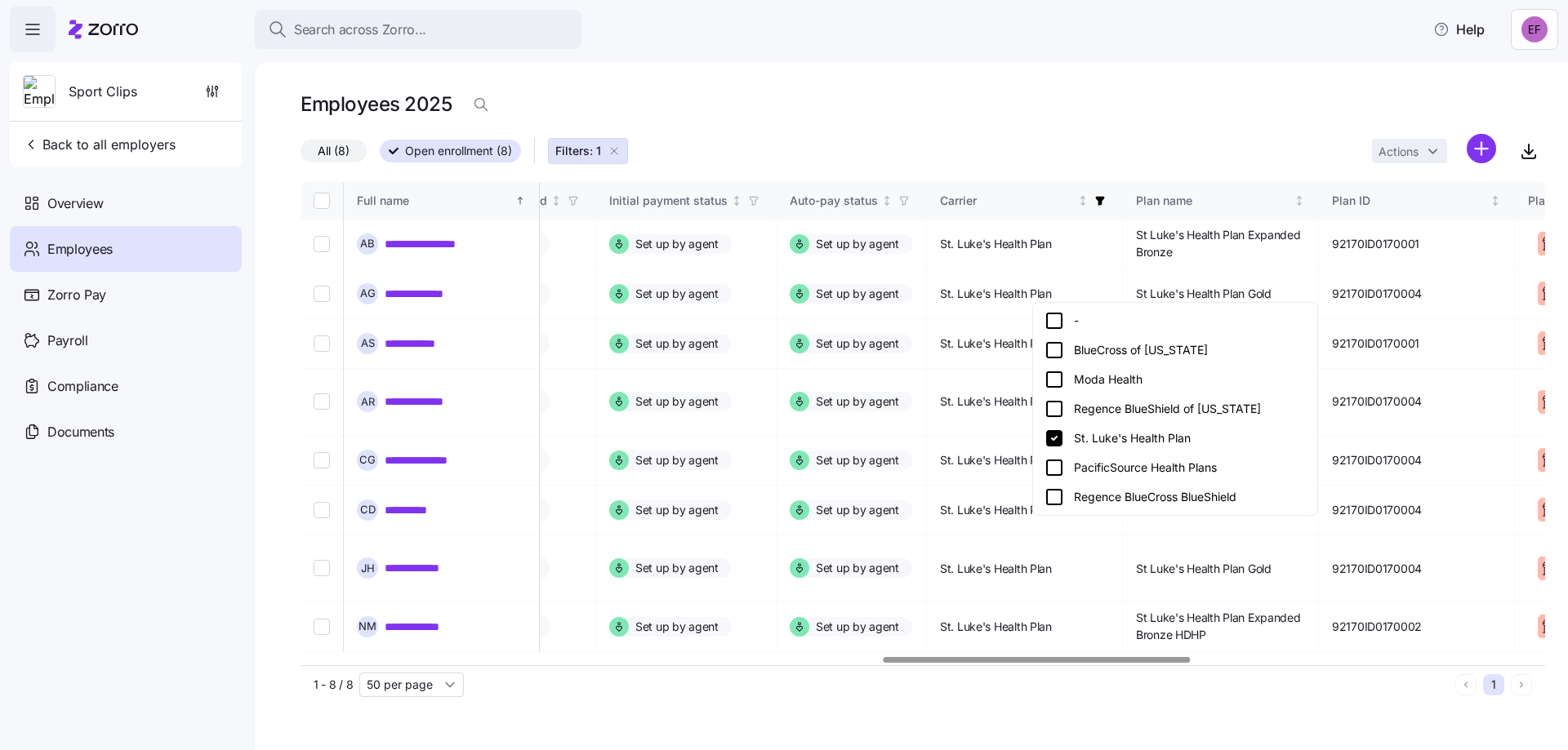
click at [1050, 442] on icon at bounding box center [1054, 438] width 17 height 17
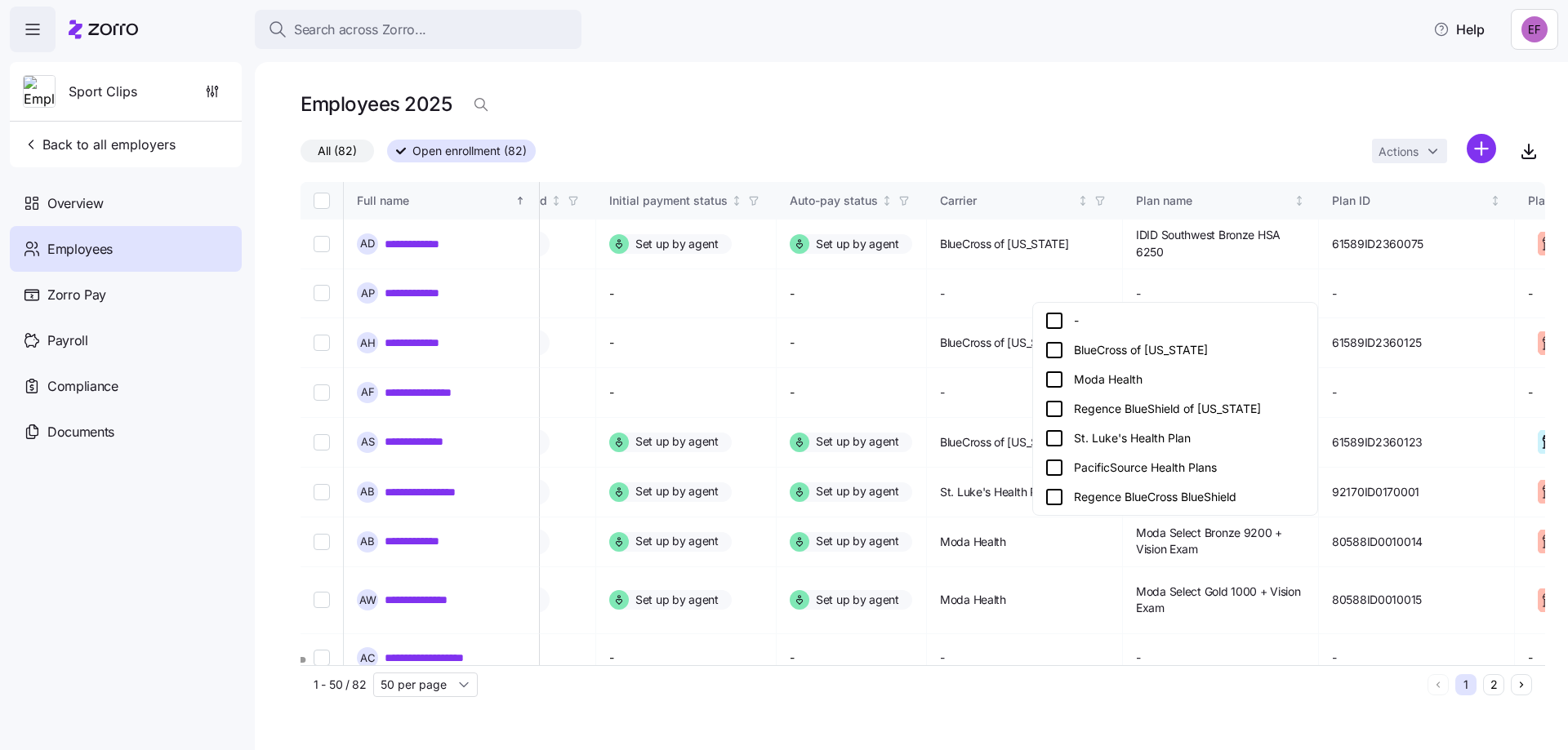
click at [1103, 202] on icon "button" at bounding box center [1100, 200] width 7 height 8
click at [1049, 469] on icon at bounding box center [1054, 468] width 19 height 19
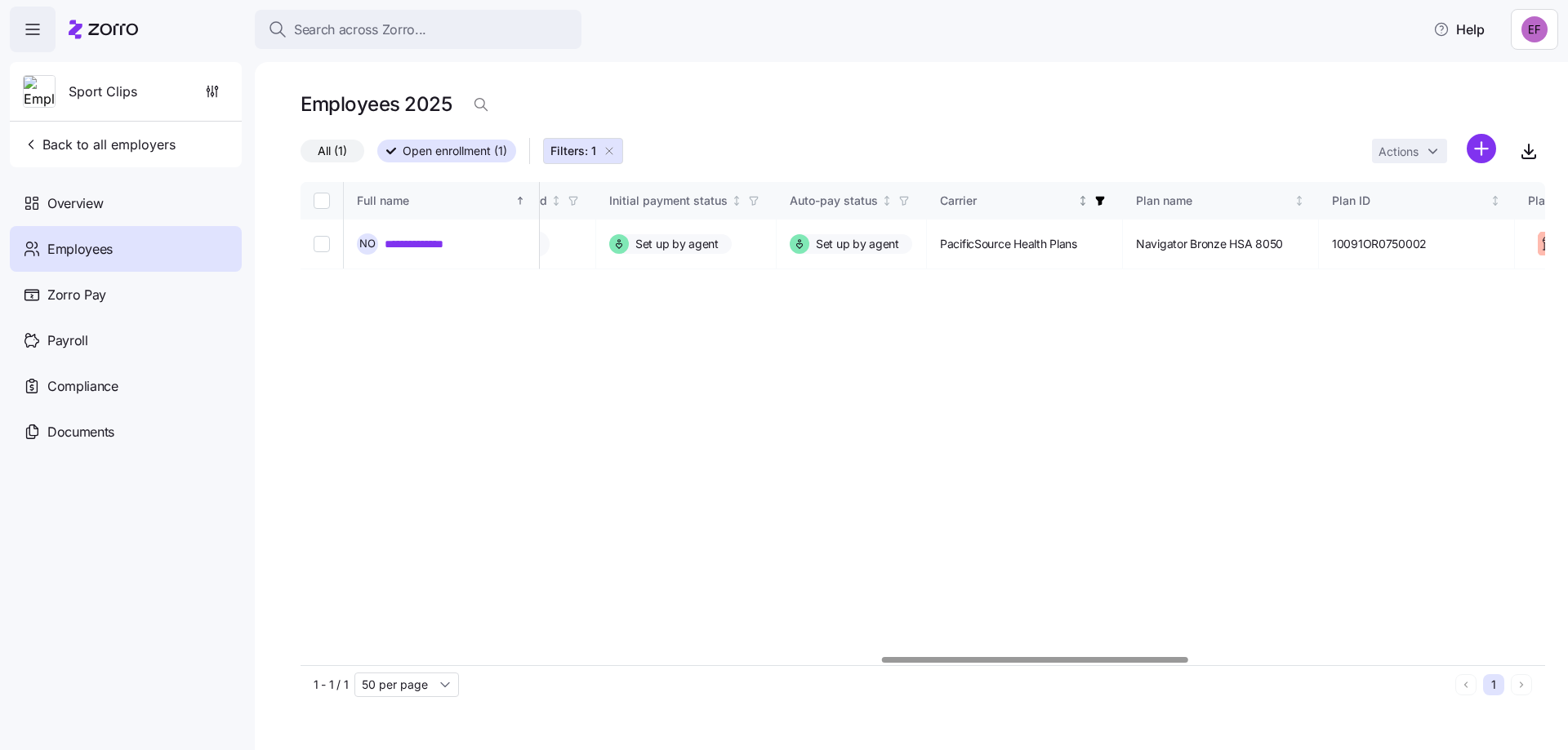
click at [1106, 204] on icon "button" at bounding box center [1100, 200] width 11 height 11
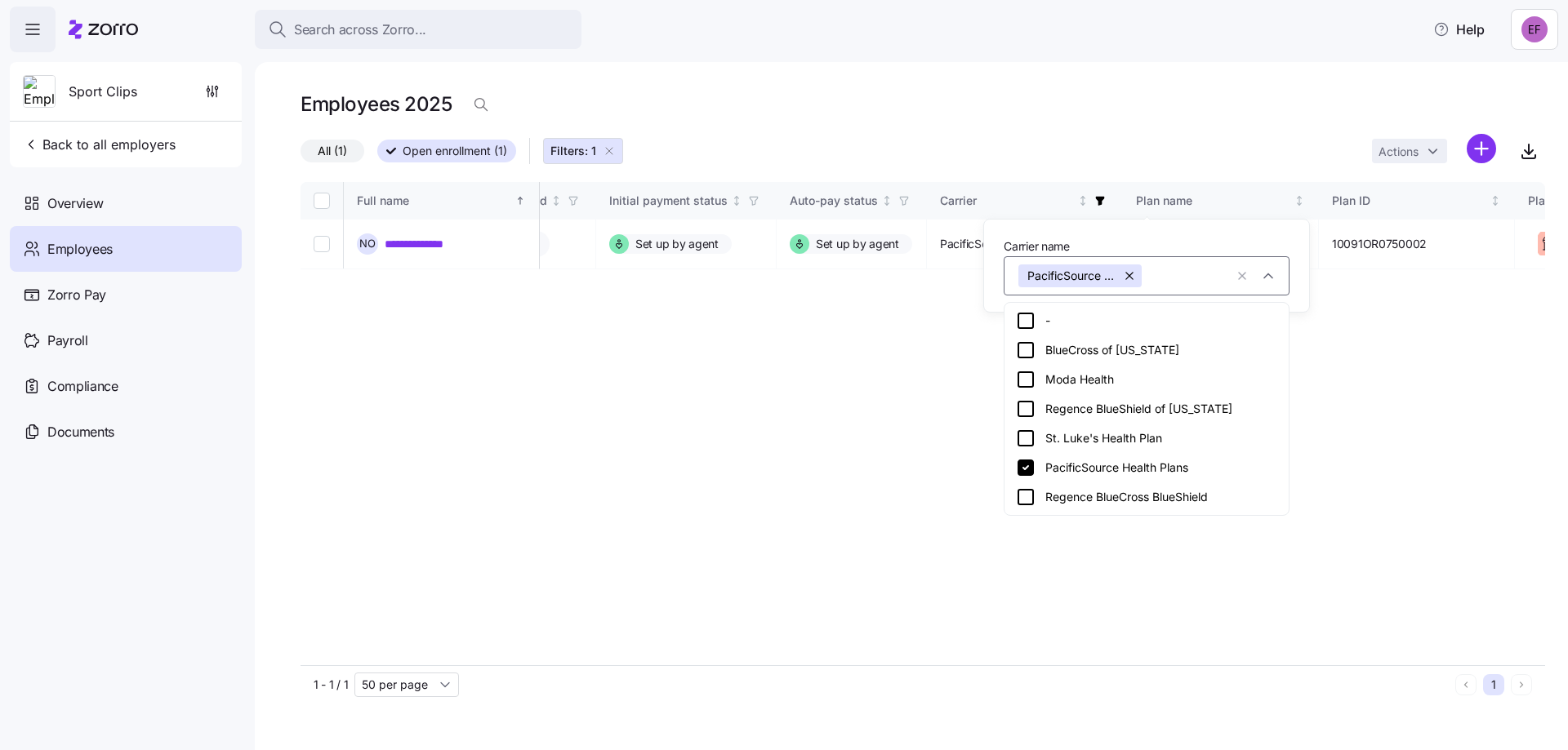
click at [1027, 324] on icon at bounding box center [1026, 321] width 19 height 19
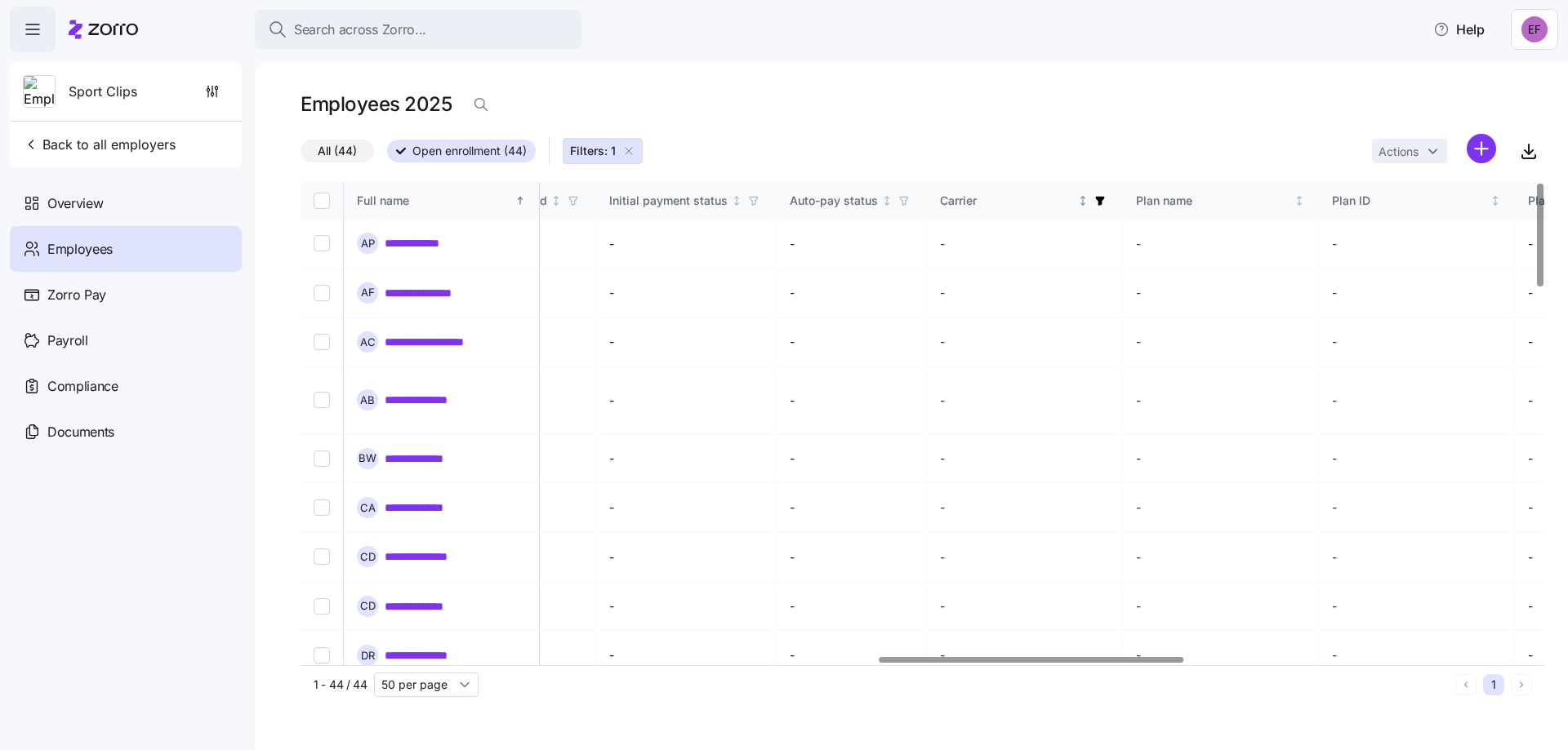
click at [1105, 202] on icon "button" at bounding box center [1101, 201] width 9 height 9
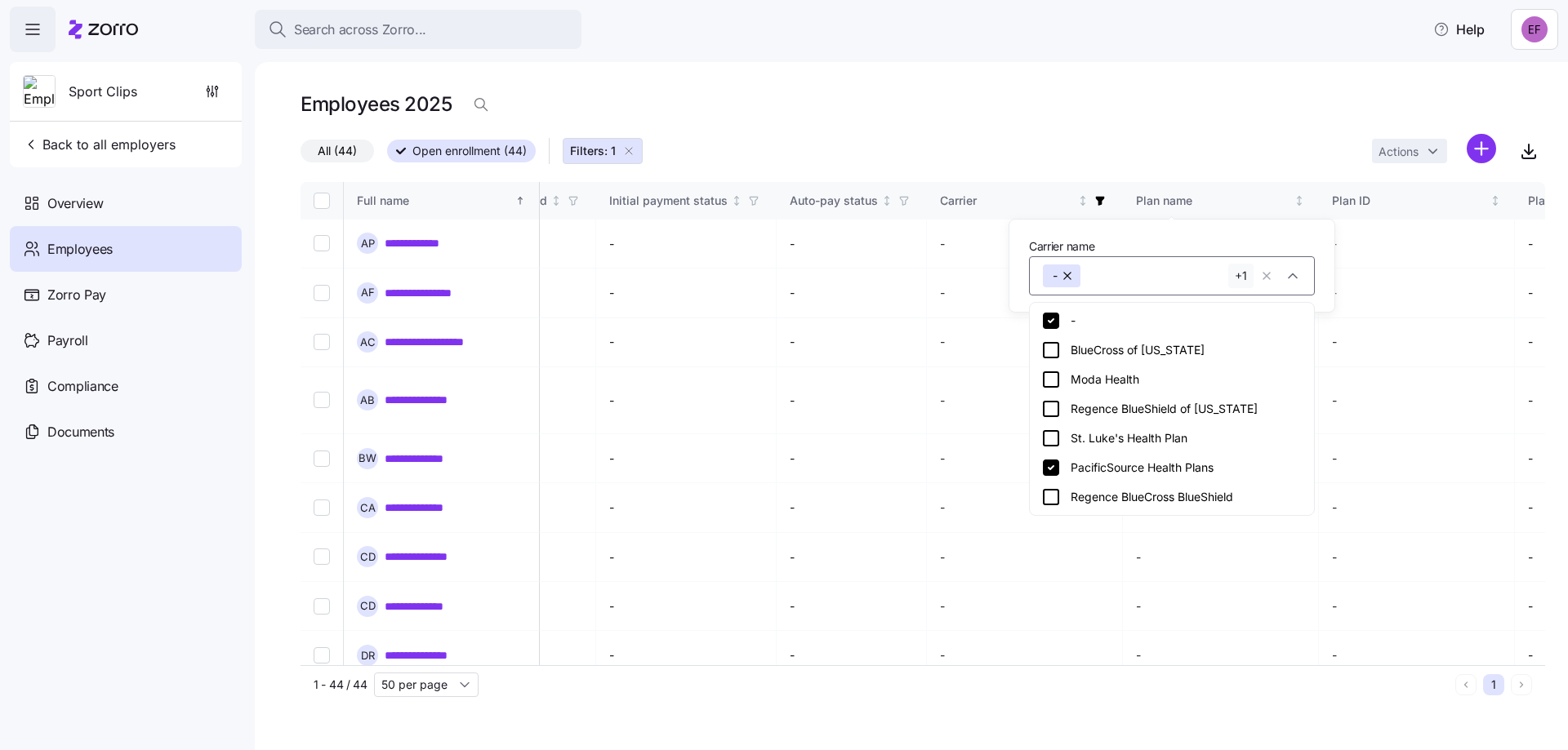
click at [1051, 467] on icon at bounding box center [1051, 467] width 17 height 17
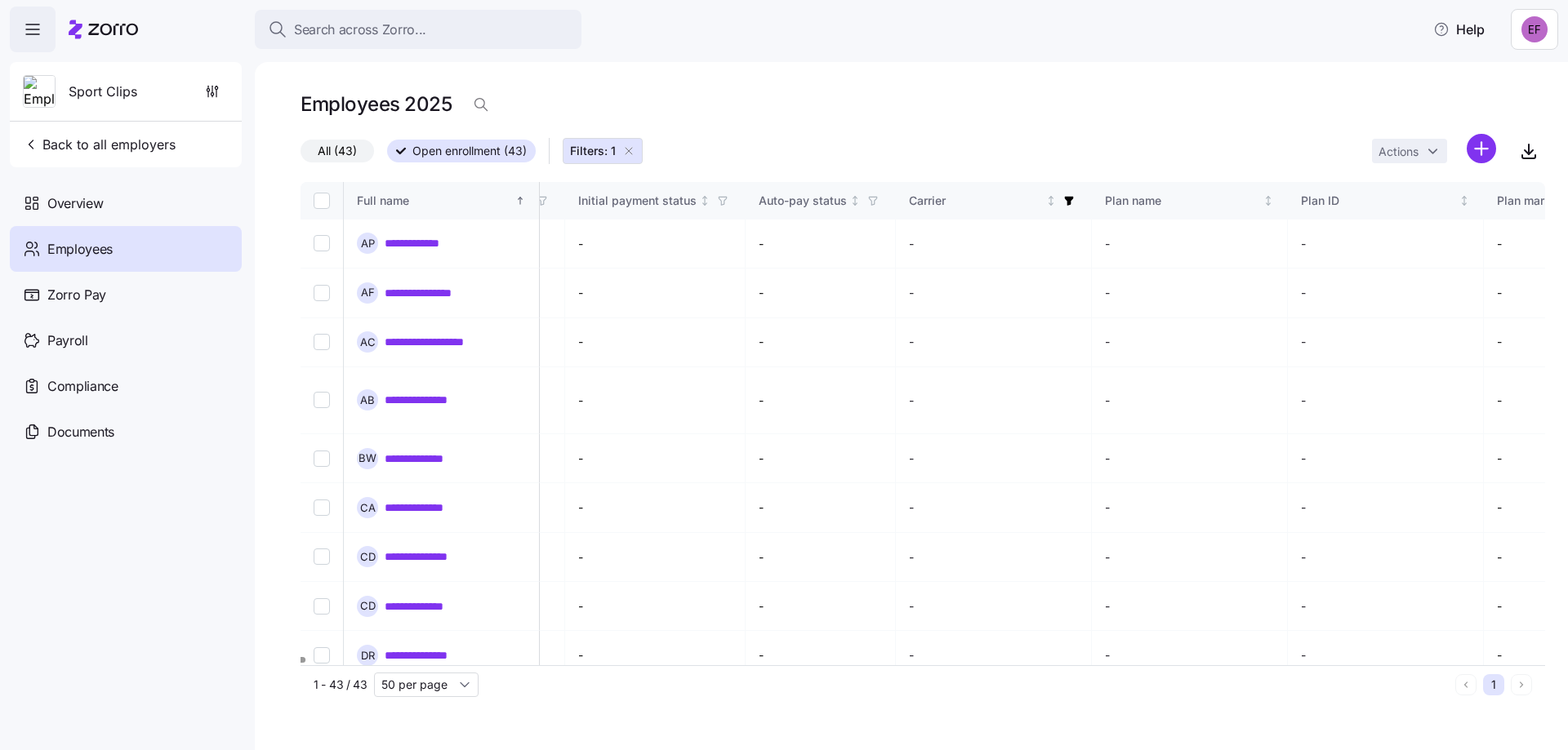
click at [1053, 319] on td "-" at bounding box center [994, 343] width 196 height 49
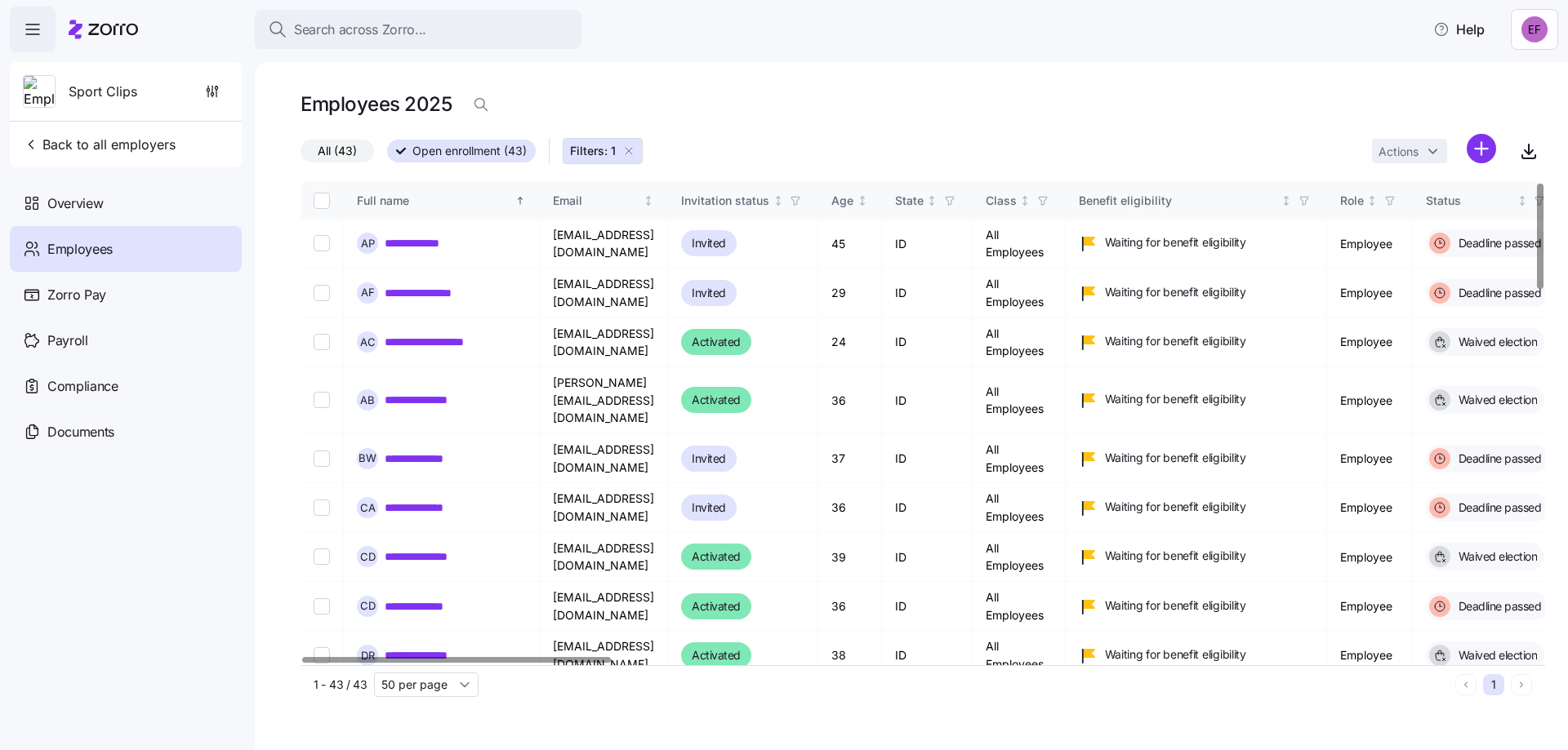
click at [367, 663] on div at bounding box center [456, 659] width 308 height 5
click at [613, 151] on span "Filters: 1" at bounding box center [593, 151] width 46 height 17
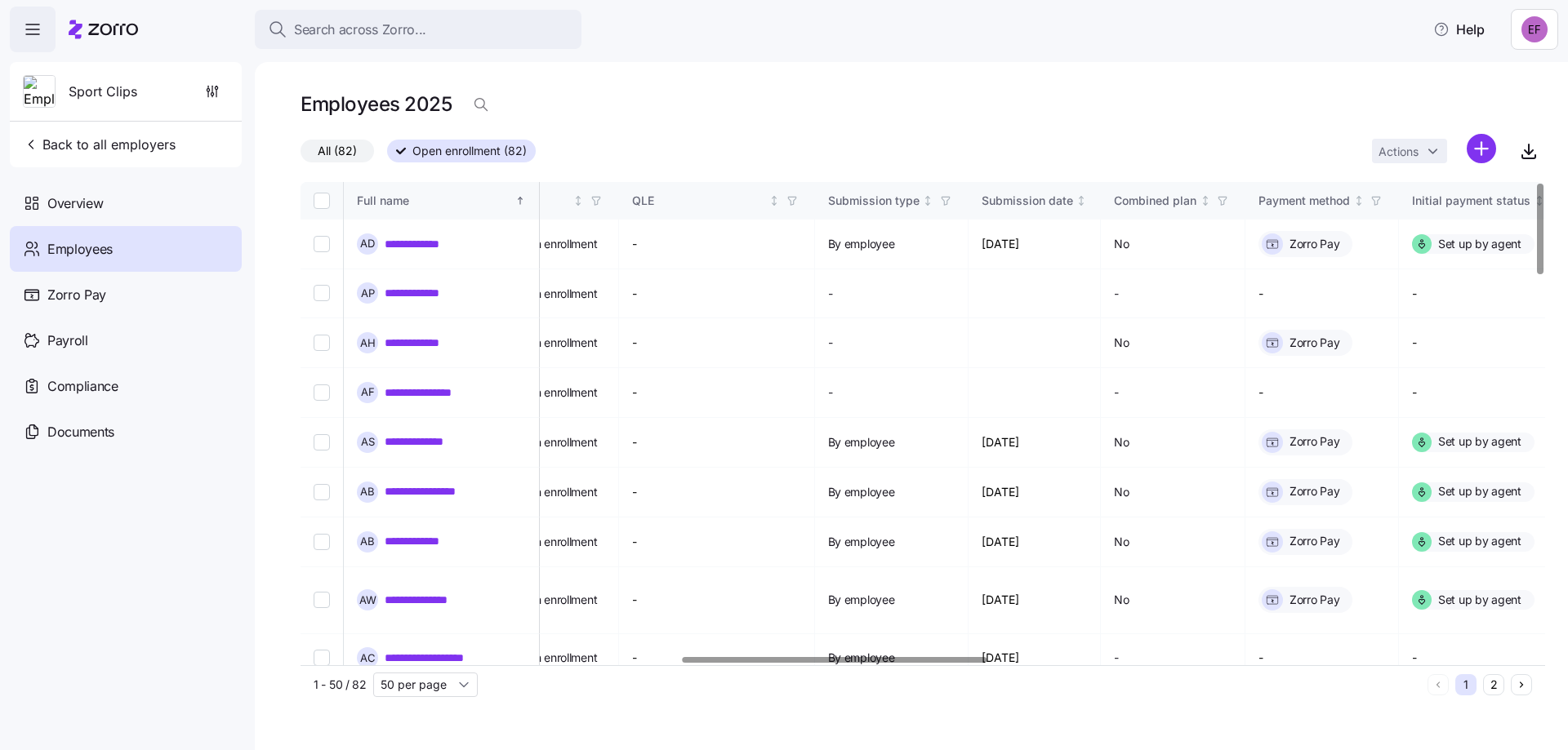
scroll to position [0, 1799]
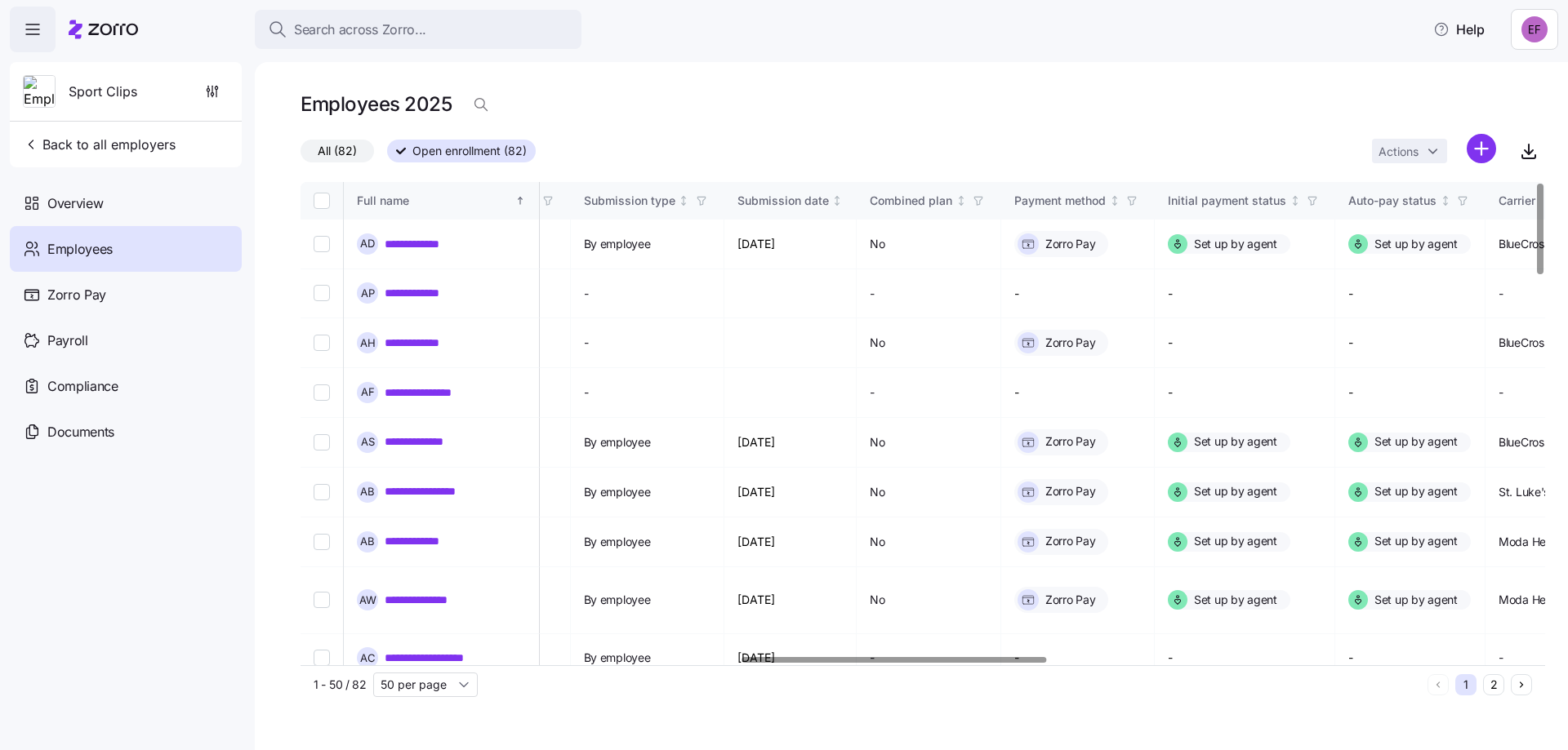
click at [945, 662] on div at bounding box center [894, 659] width 304 height 5
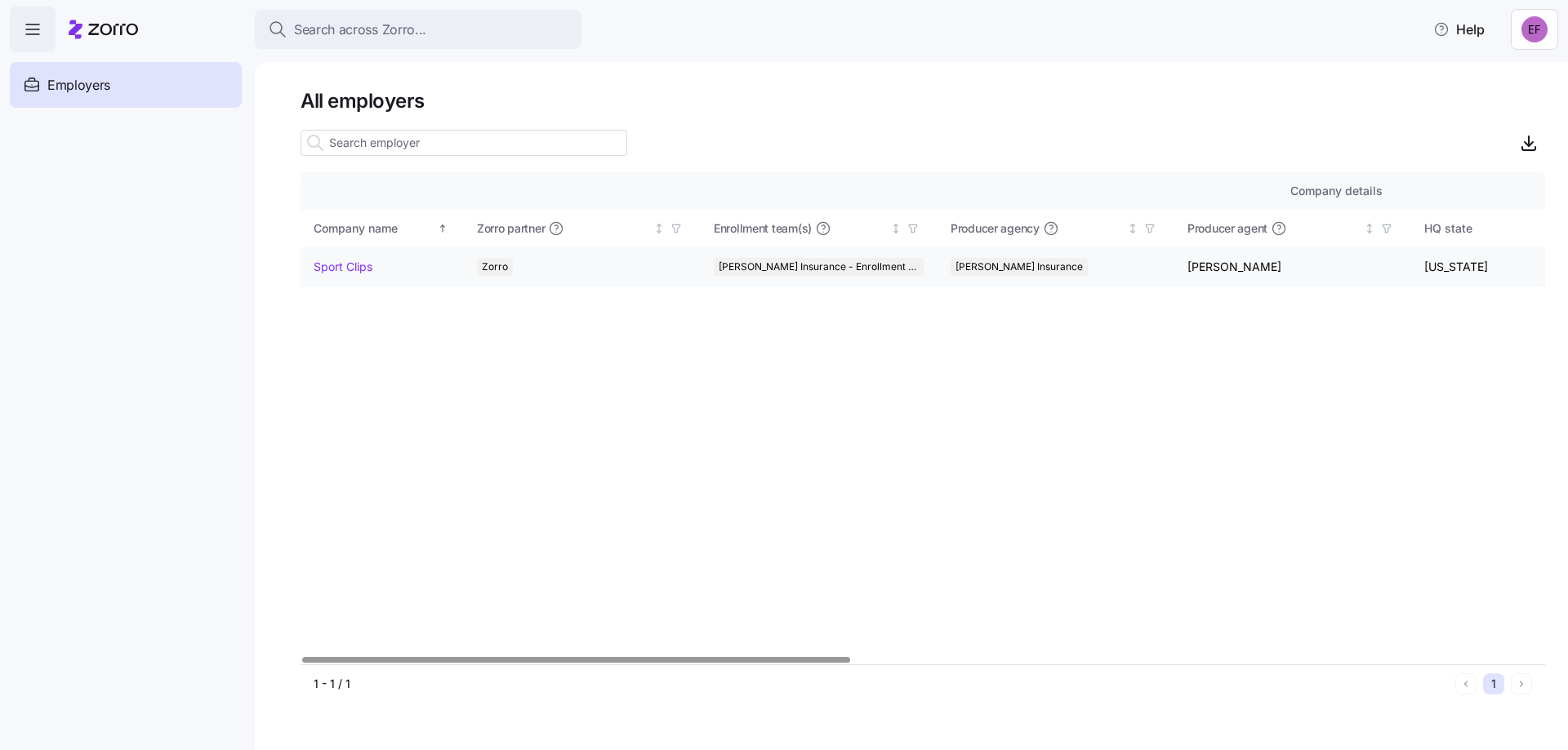
click at [353, 265] on link "Sport Clips" at bounding box center [343, 267] width 59 height 17
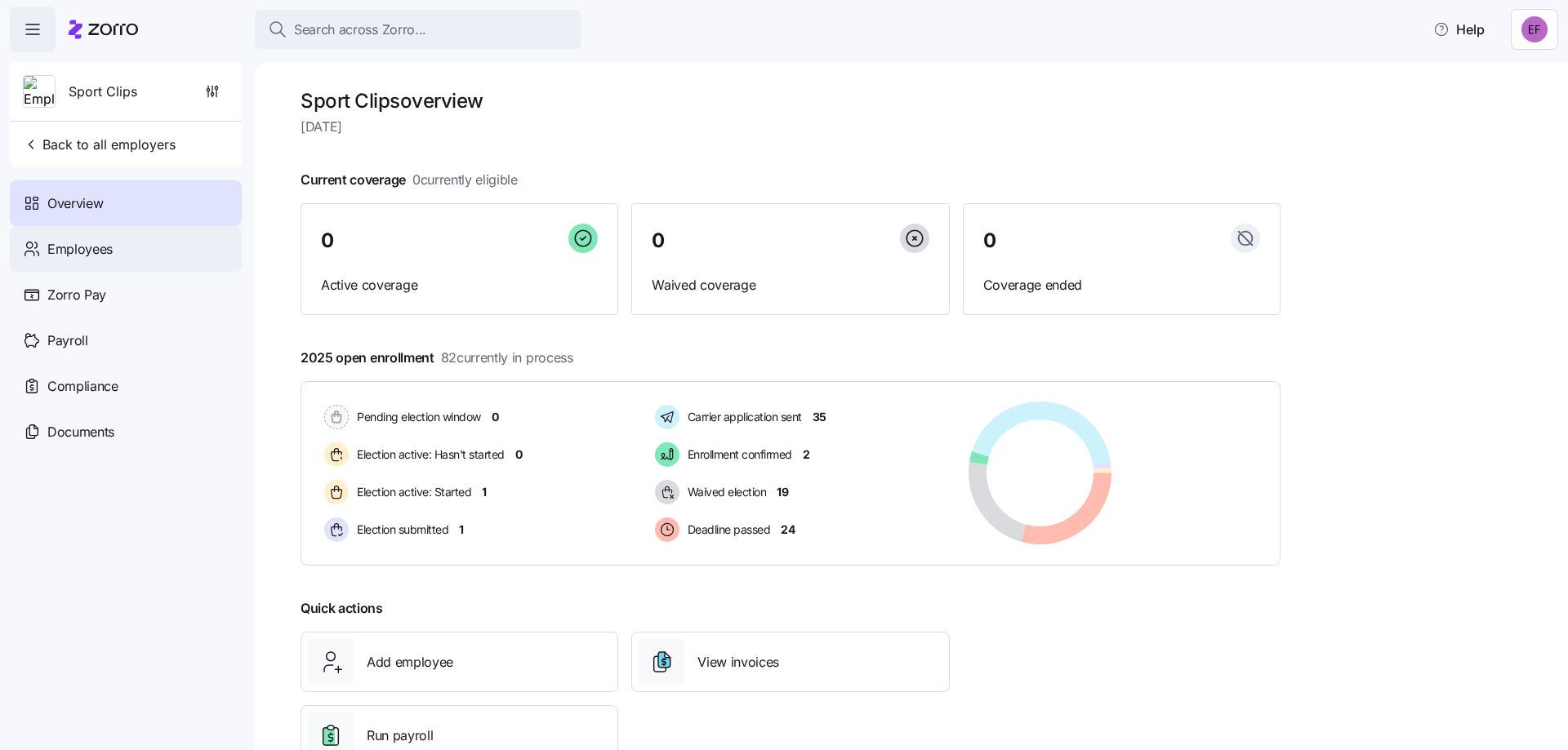
click at [109, 249] on span "Employees" at bounding box center [80, 249] width 65 height 20
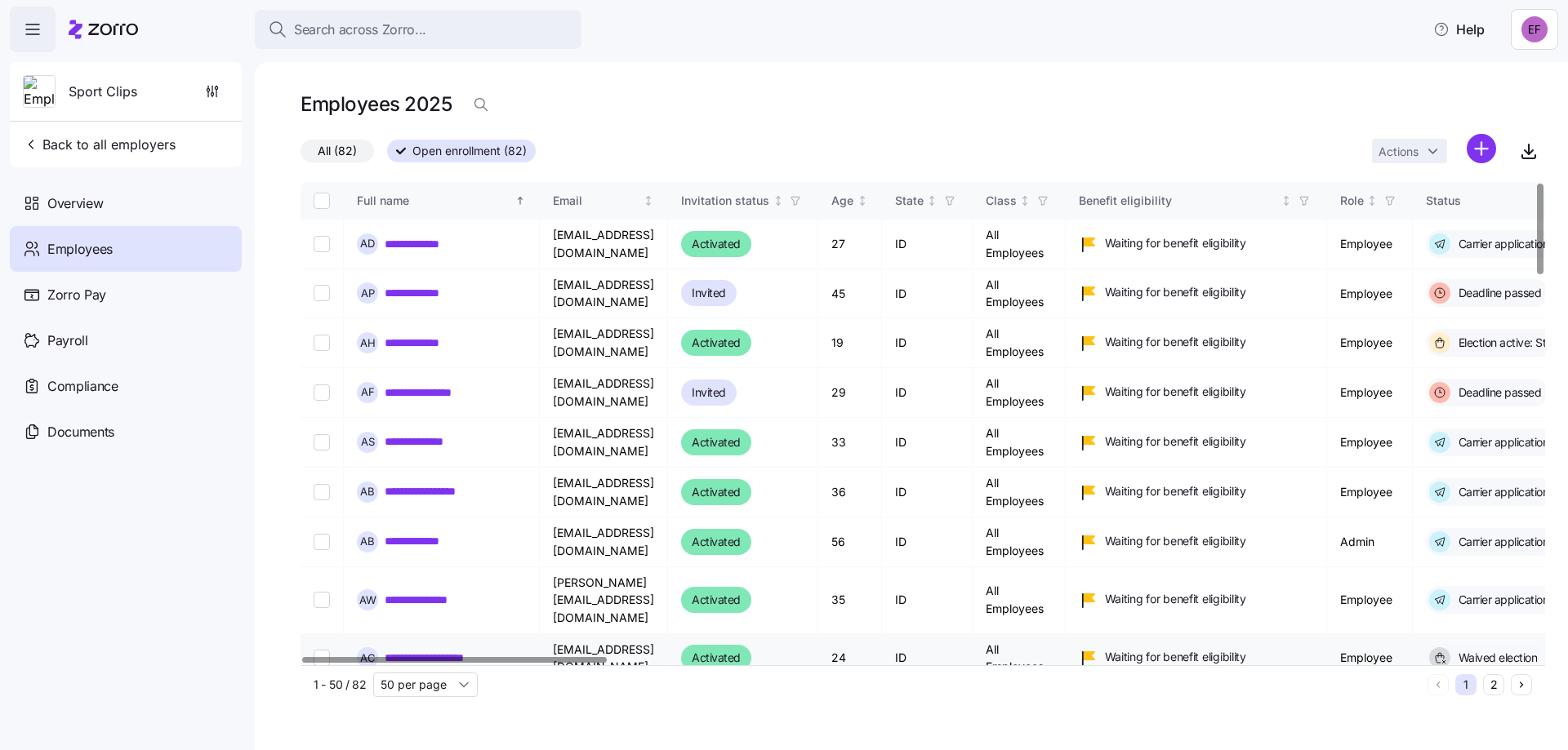
click at [531, 657] on td "**********" at bounding box center [442, 659] width 196 height 49
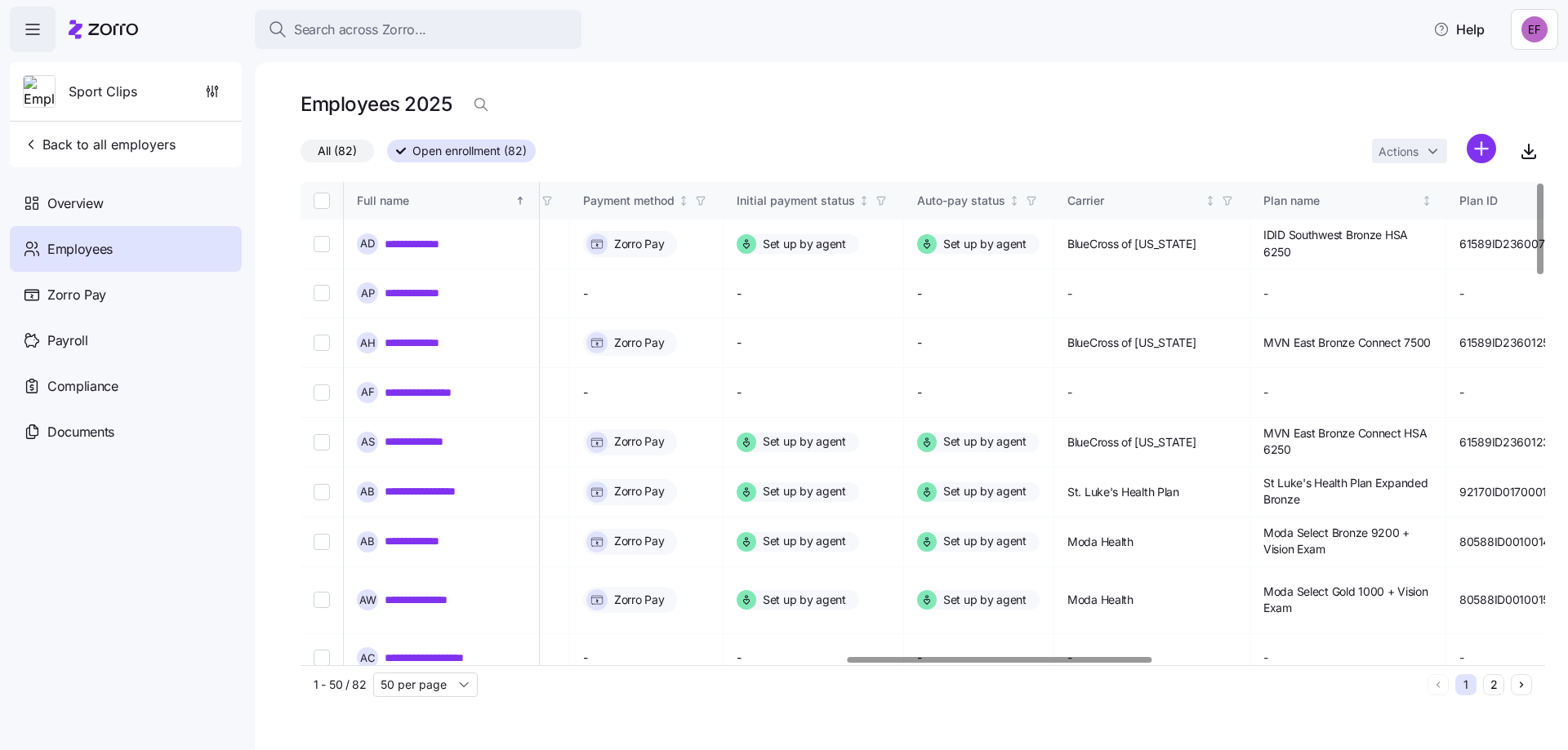
scroll to position [0, 2421]
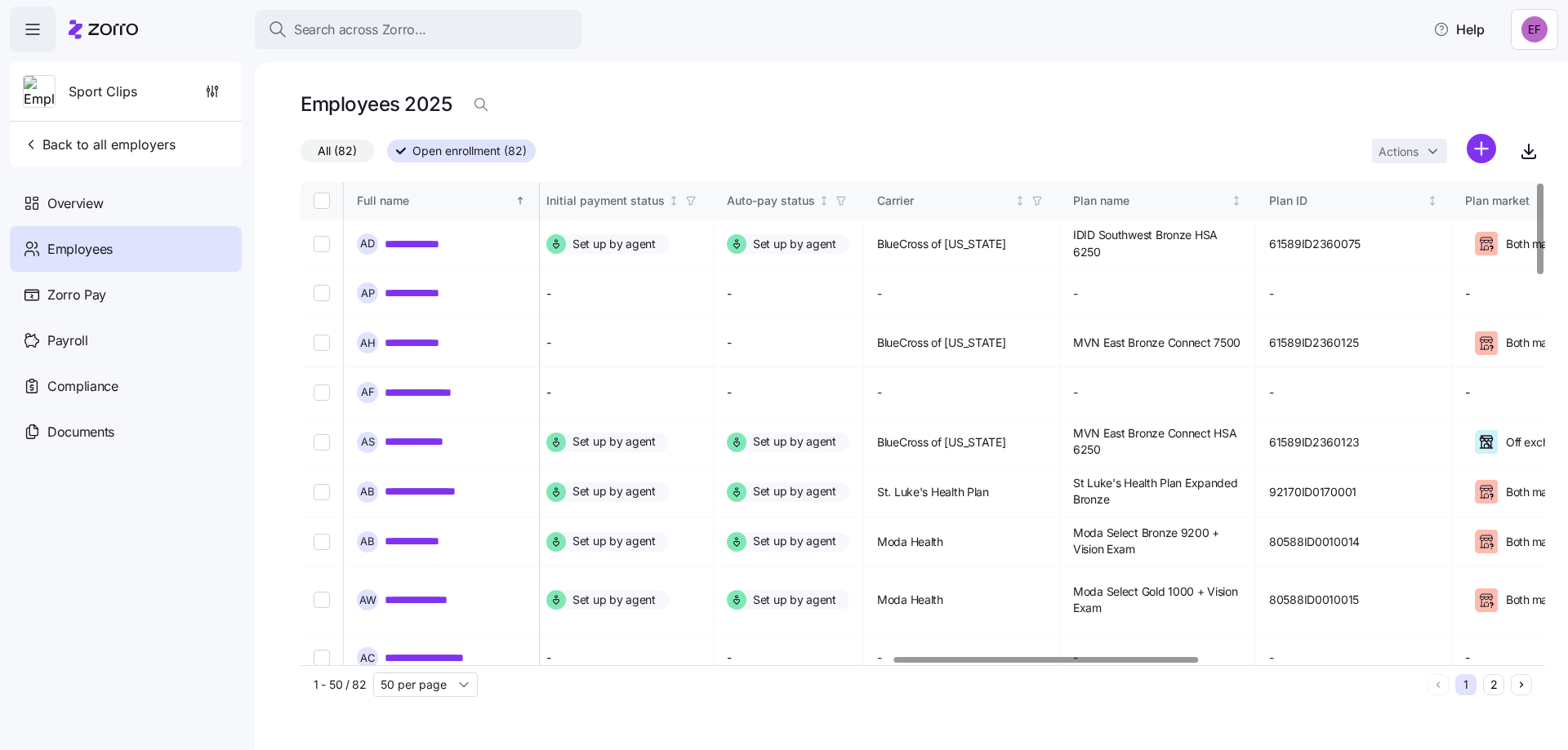
click at [1122, 657] on div at bounding box center [1046, 659] width 304 height 5
click at [1041, 201] on icon "button" at bounding box center [1036, 200] width 7 height 8
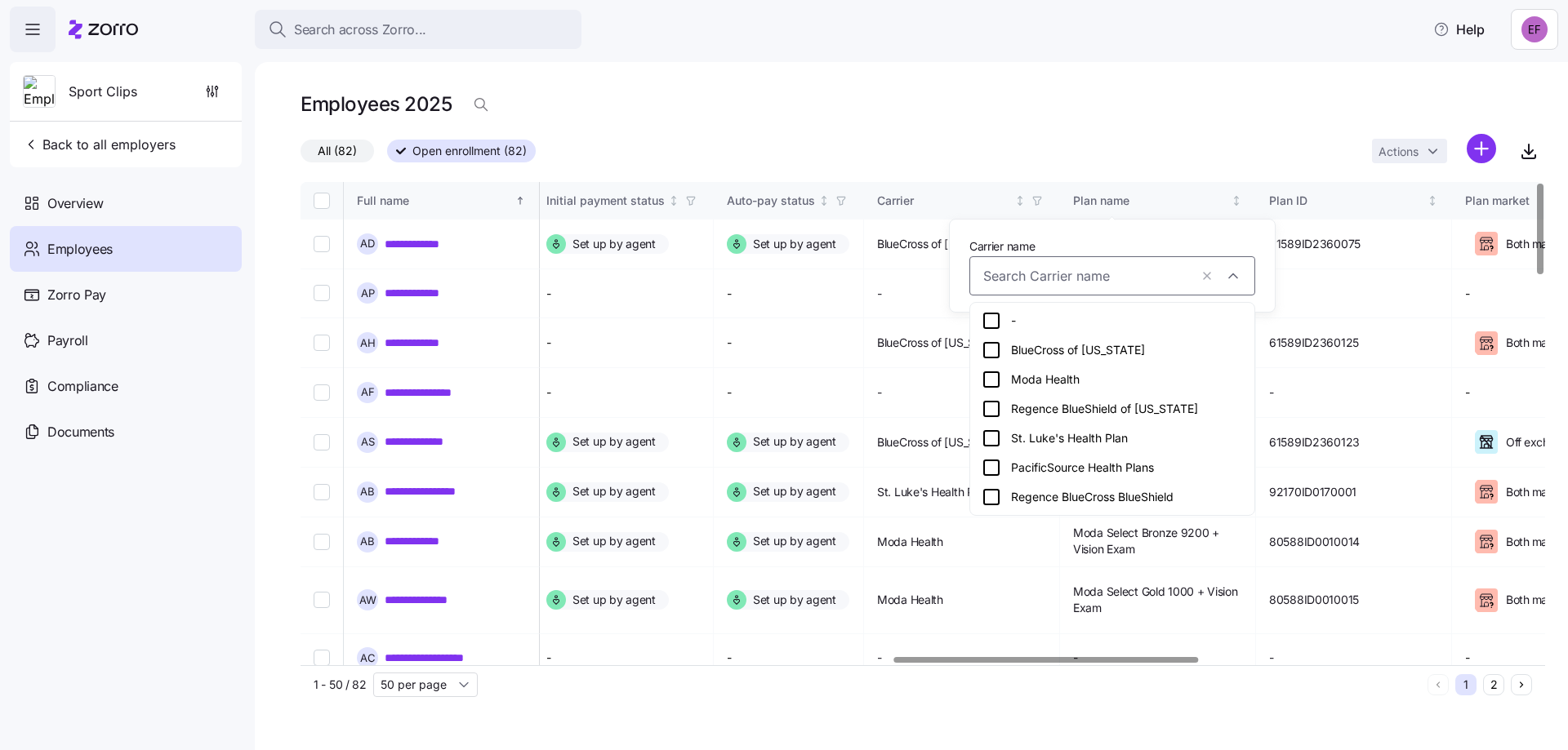
click at [991, 348] on icon at bounding box center [991, 350] width 19 height 19
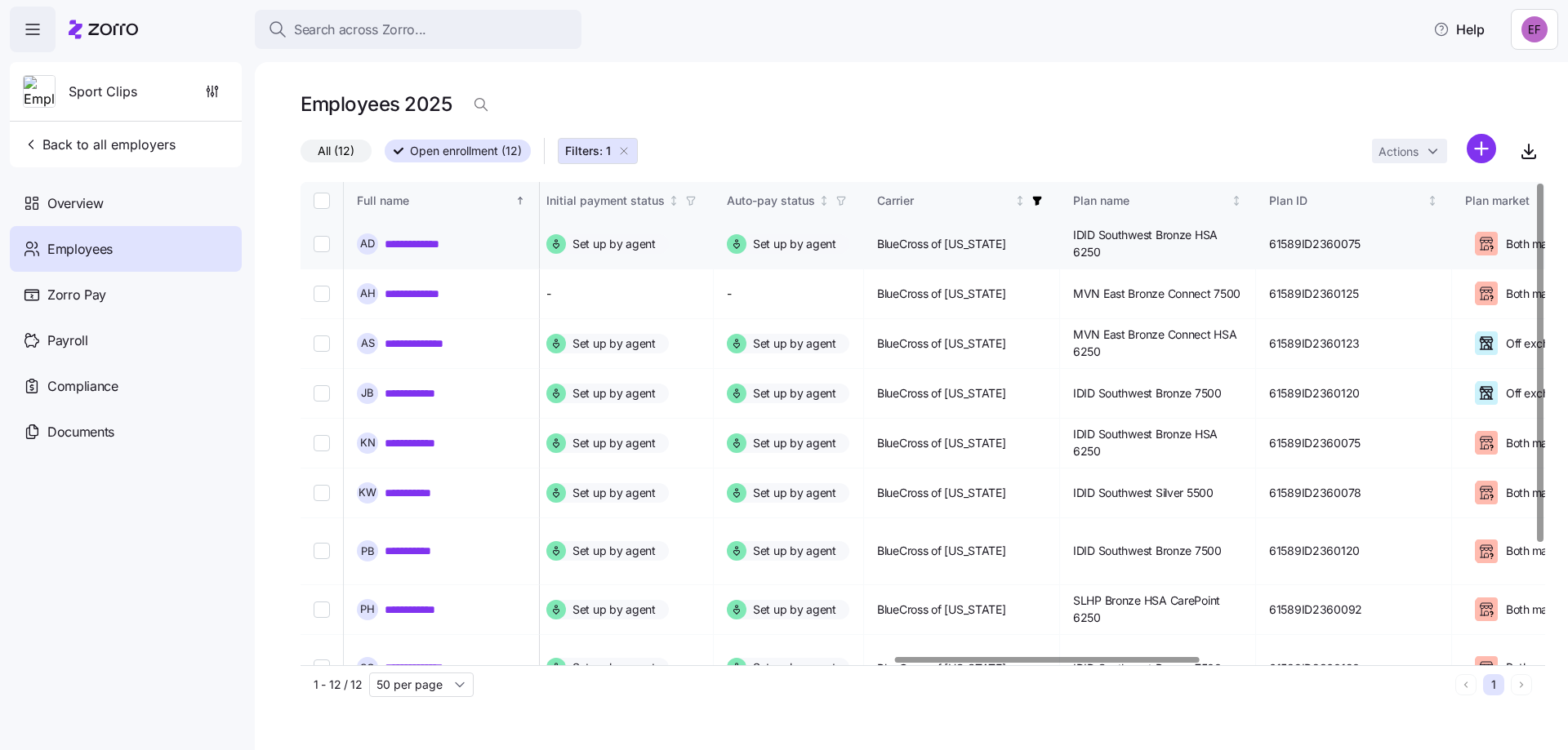
click at [412, 240] on link "**********" at bounding box center [420, 244] width 71 height 17
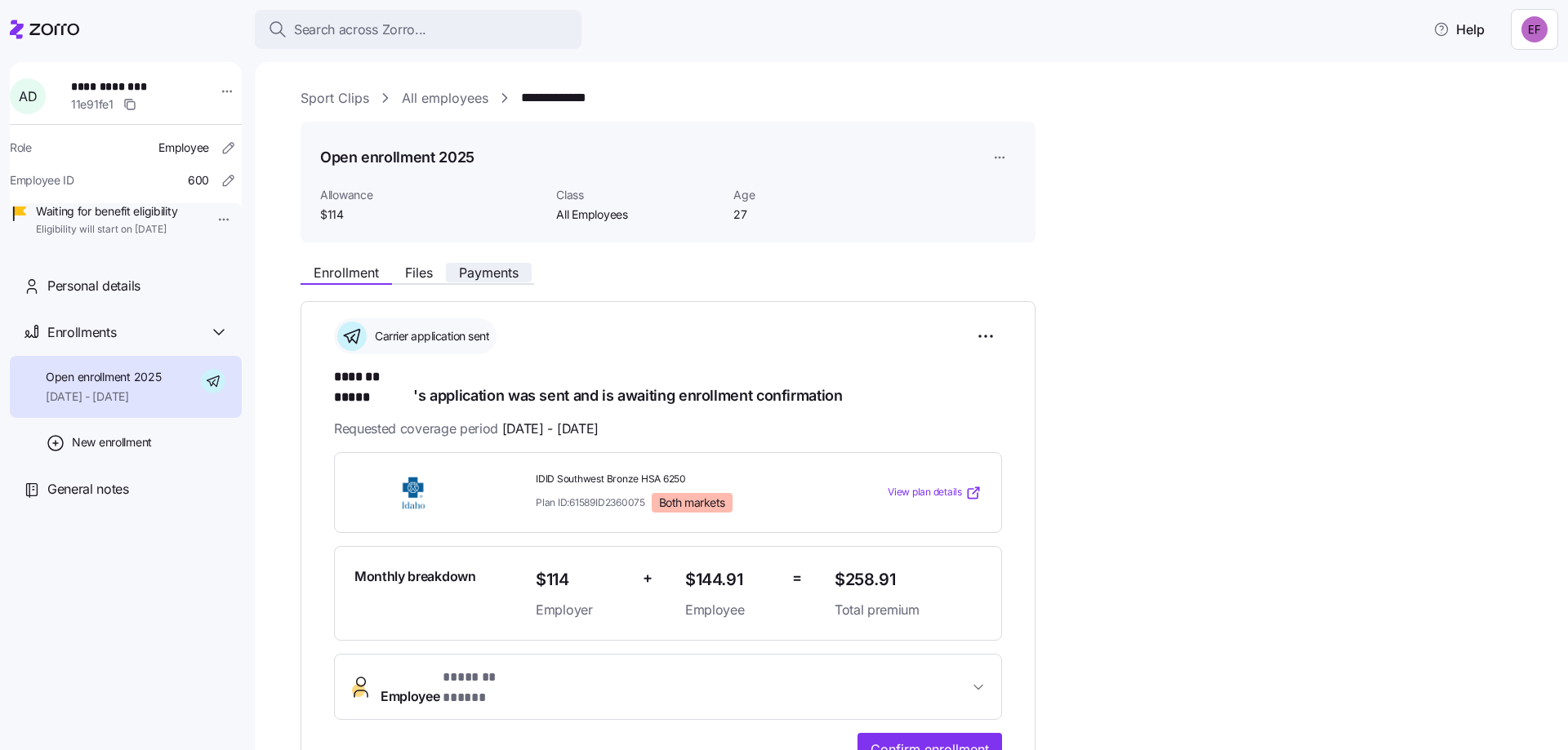
click at [496, 278] on span "Payments" at bounding box center [489, 272] width 60 height 13
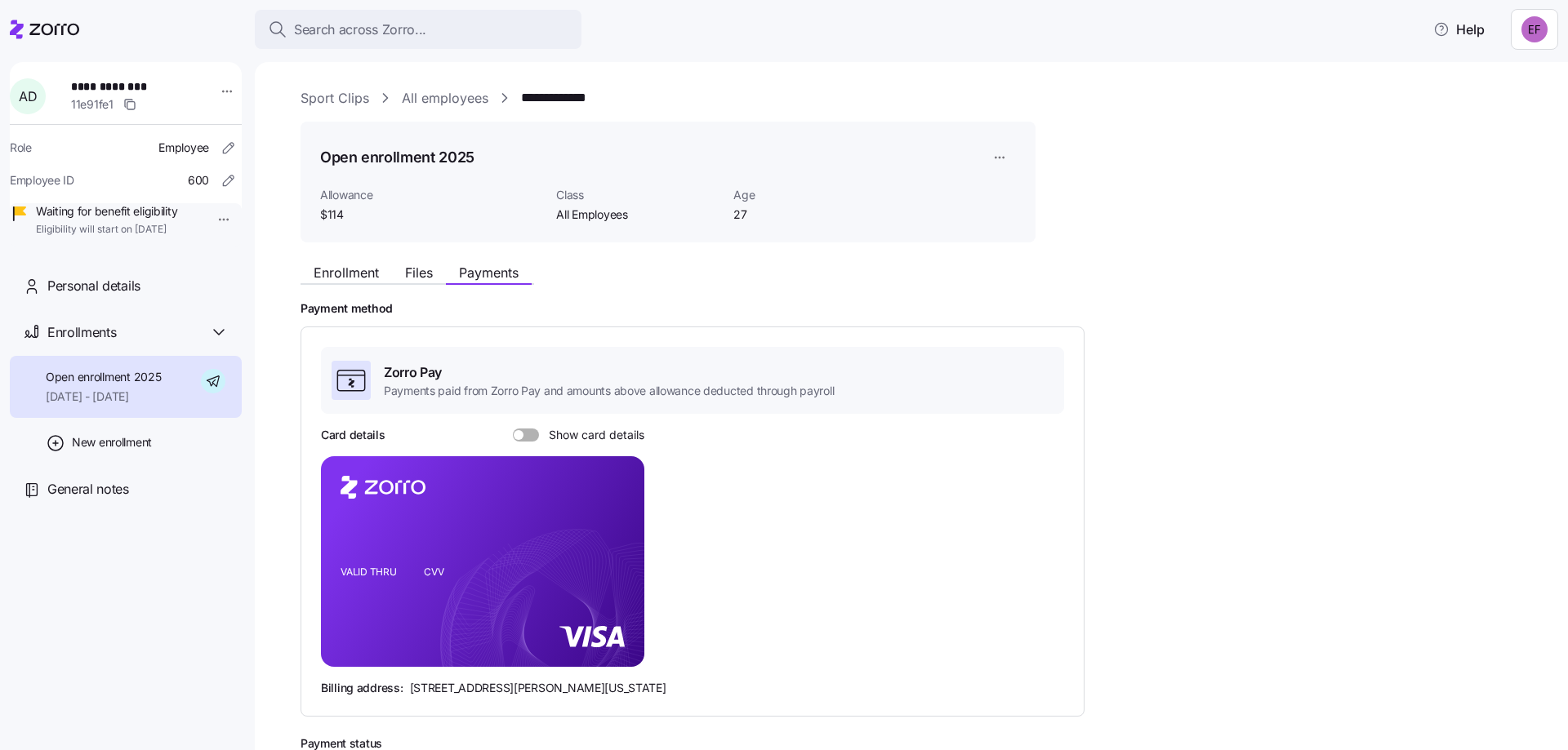
click at [527, 437] on span at bounding box center [532, 434] width 17 height 13
click at [513, 428] on input "Show card details" at bounding box center [513, 428] width 0 height 0
click at [457, 100] on link "All employees" at bounding box center [445, 98] width 86 height 20
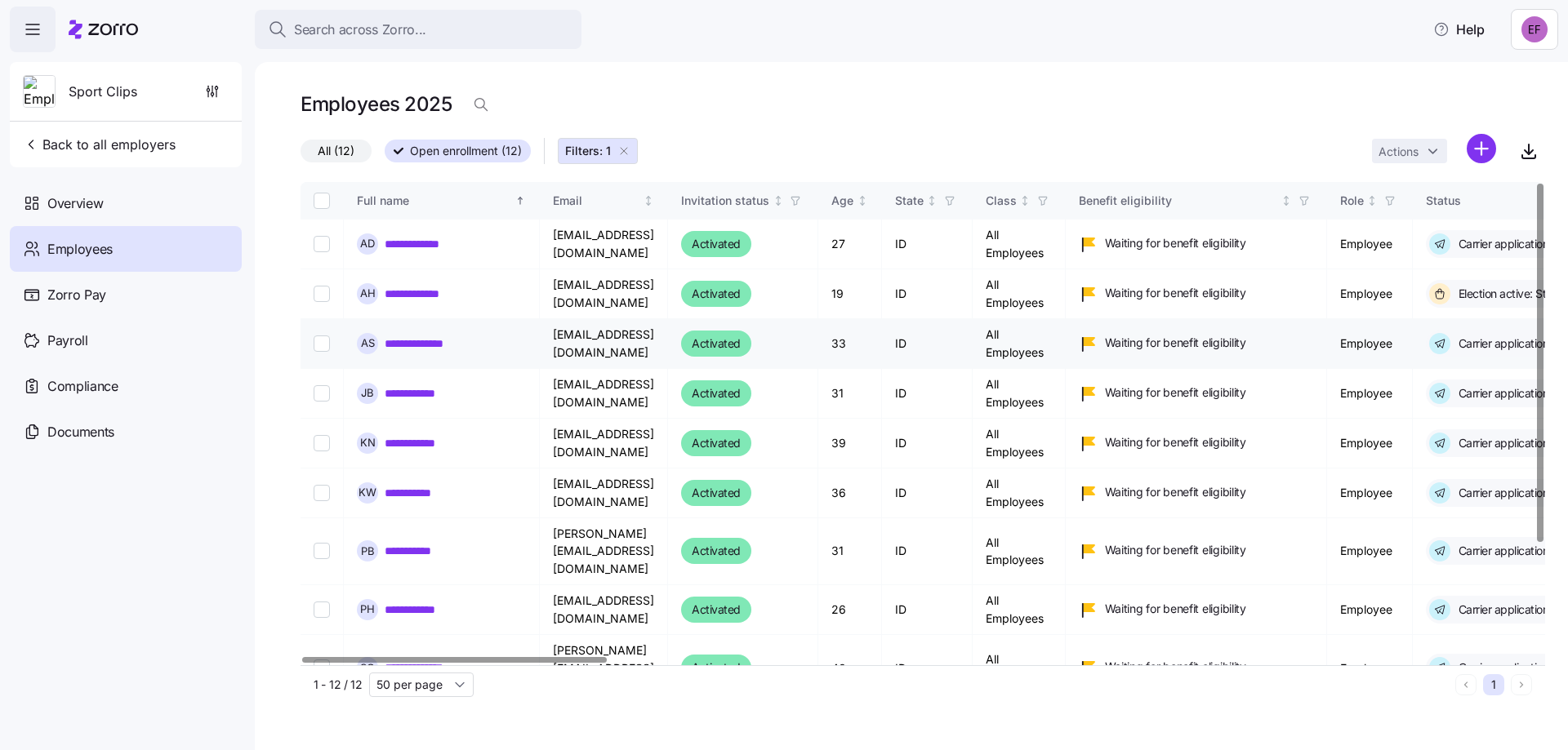
click at [433, 348] on link "**********" at bounding box center [424, 344] width 80 height 17
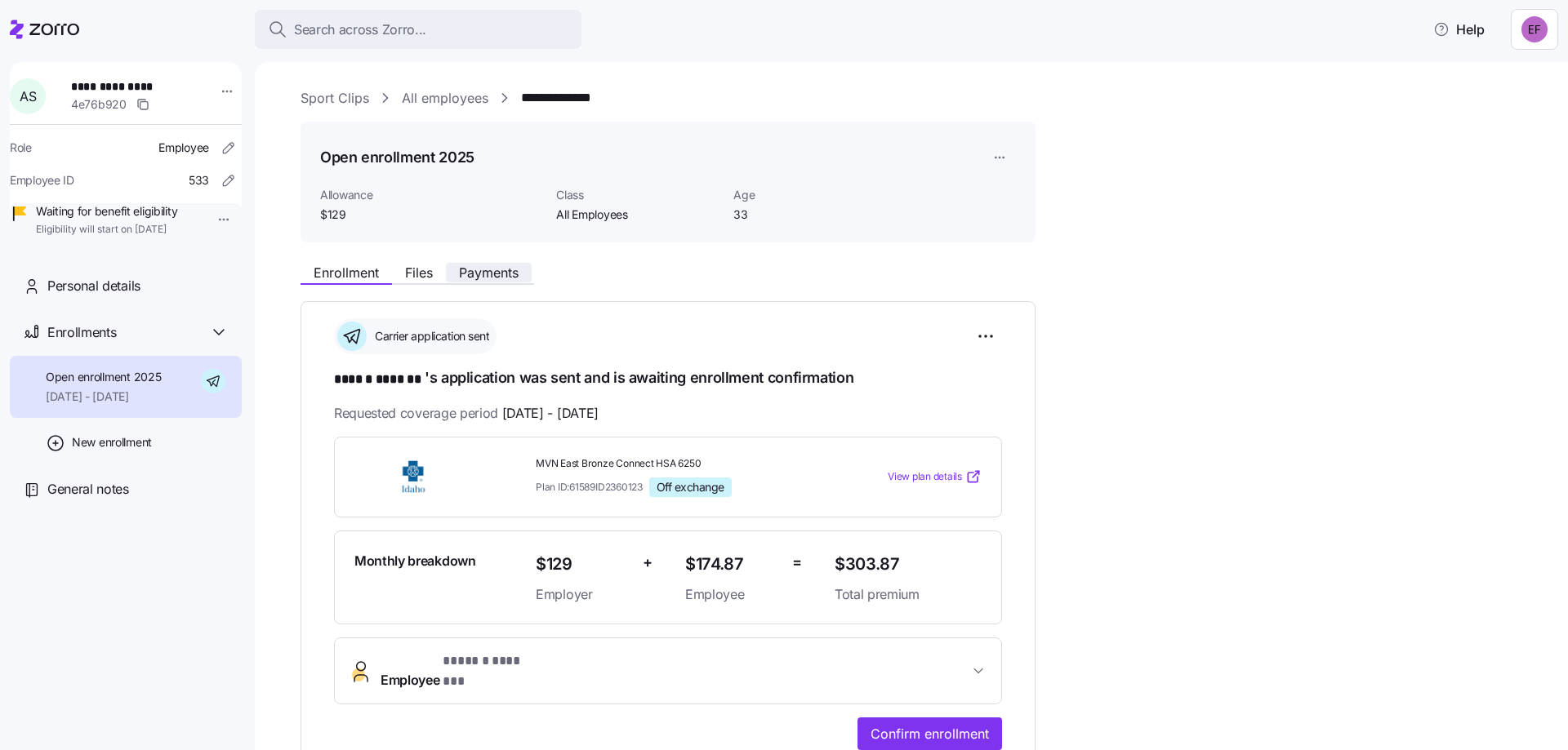
click at [502, 269] on span "Payments" at bounding box center [489, 272] width 60 height 13
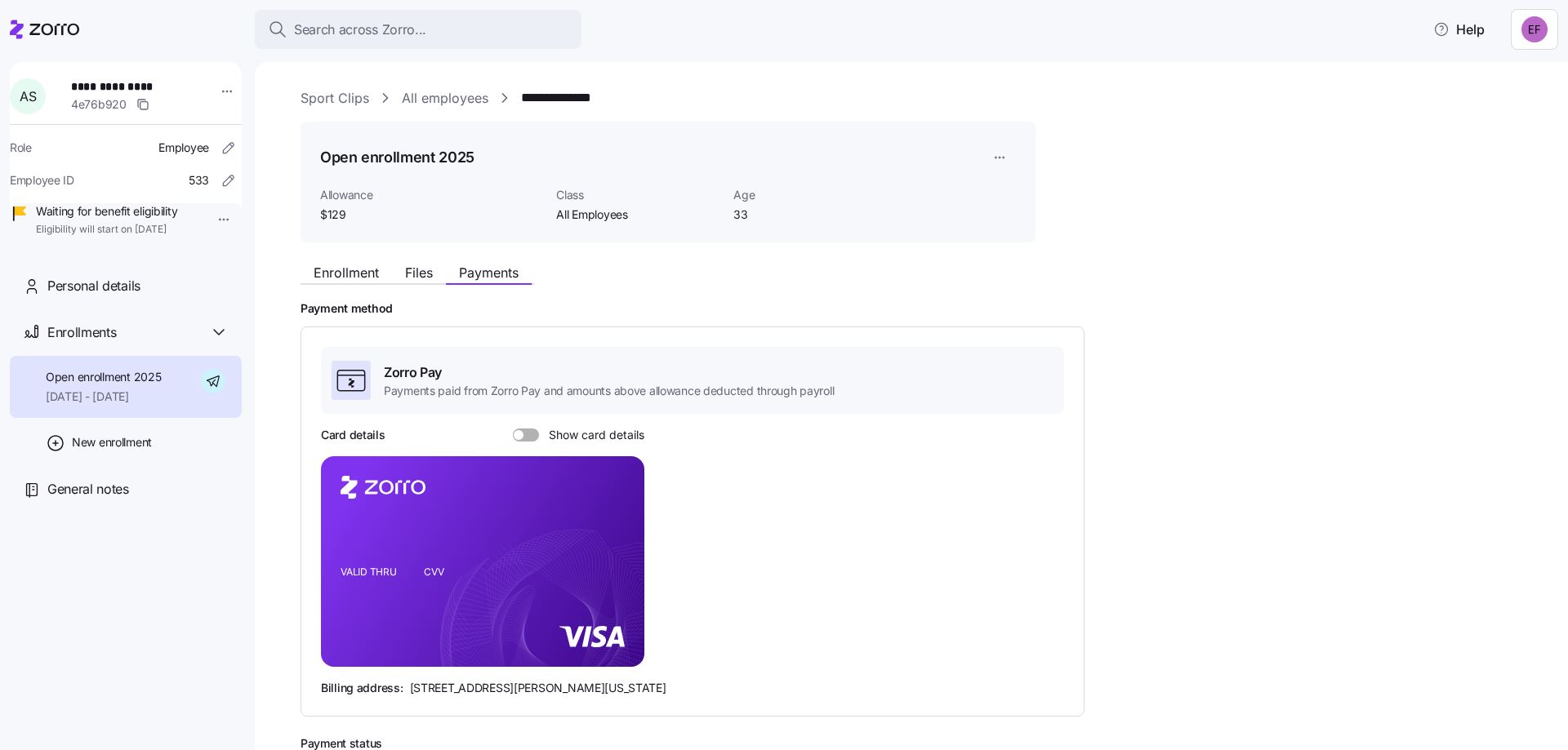
drag, startPoint x: 535, startPoint y: 436, endPoint x: 541, endPoint y: 445, distance: 10.8
click at [535, 436] on span at bounding box center [532, 434] width 17 height 13
click at [513, 428] on input "Show card details" at bounding box center [513, 428] width 0 height 0
click at [461, 100] on link "All employees" at bounding box center [445, 98] width 86 height 20
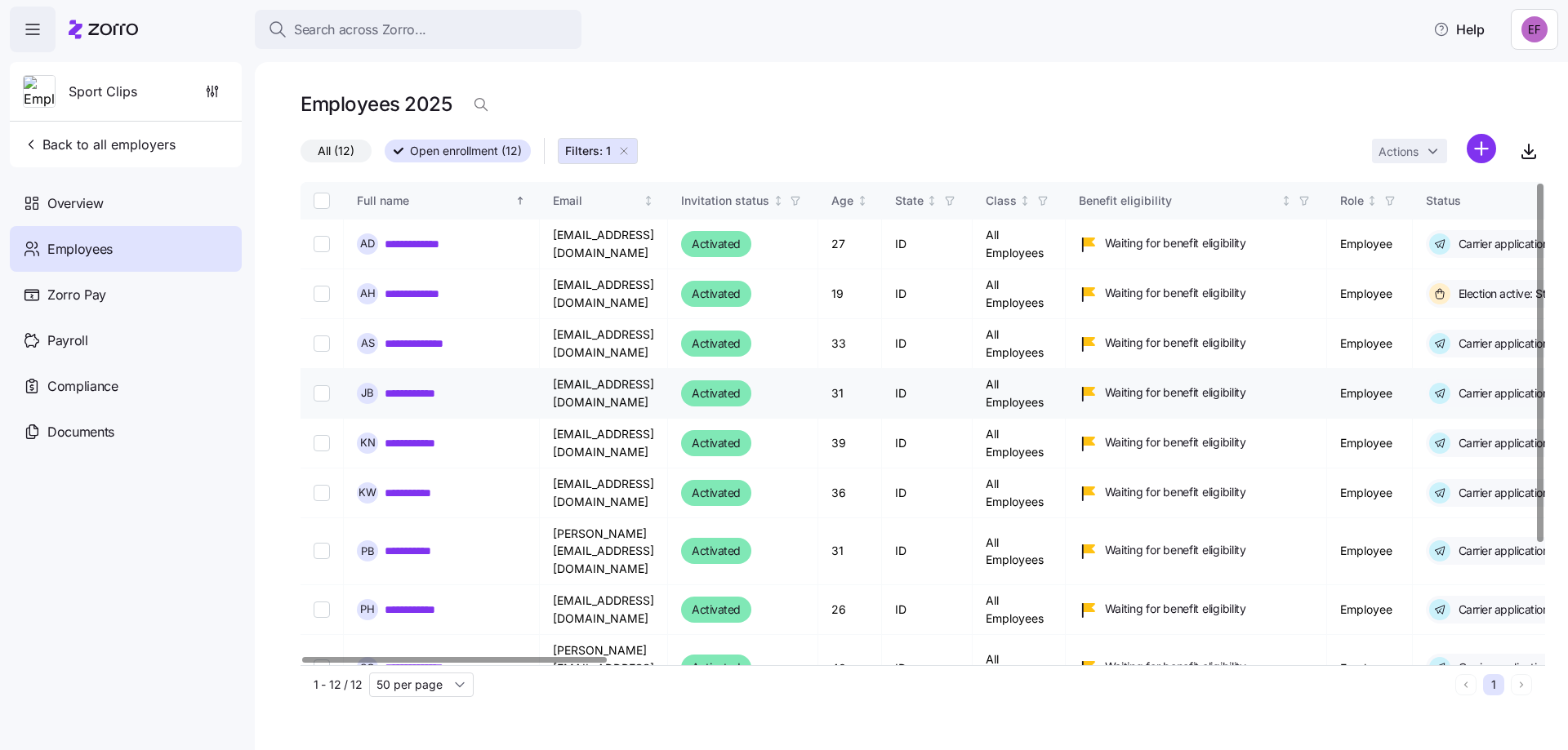
click at [429, 390] on link "**********" at bounding box center [422, 393] width 76 height 17
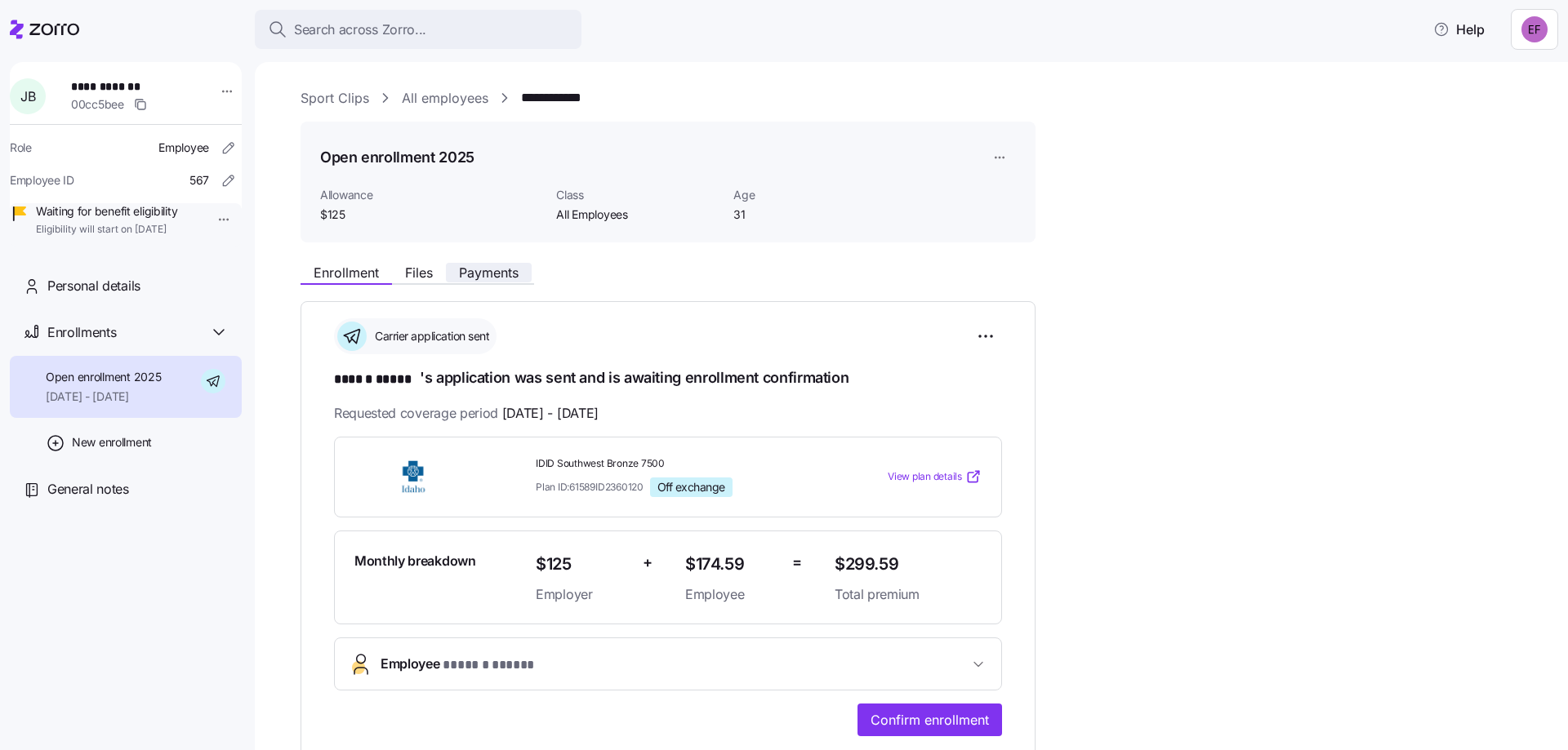
click at [507, 267] on span "Payments" at bounding box center [489, 272] width 60 height 13
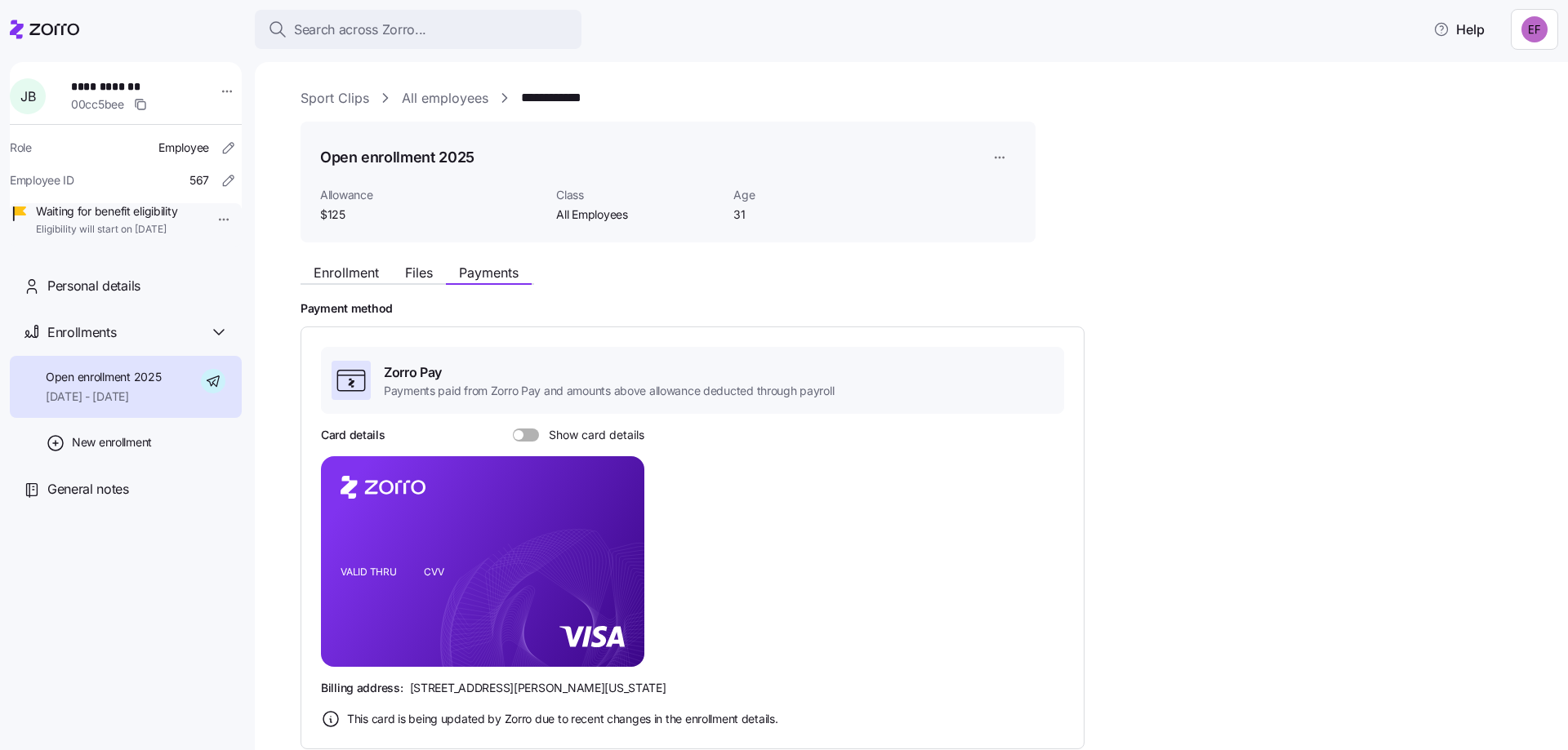
click at [534, 433] on span at bounding box center [532, 434] width 17 height 13
click at [513, 428] on input "Show card details" at bounding box center [513, 428] width 0 height 0
